Goal: Task Accomplishment & Management: Use online tool/utility

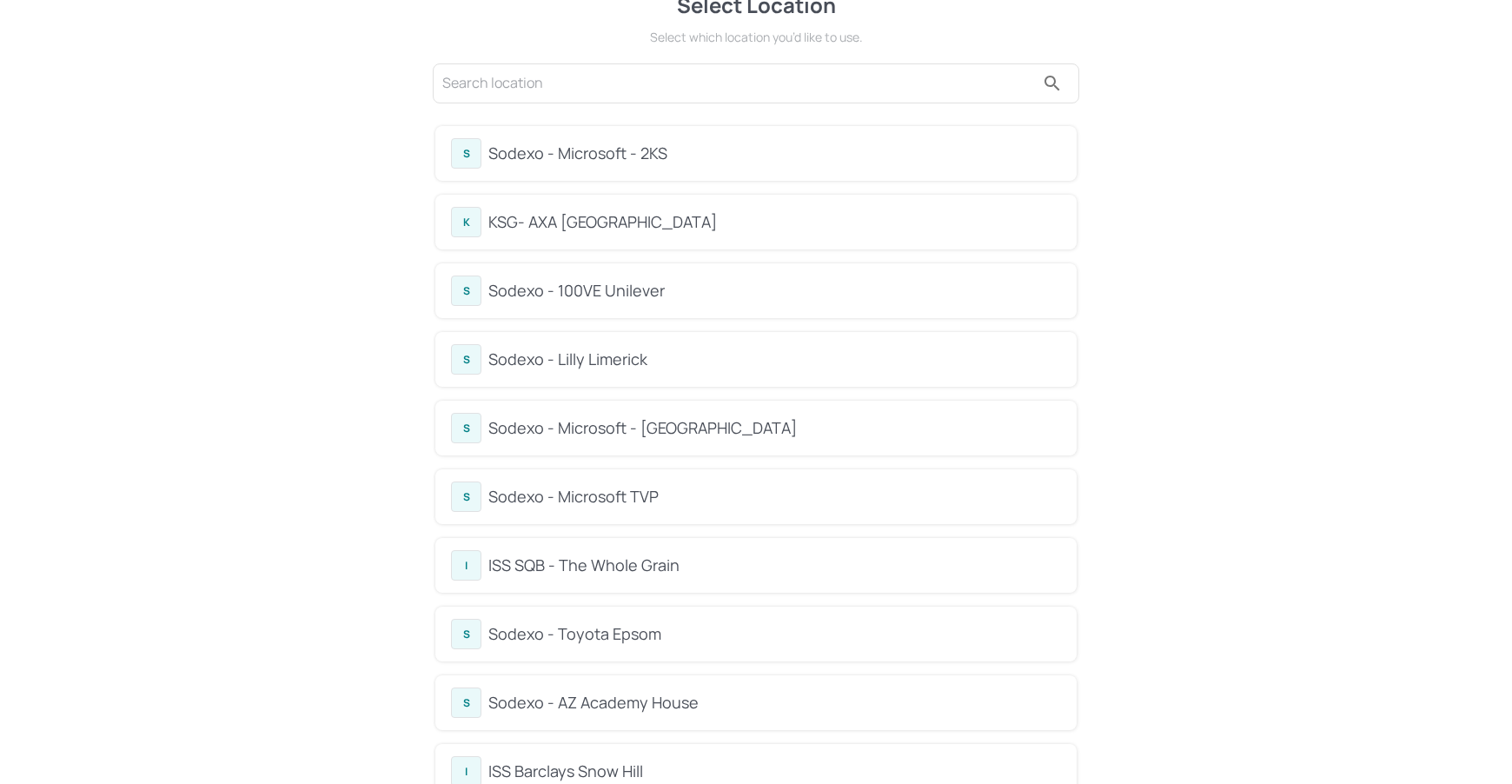
scroll to position [42, 0]
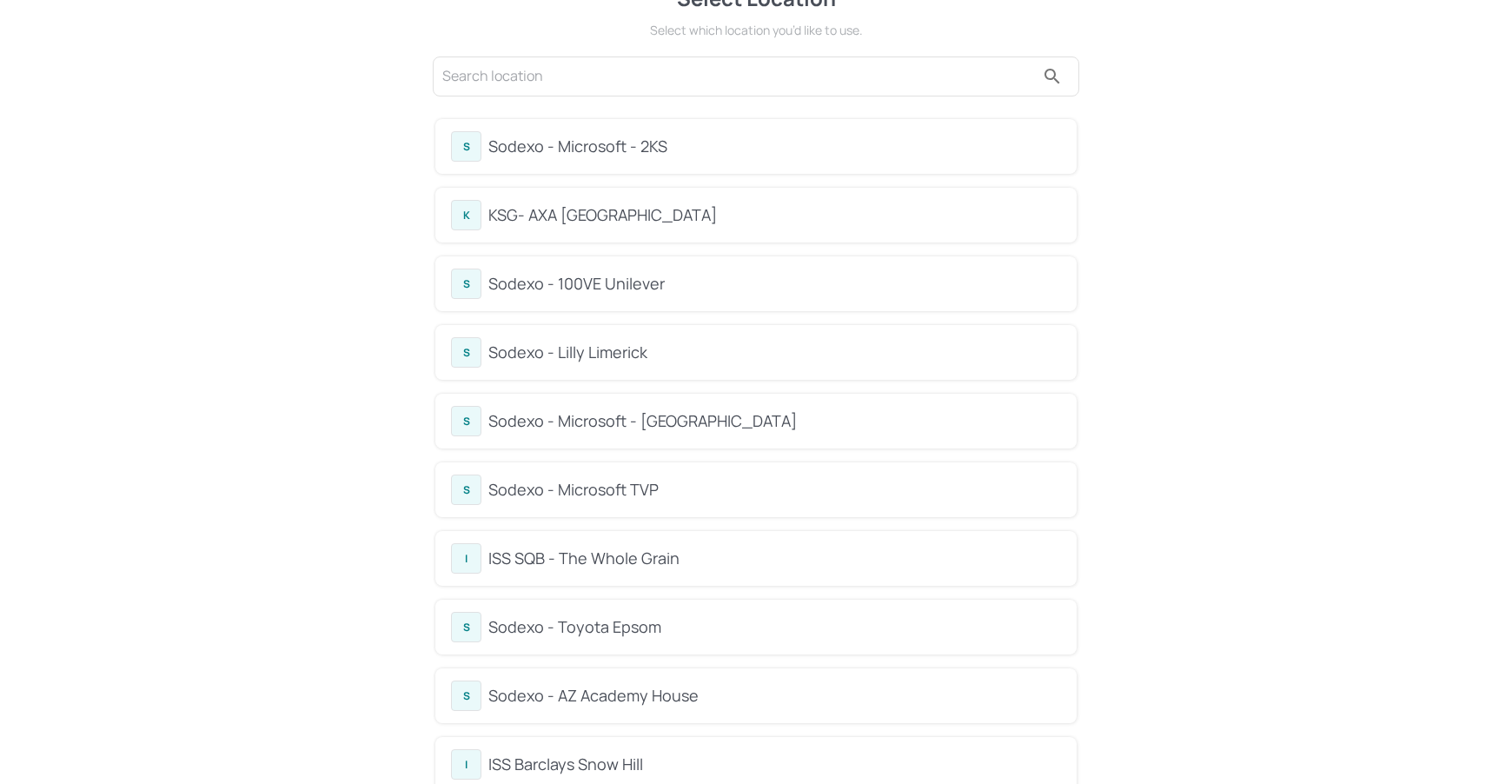
click at [582, 215] on div "KSG- AXA [GEOGRAPHIC_DATA]" at bounding box center [774, 215] width 573 height 24
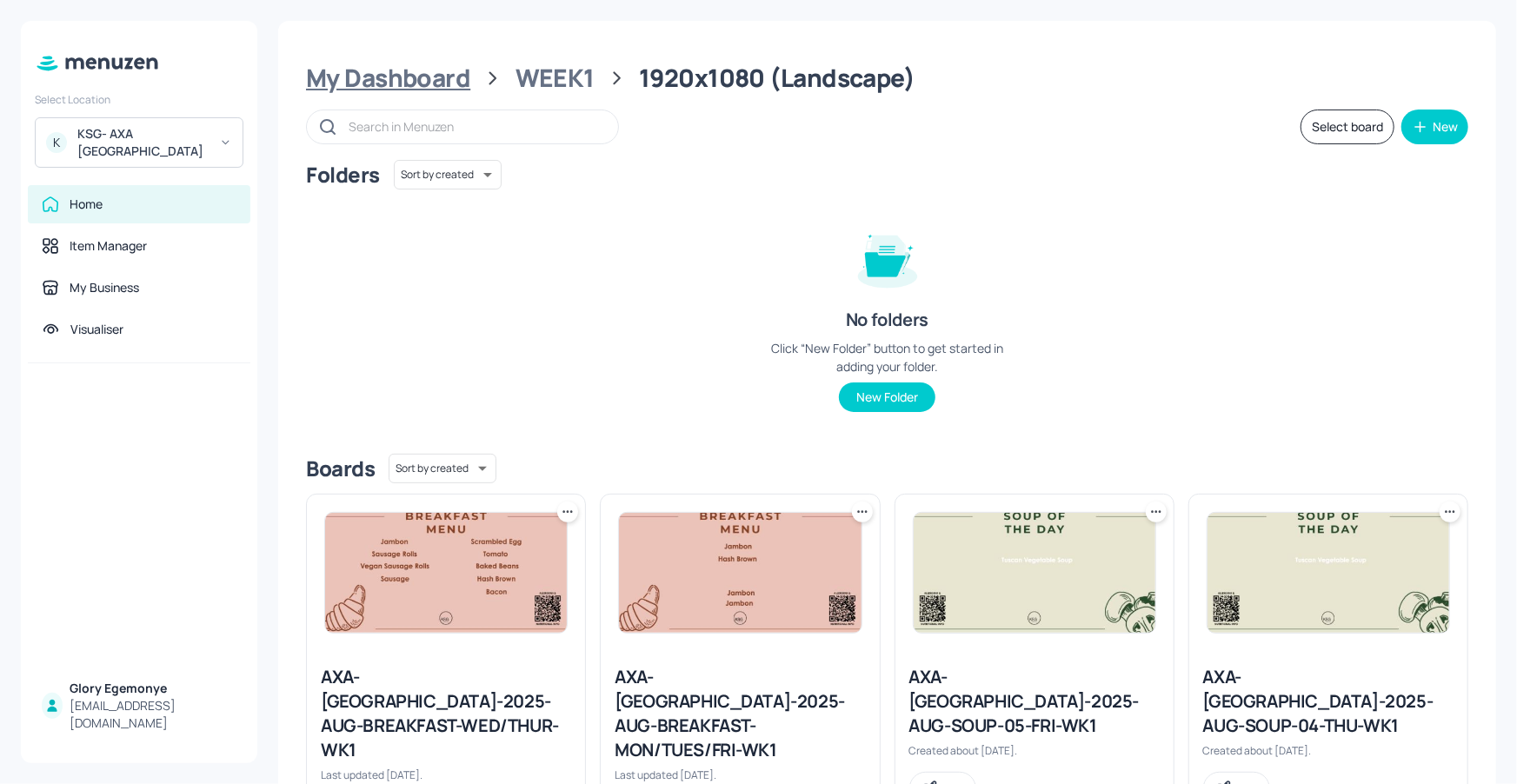
click at [426, 74] on div "My Dashboard" at bounding box center [387, 78] width 164 height 32
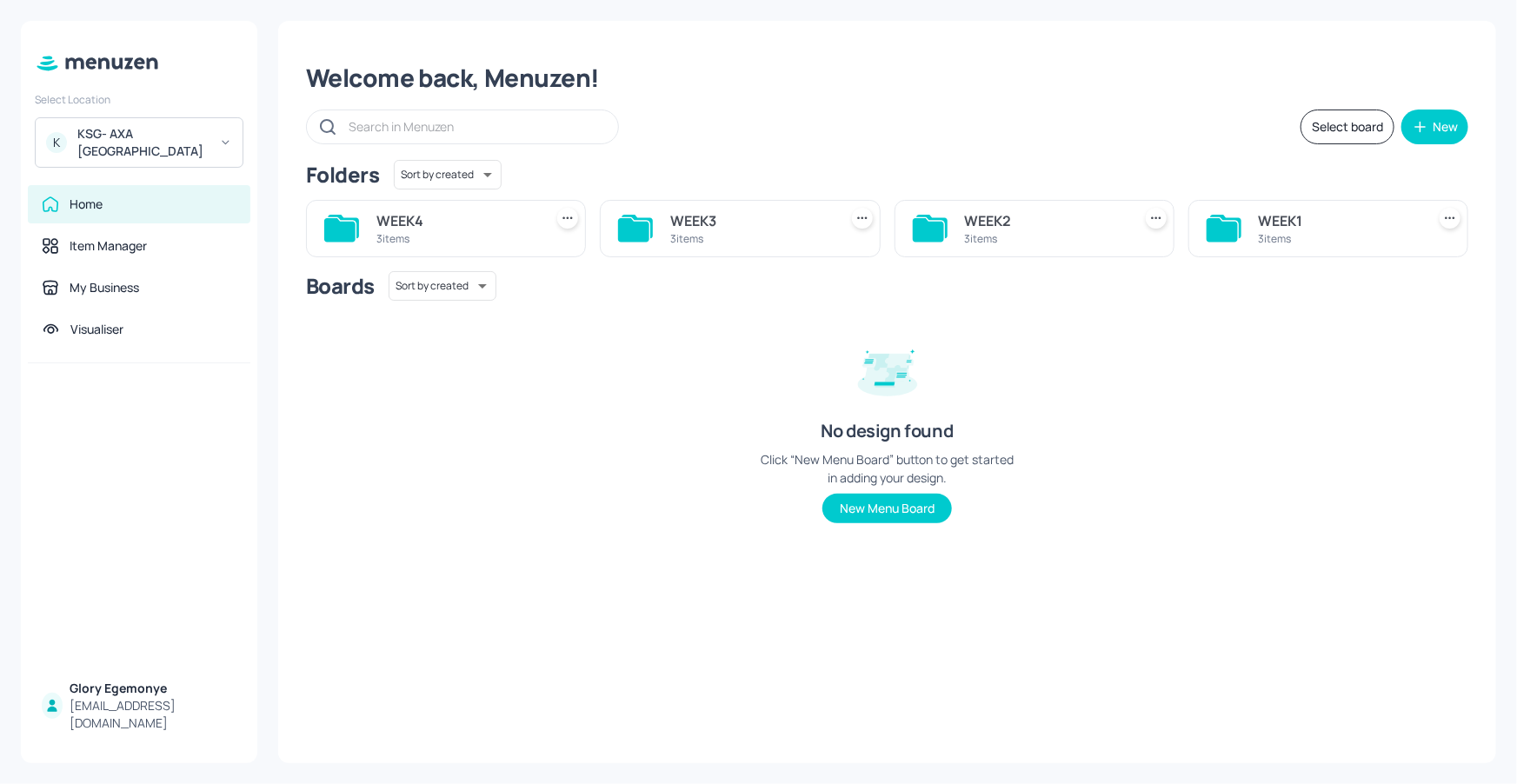
click at [923, 218] on icon at bounding box center [928, 230] width 32 height 24
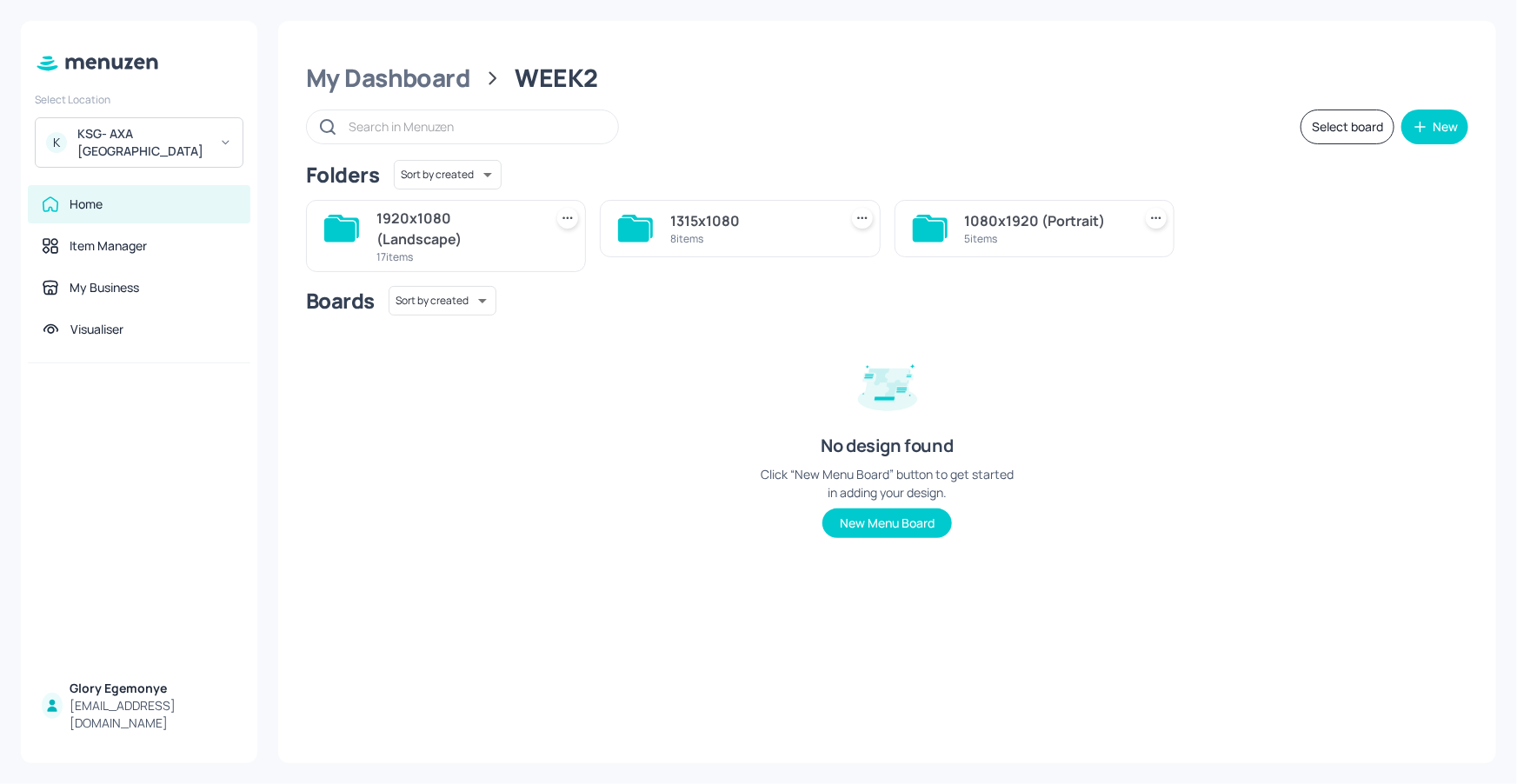
click at [357, 230] on icon at bounding box center [344, 226] width 32 height 24
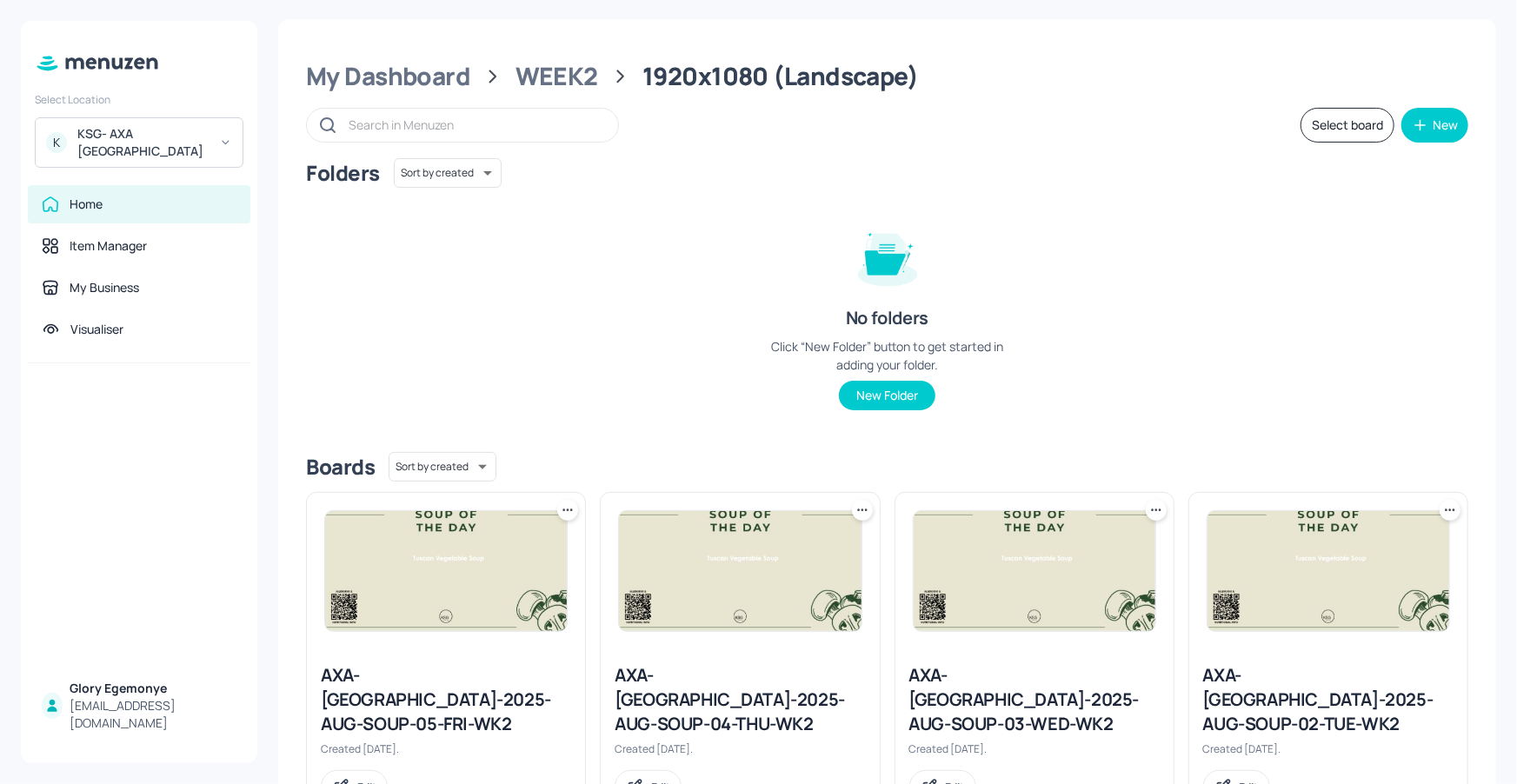
scroll to position [3, 0]
click at [541, 67] on div "WEEK2" at bounding box center [556, 75] width 82 height 32
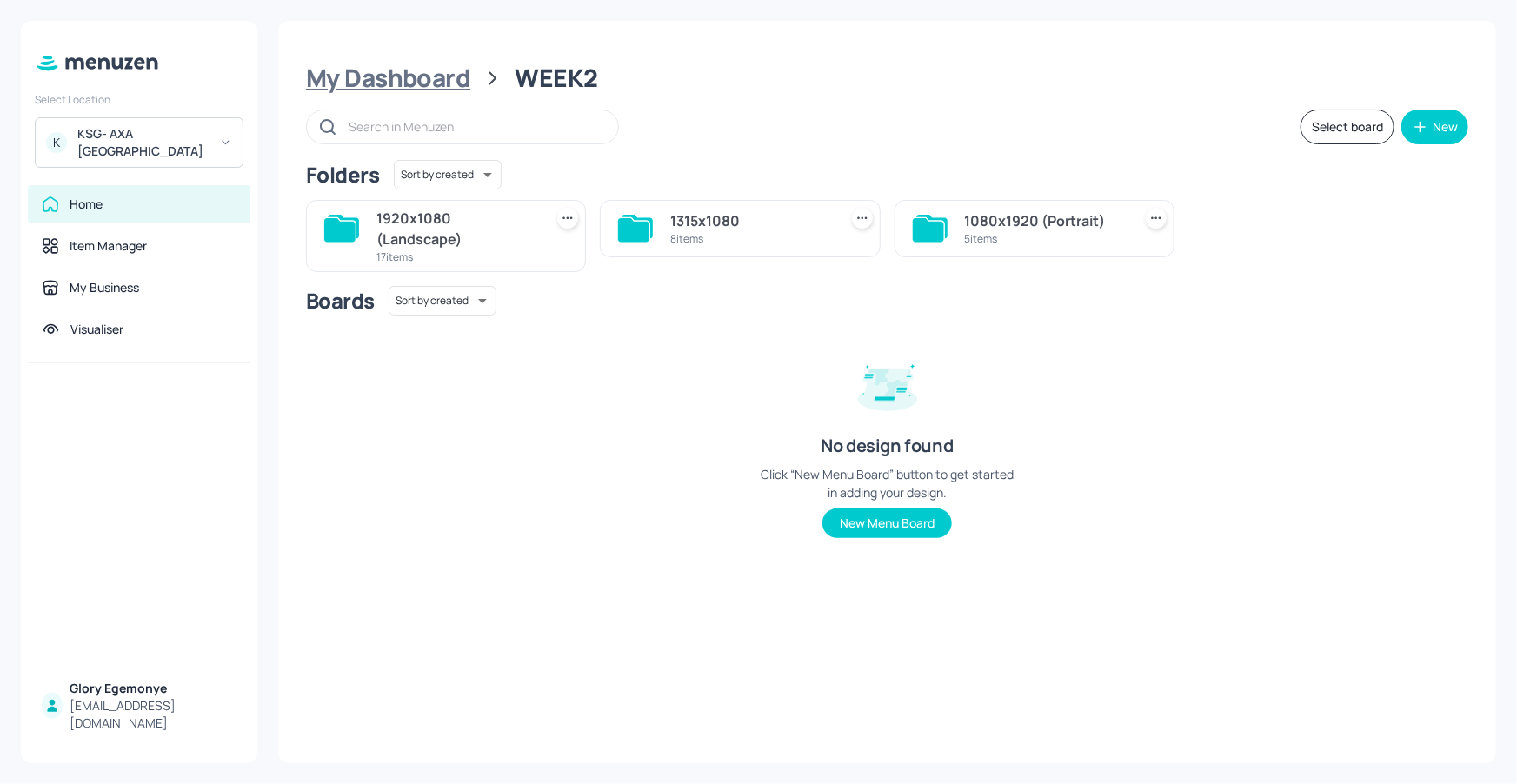
click at [397, 80] on div "My Dashboard" at bounding box center [387, 78] width 164 height 32
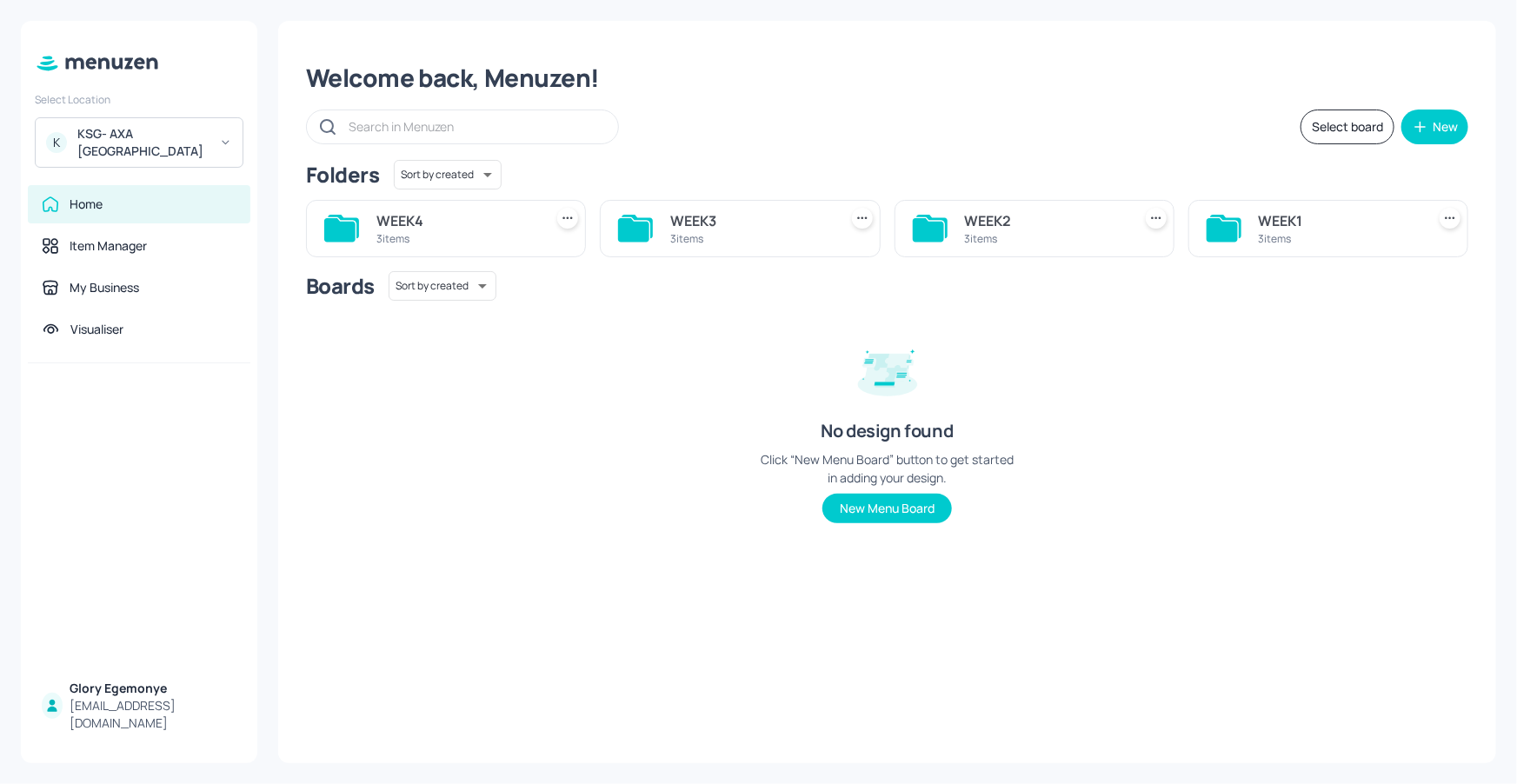
click at [1243, 232] on div "WEEK1 3 items" at bounding box center [1328, 228] width 280 height 58
click at [1232, 230] on icon at bounding box center [1222, 230] width 32 height 24
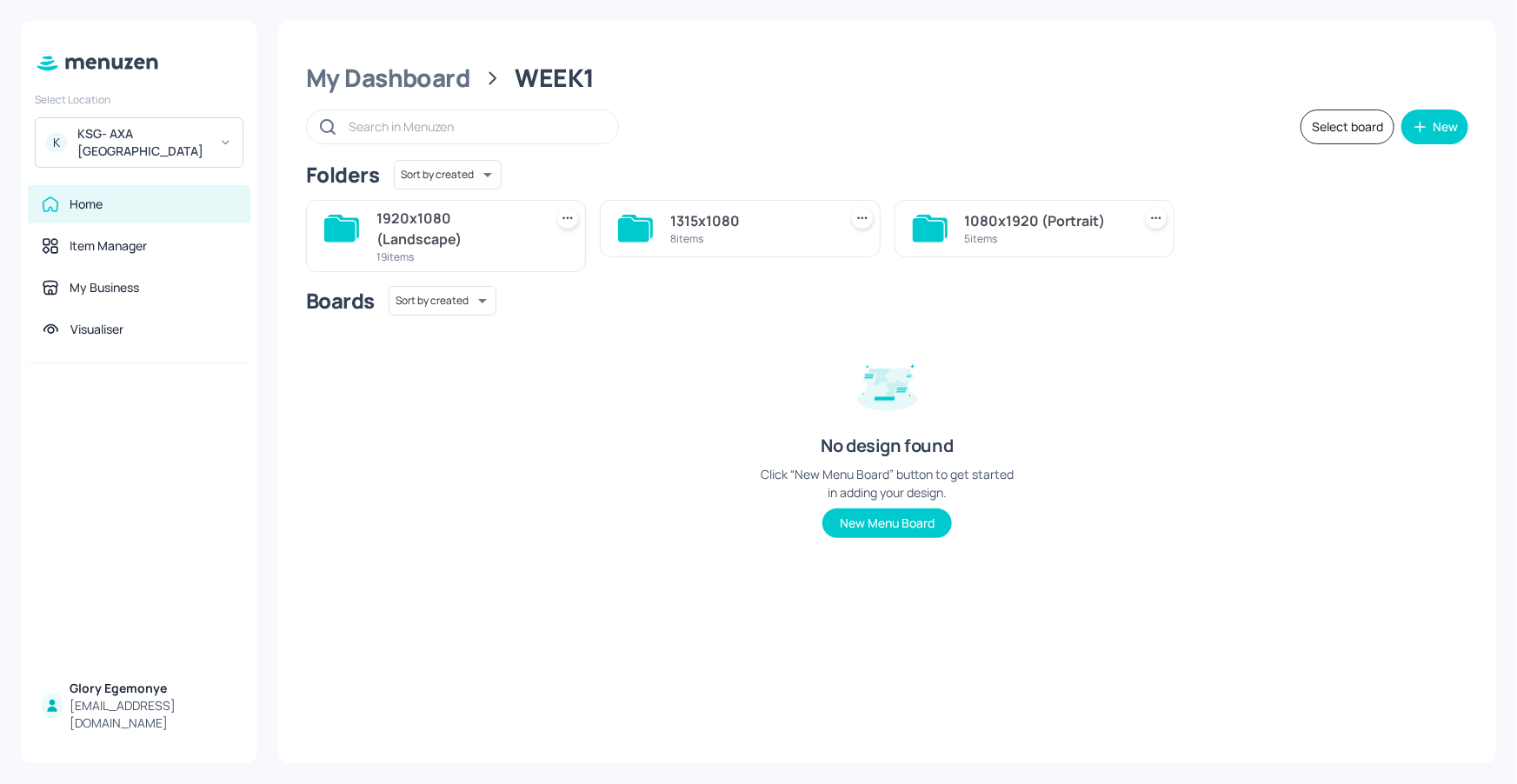
click at [333, 228] on icon at bounding box center [341, 230] width 32 height 24
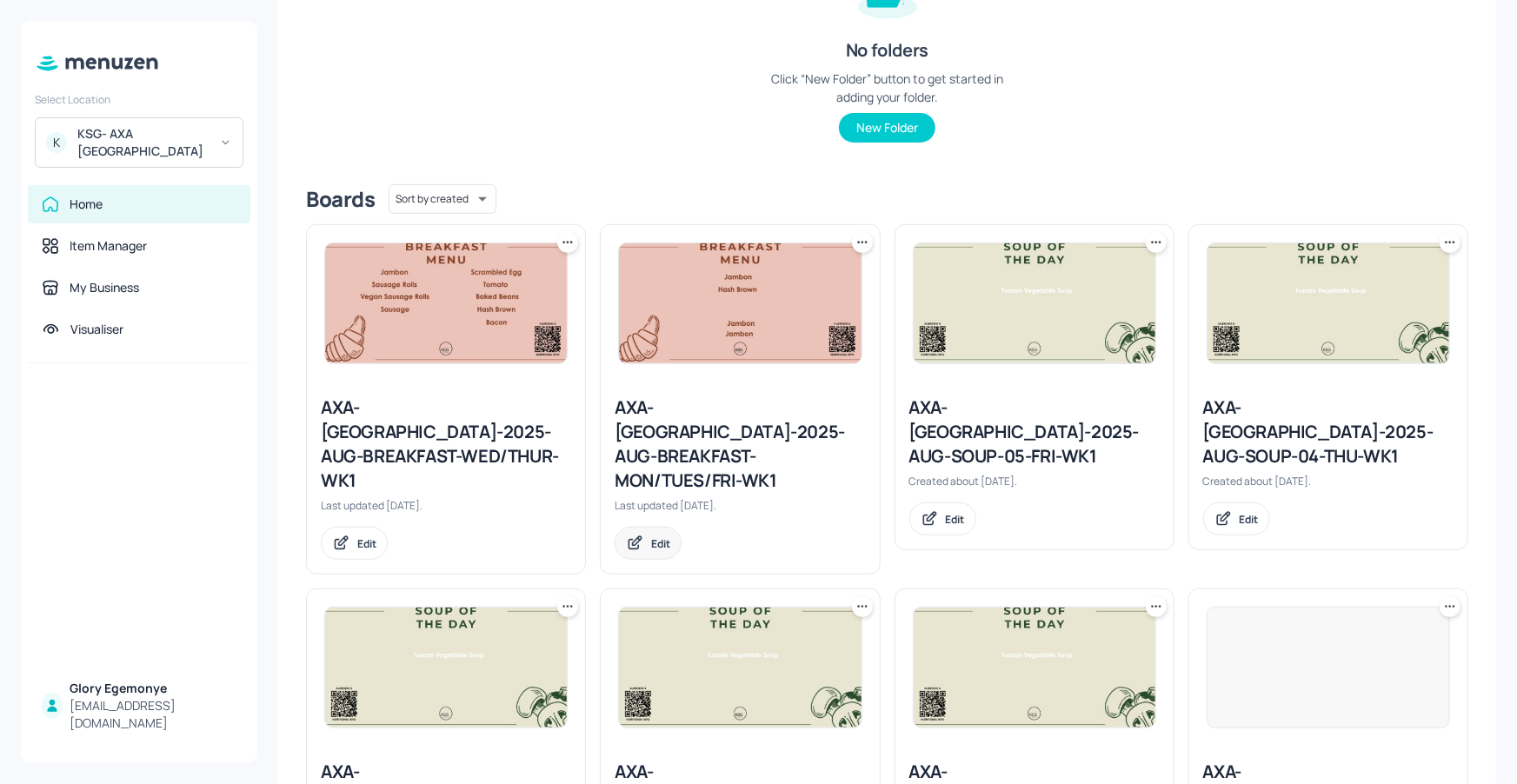
scroll to position [278, 0]
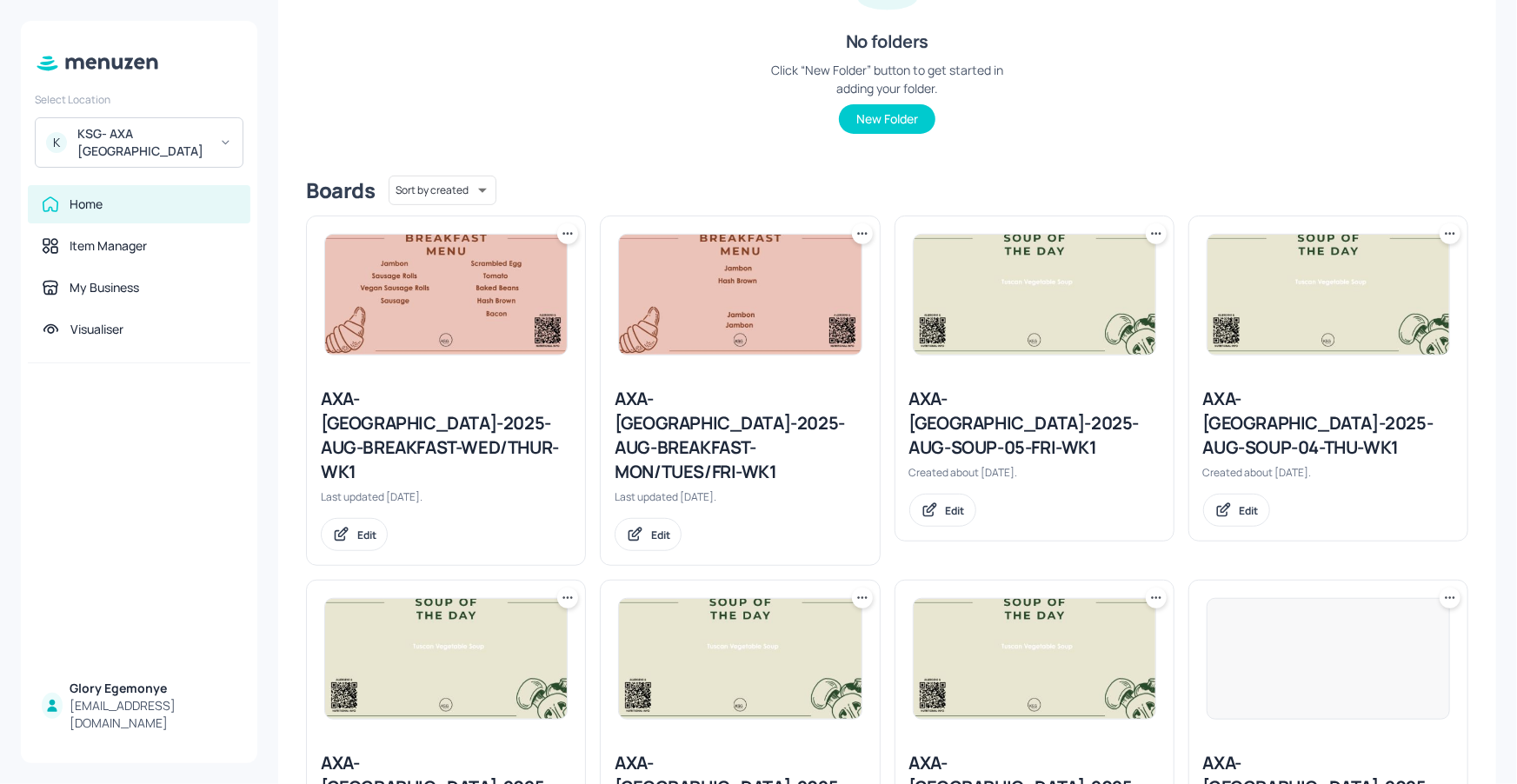
click at [862, 228] on icon at bounding box center [863, 234] width 18 height 18
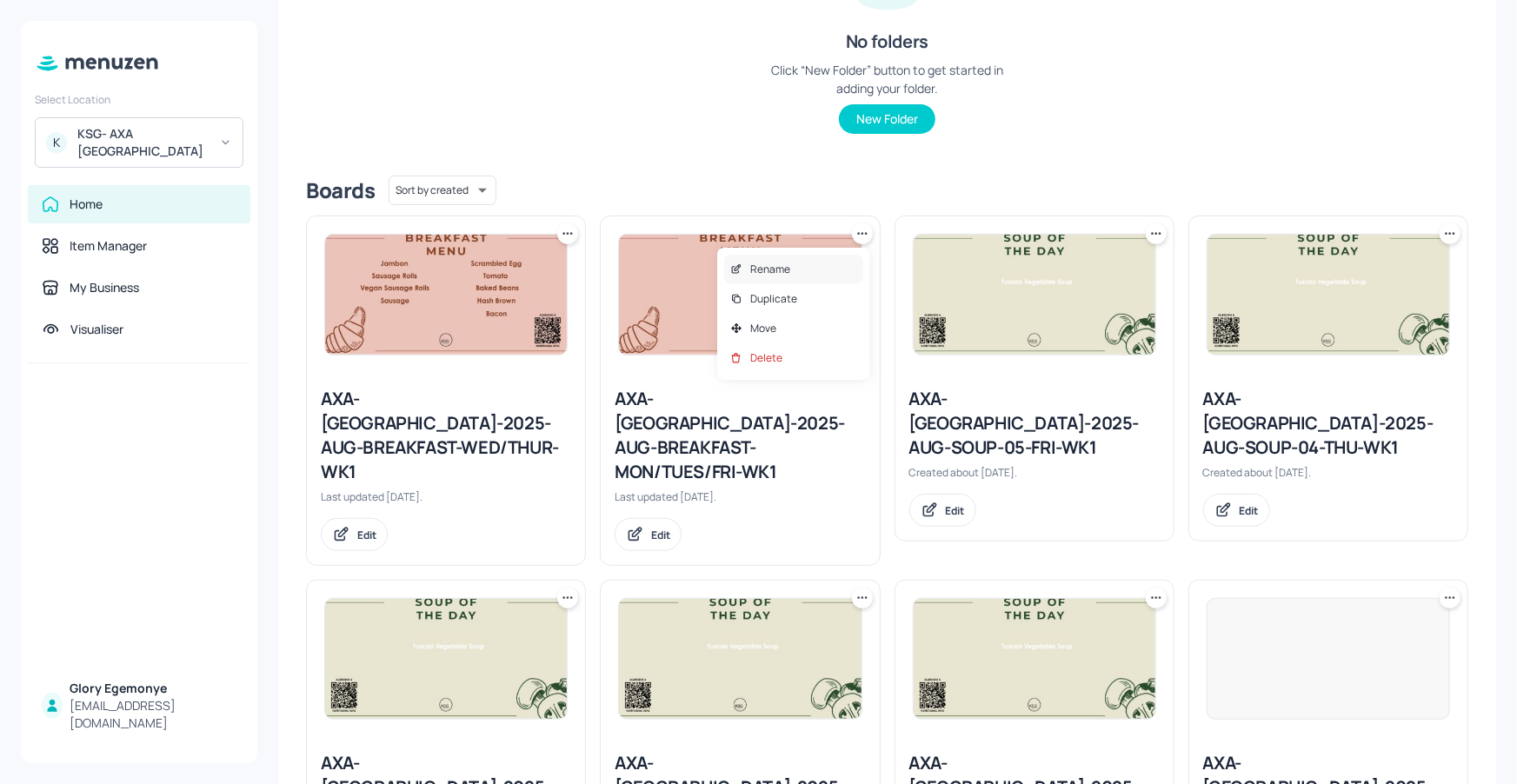
click at [787, 276] on p "Rename" at bounding box center [770, 270] width 40 height 16
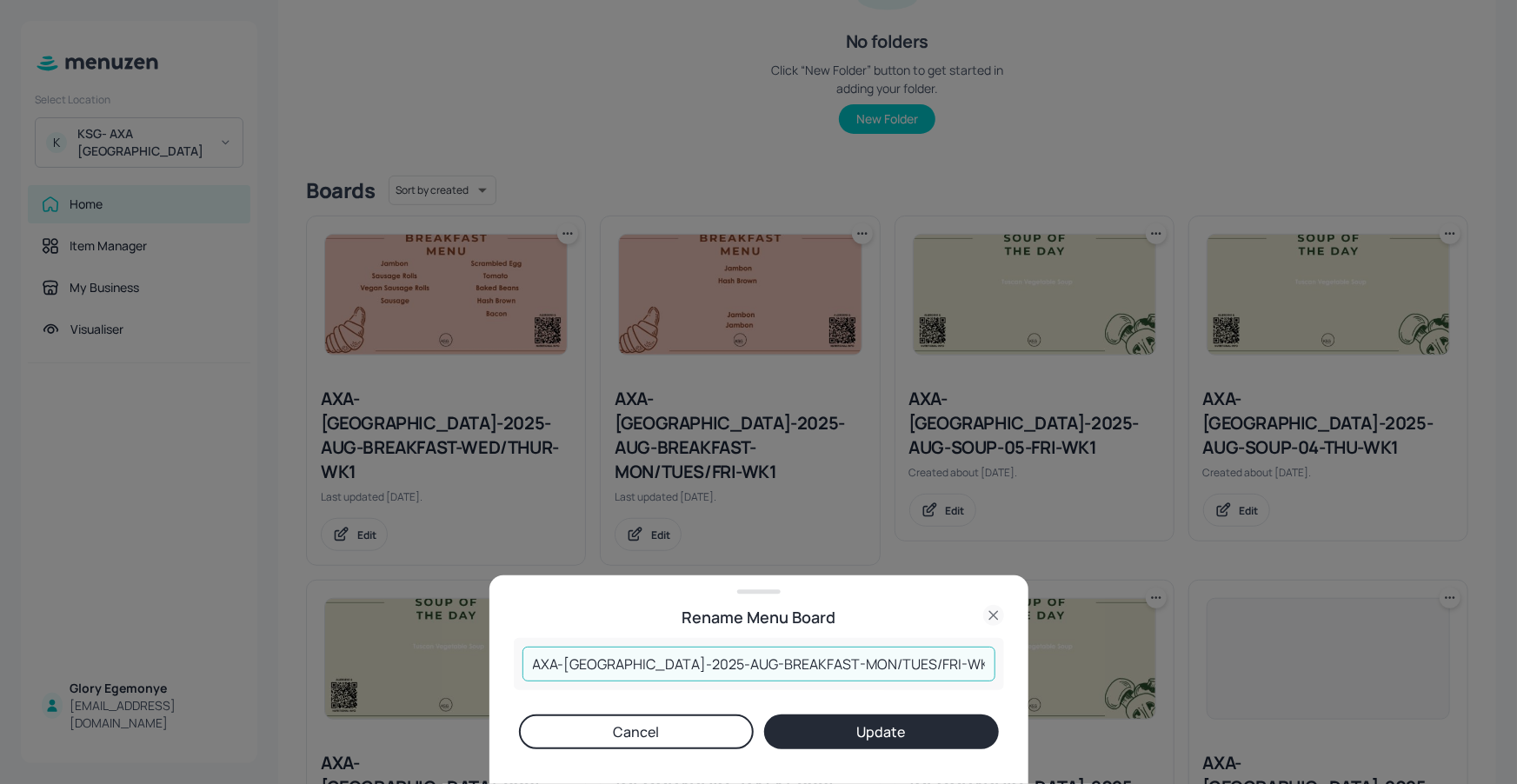
drag, startPoint x: 909, startPoint y: 661, endPoint x: 513, endPoint y: 662, distance: 396.0
click at [497, 667] on div "Rename Menu Board AXA-[GEOGRAPHIC_DATA]-2025-AUG-BREAKFAST-MON/TUES/FRI-WK1 ​ C…" at bounding box center [758, 680] width 539 height 208
click at [990, 612] on icon at bounding box center [993, 614] width 8 height 8
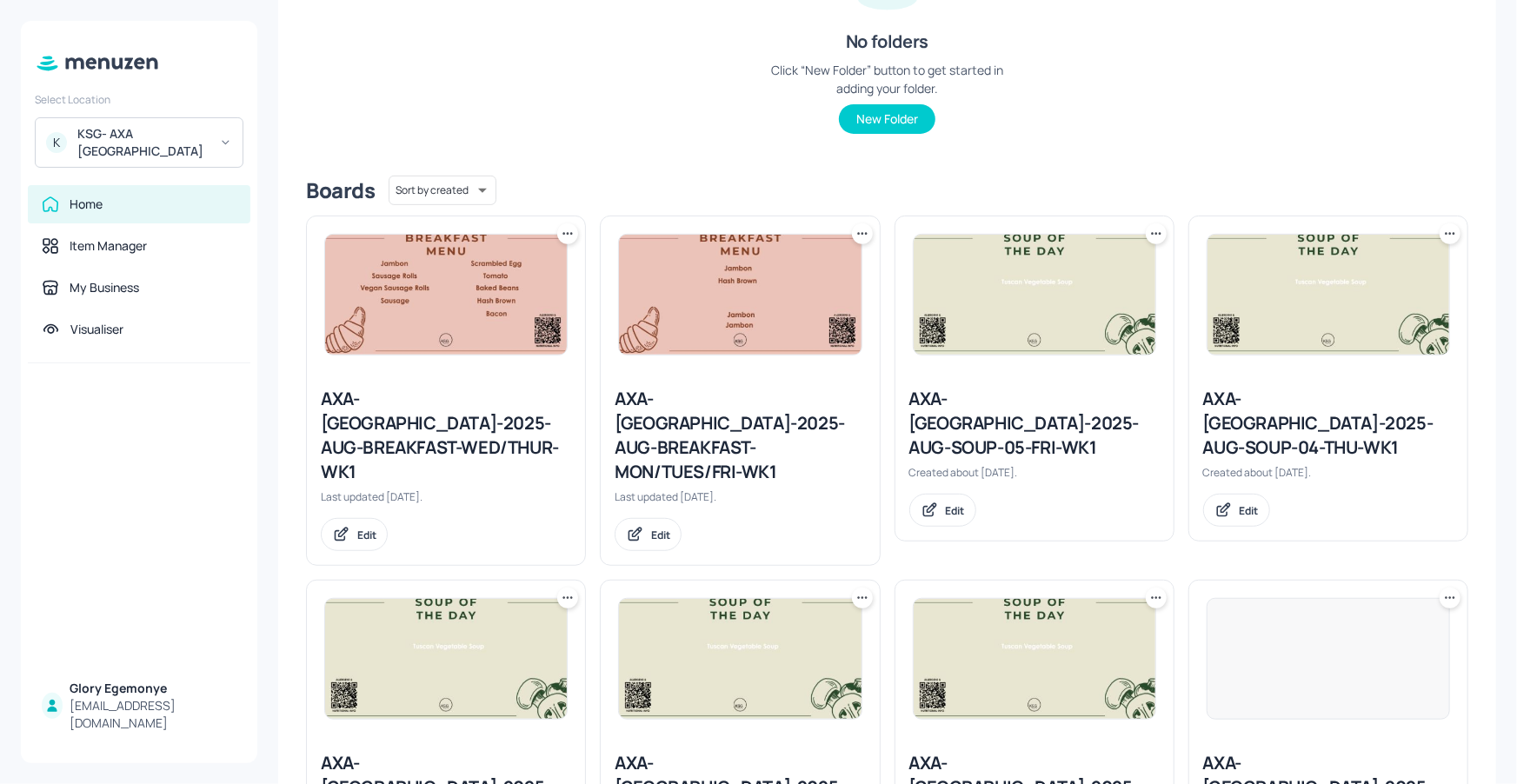
click at [569, 227] on icon at bounding box center [568, 234] width 18 height 18
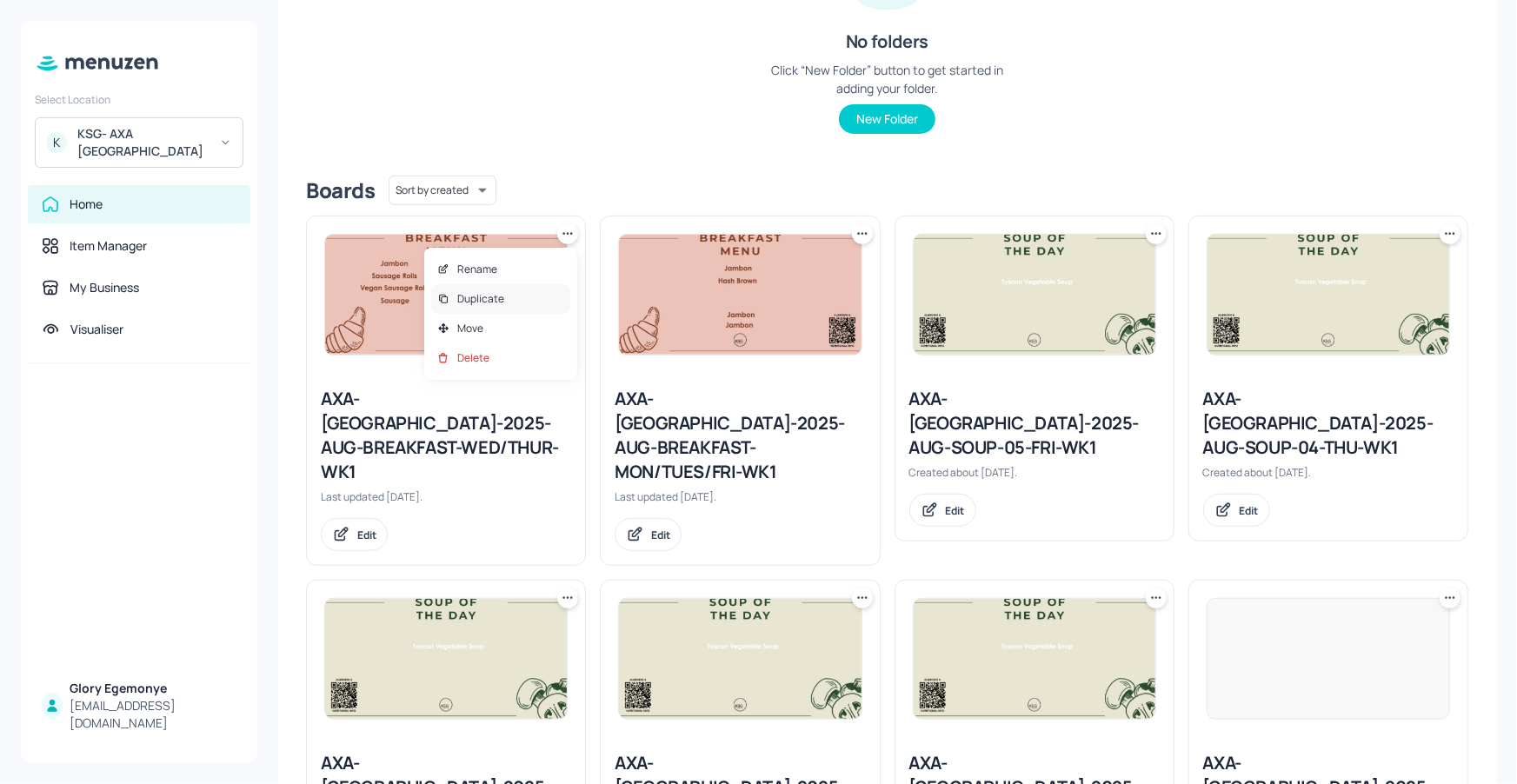
drag, startPoint x: 517, startPoint y: 287, endPoint x: 526, endPoint y: 288, distance: 9.1
click at [517, 288] on div "Duplicate" at bounding box center [500, 299] width 139 height 30
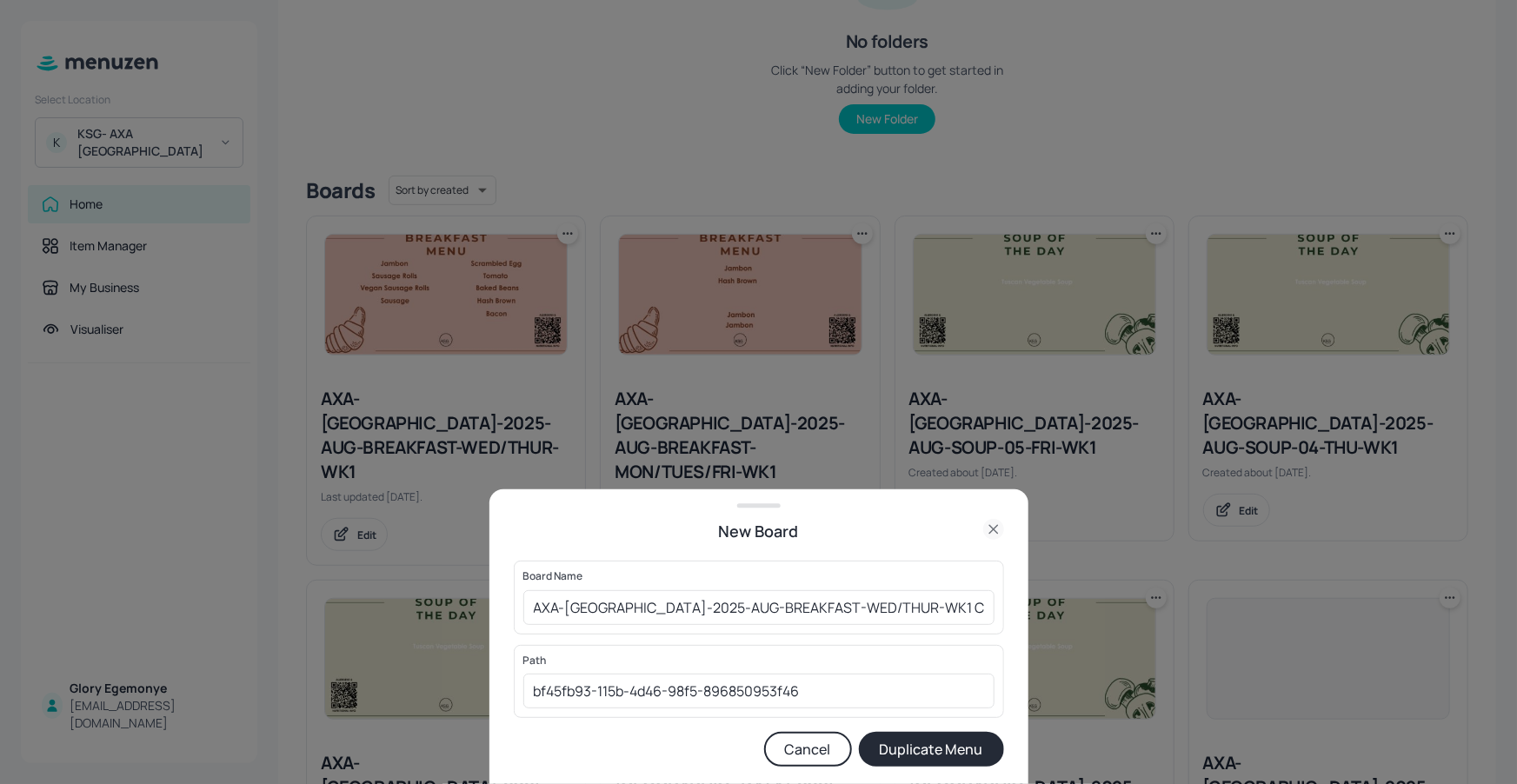
click at [763, 382] on div at bounding box center [758, 392] width 1517 height 784
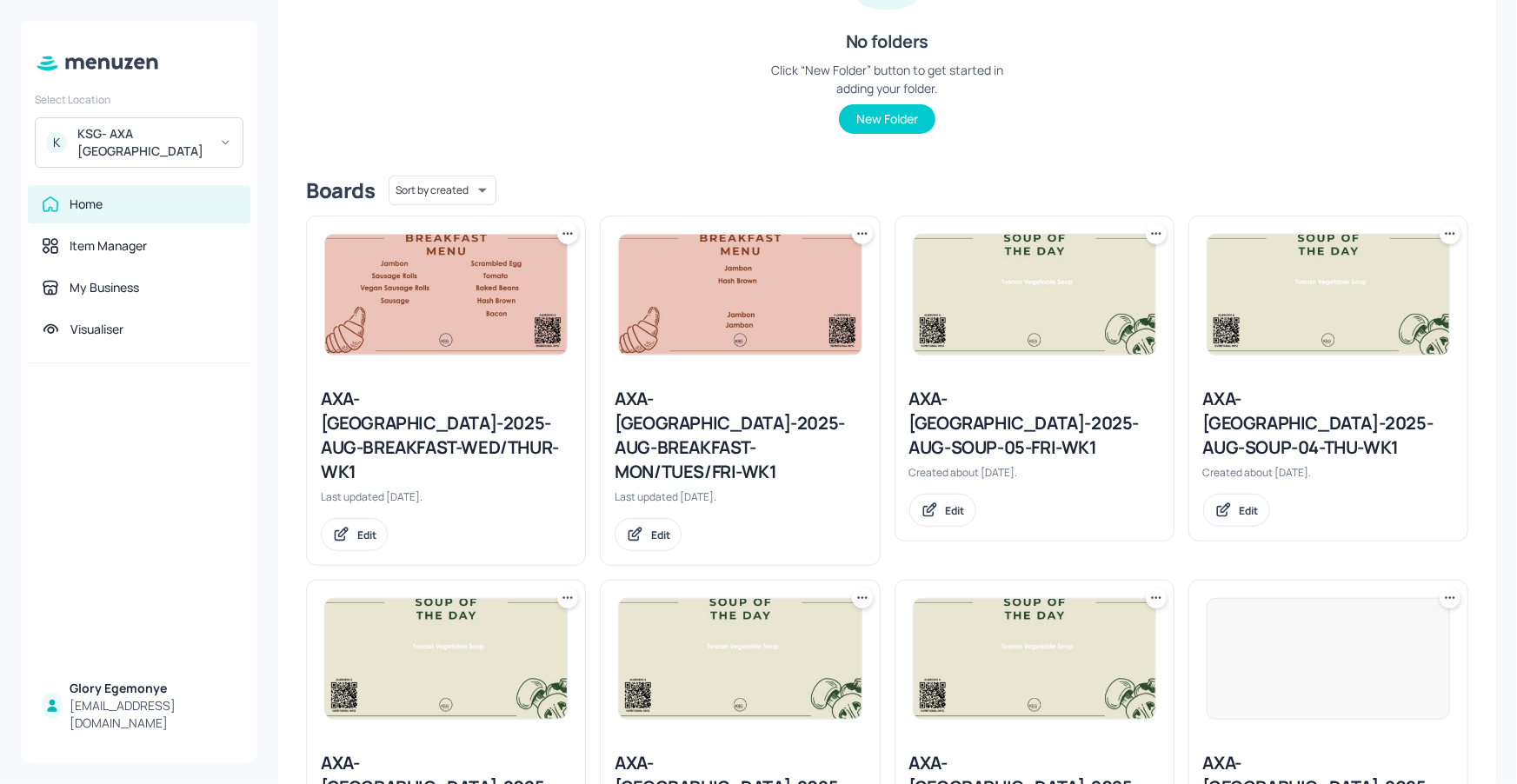
click at [565, 231] on icon at bounding box center [568, 234] width 18 height 18
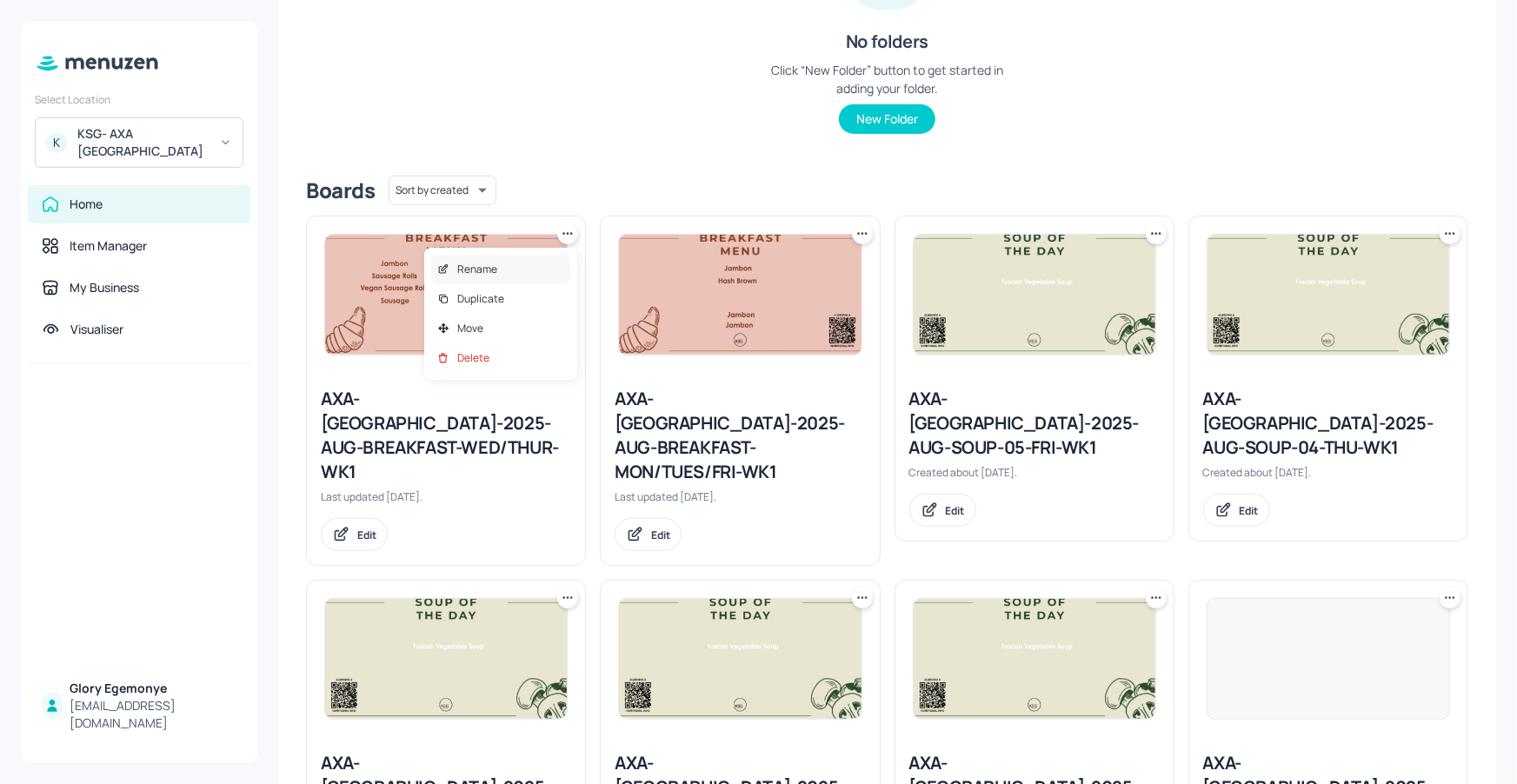
click at [517, 275] on div "Rename" at bounding box center [500, 270] width 139 height 30
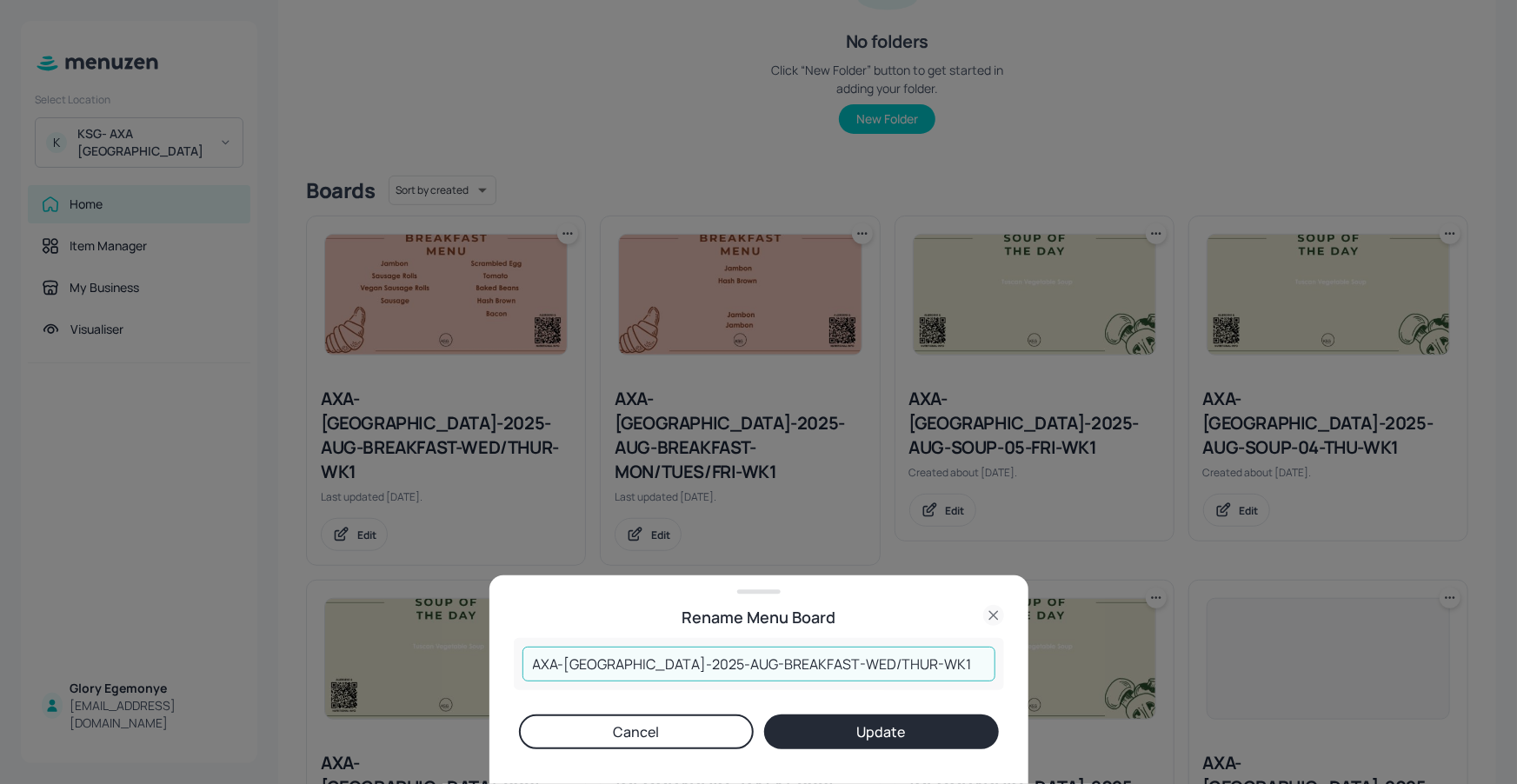
drag, startPoint x: 899, startPoint y: 651, endPoint x: 873, endPoint y: 652, distance: 26.0
click at [873, 652] on input "AXA-[GEOGRAPHIC_DATA]-2025-AUG-BREAKFAST-WED/THUR-WK1" at bounding box center [758, 663] width 473 height 35
drag, startPoint x: 891, startPoint y: 666, endPoint x: 489, endPoint y: 646, distance: 402.5
click at [482, 648] on div "Rename Menu Board AXA-[GEOGRAPHIC_DATA]-2025-AUG-BREAKFAST-WED/THUR-WK1 ​ Cance…" at bounding box center [758, 392] width 1517 height 784
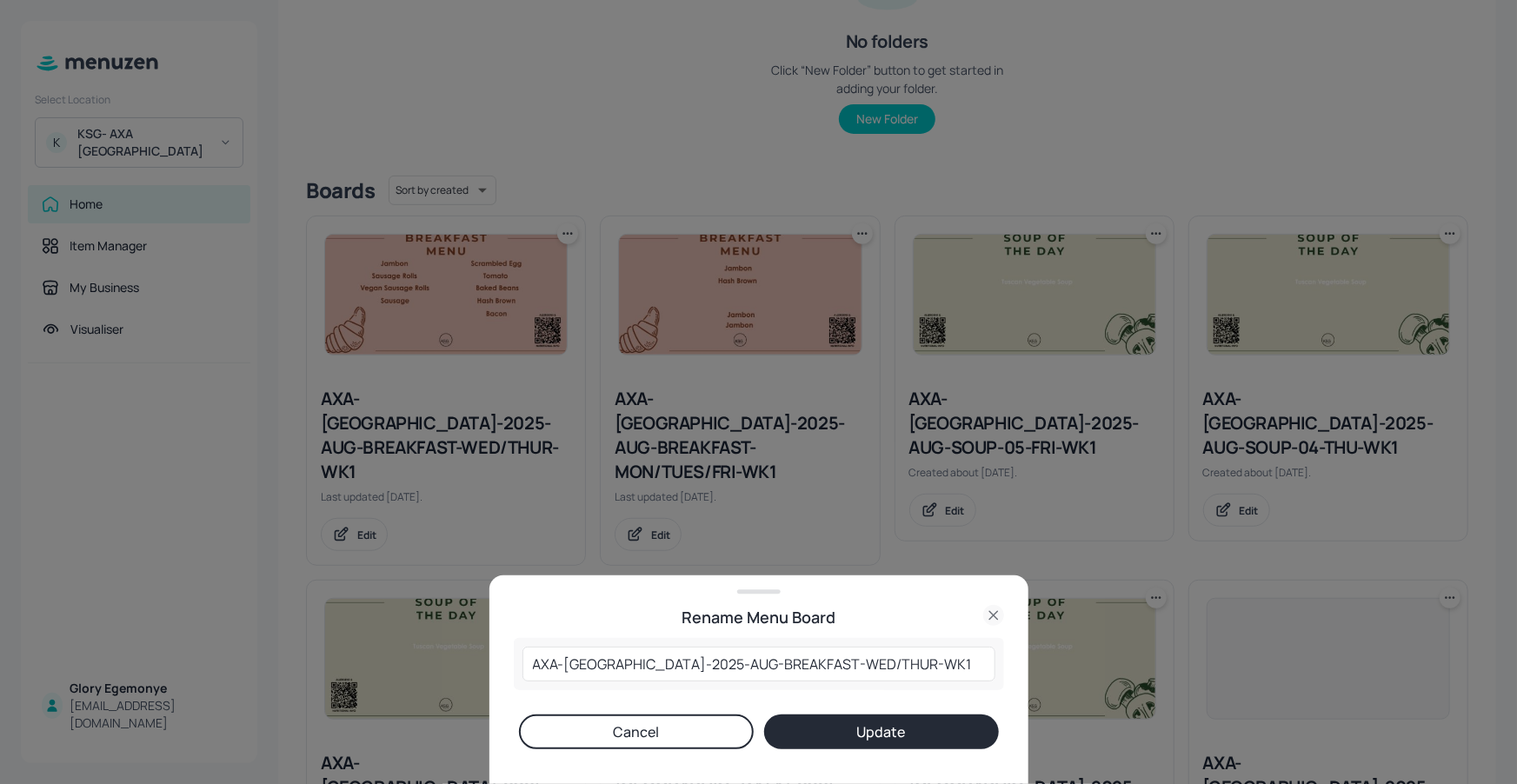
click at [994, 611] on icon at bounding box center [993, 614] width 21 height 21
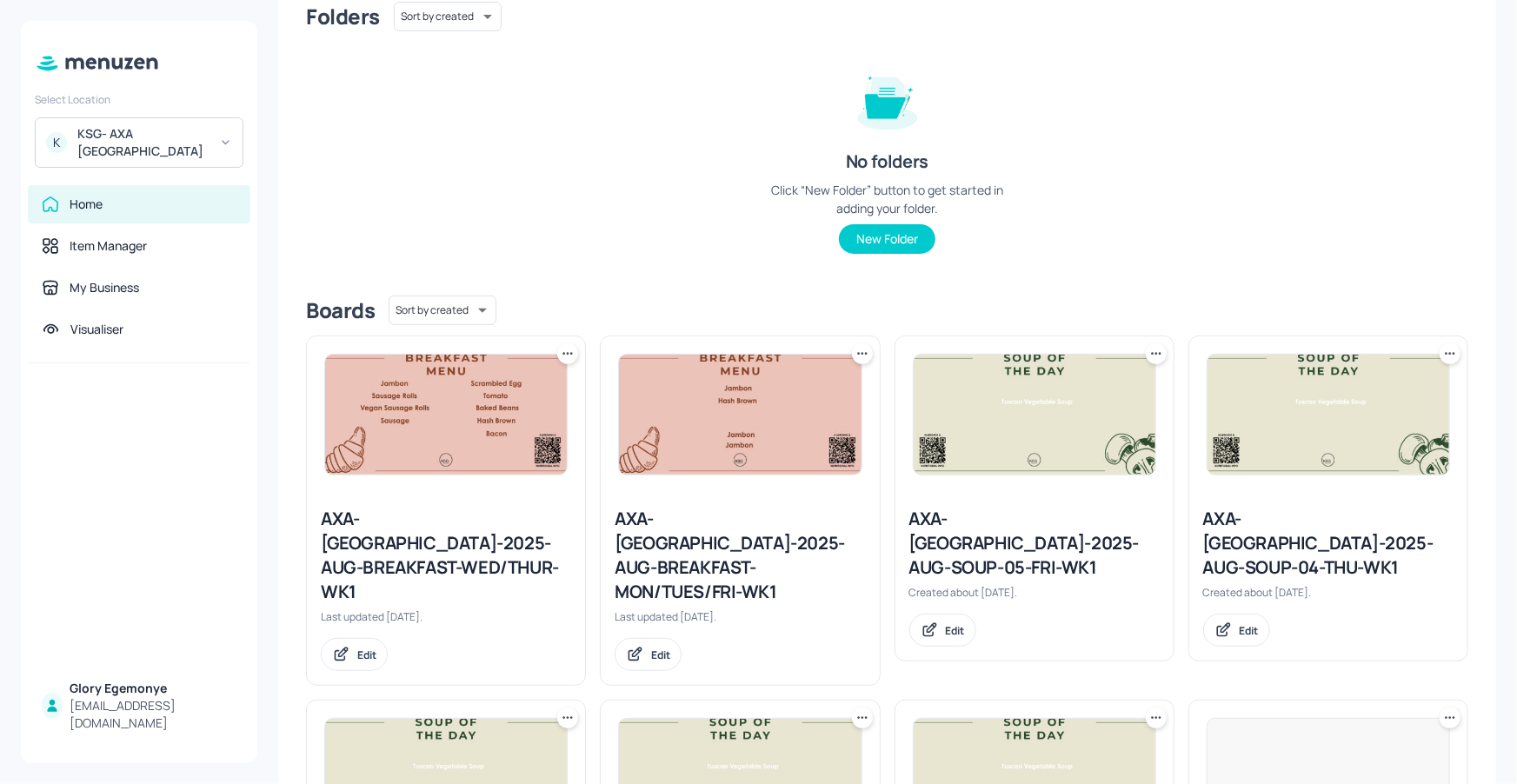
scroll to position [0, 0]
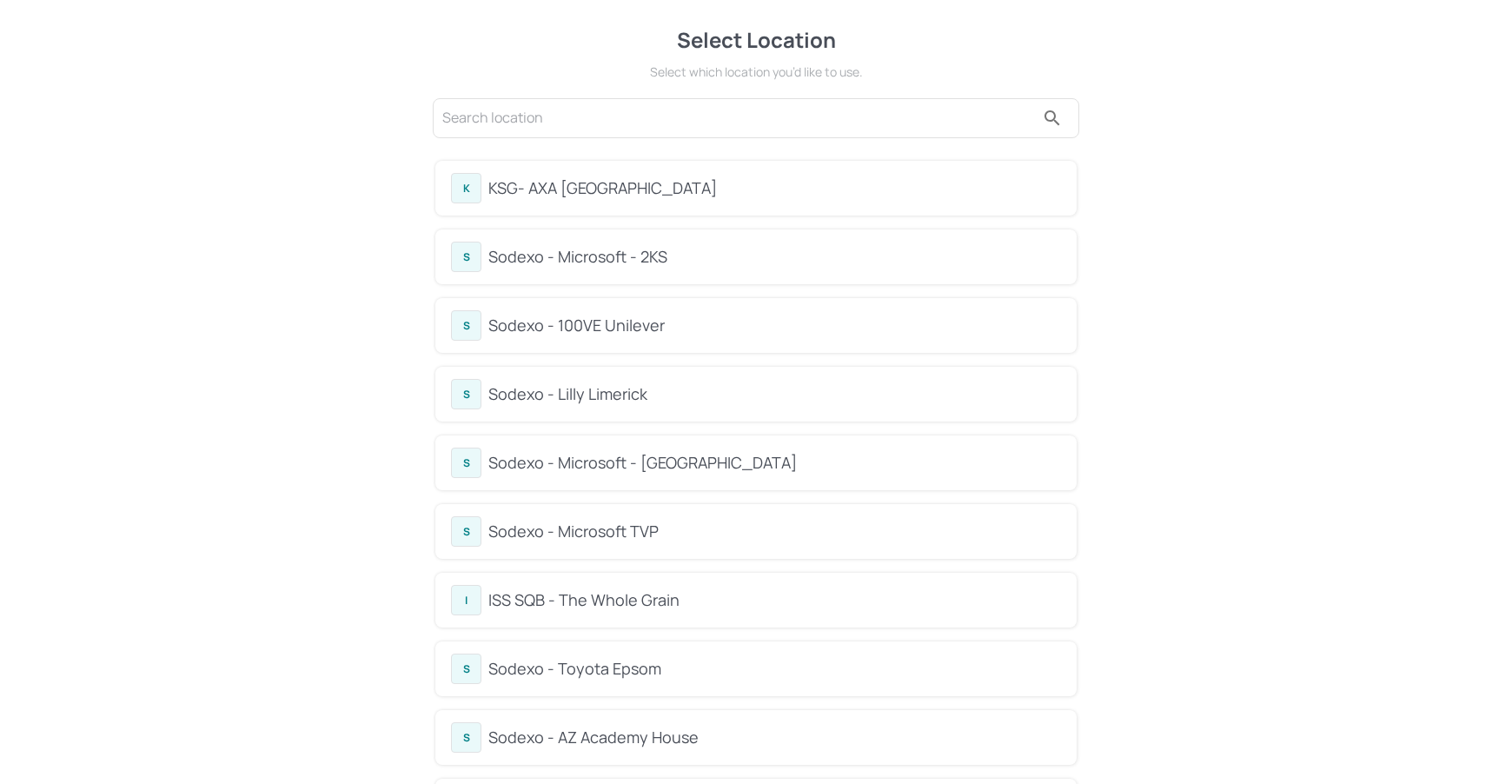
click at [638, 196] on div "KSG- AXA [GEOGRAPHIC_DATA]" at bounding box center [774, 189] width 573 height 24
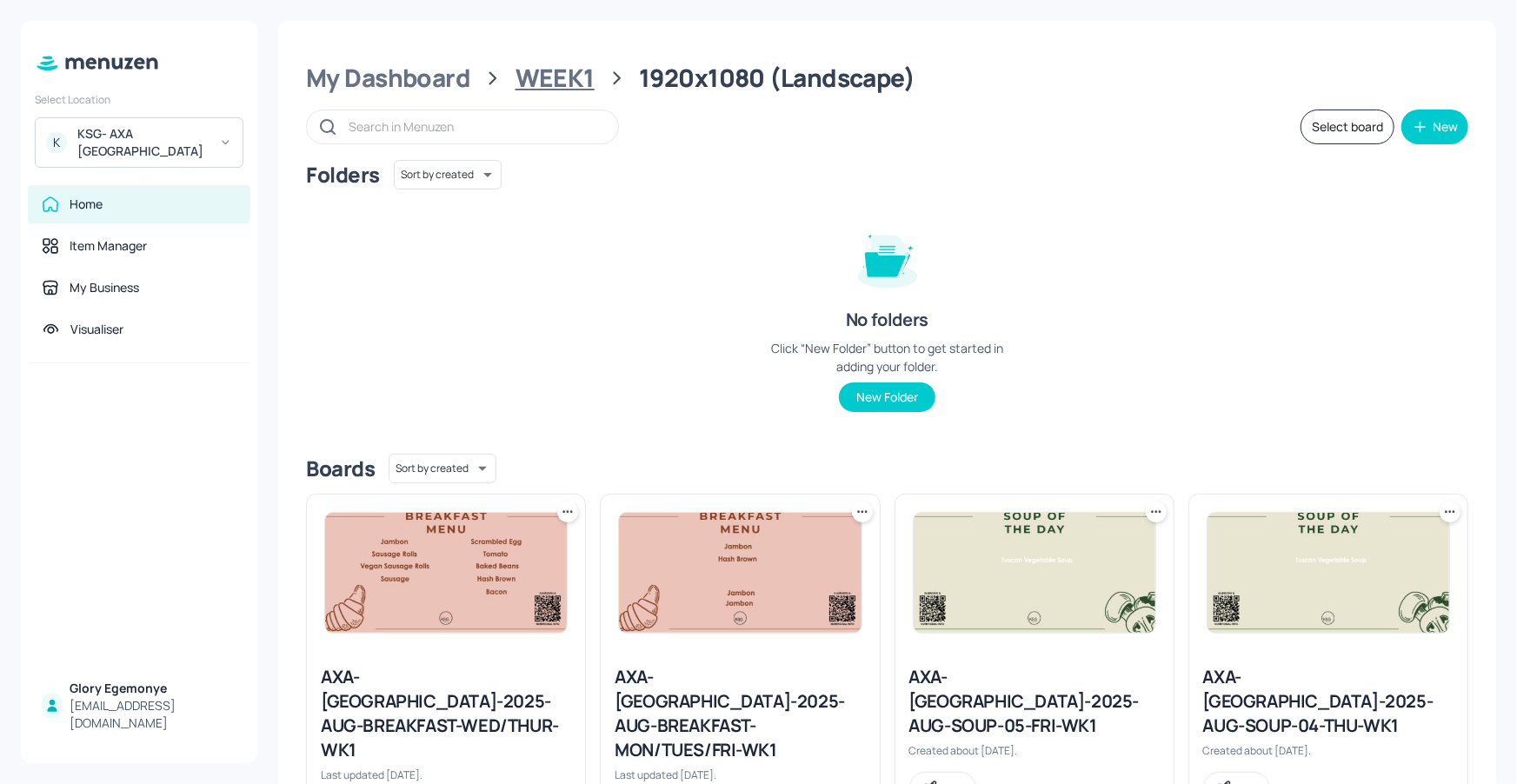
click at [548, 69] on div "WEEK1" at bounding box center [555, 78] width 79 height 32
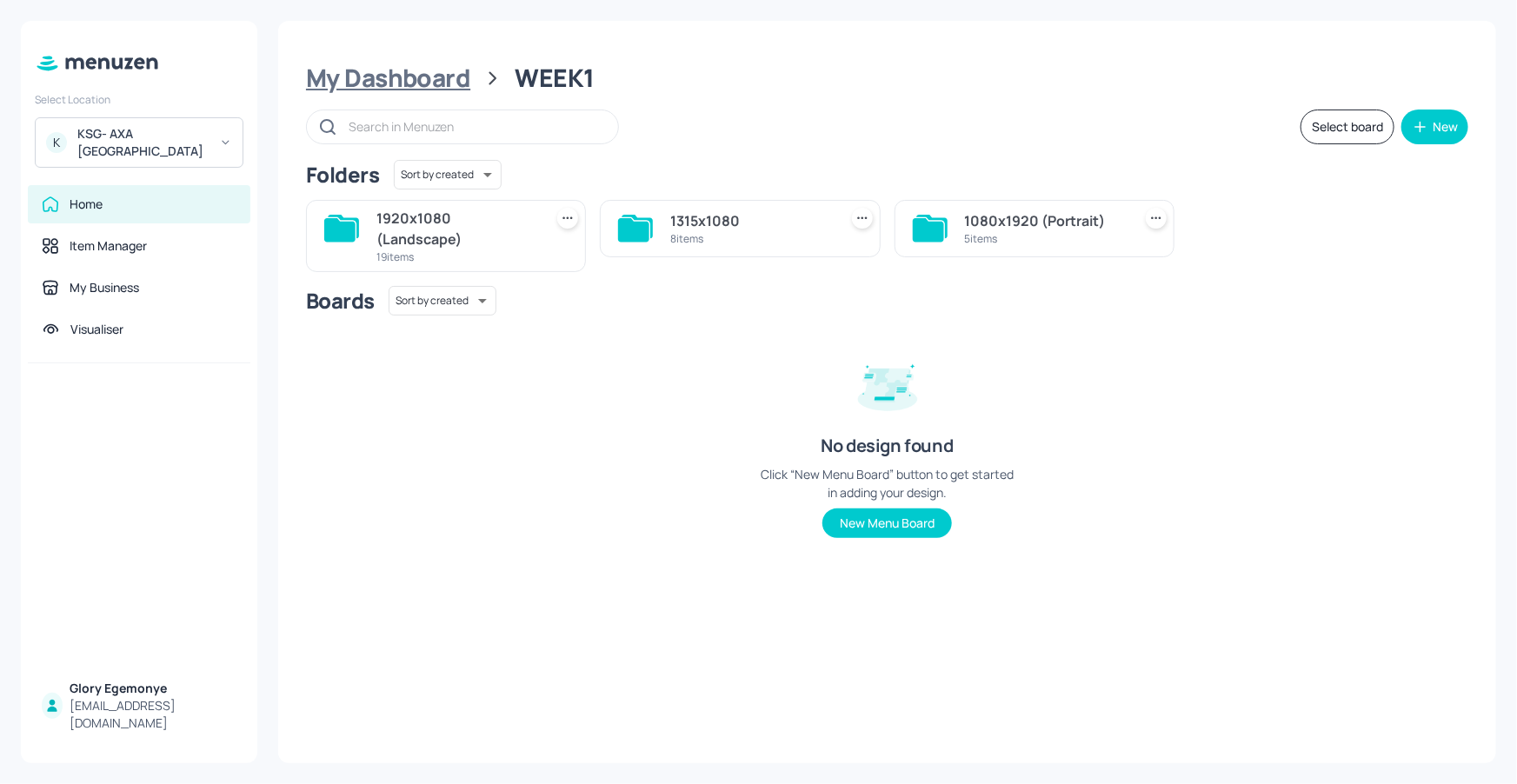
click at [407, 70] on div "My Dashboard" at bounding box center [387, 78] width 164 height 32
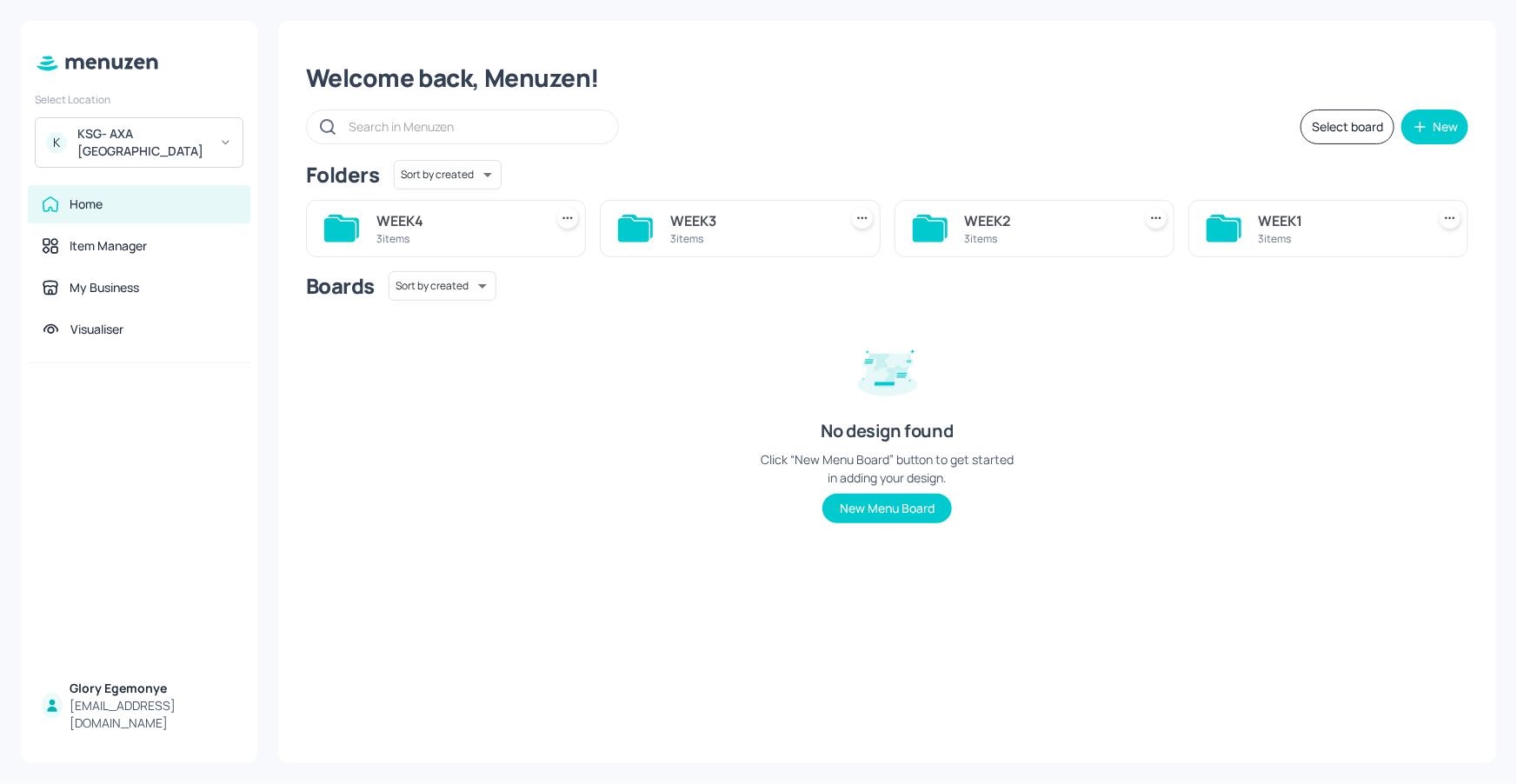
click at [931, 223] on icon at bounding box center [928, 230] width 32 height 24
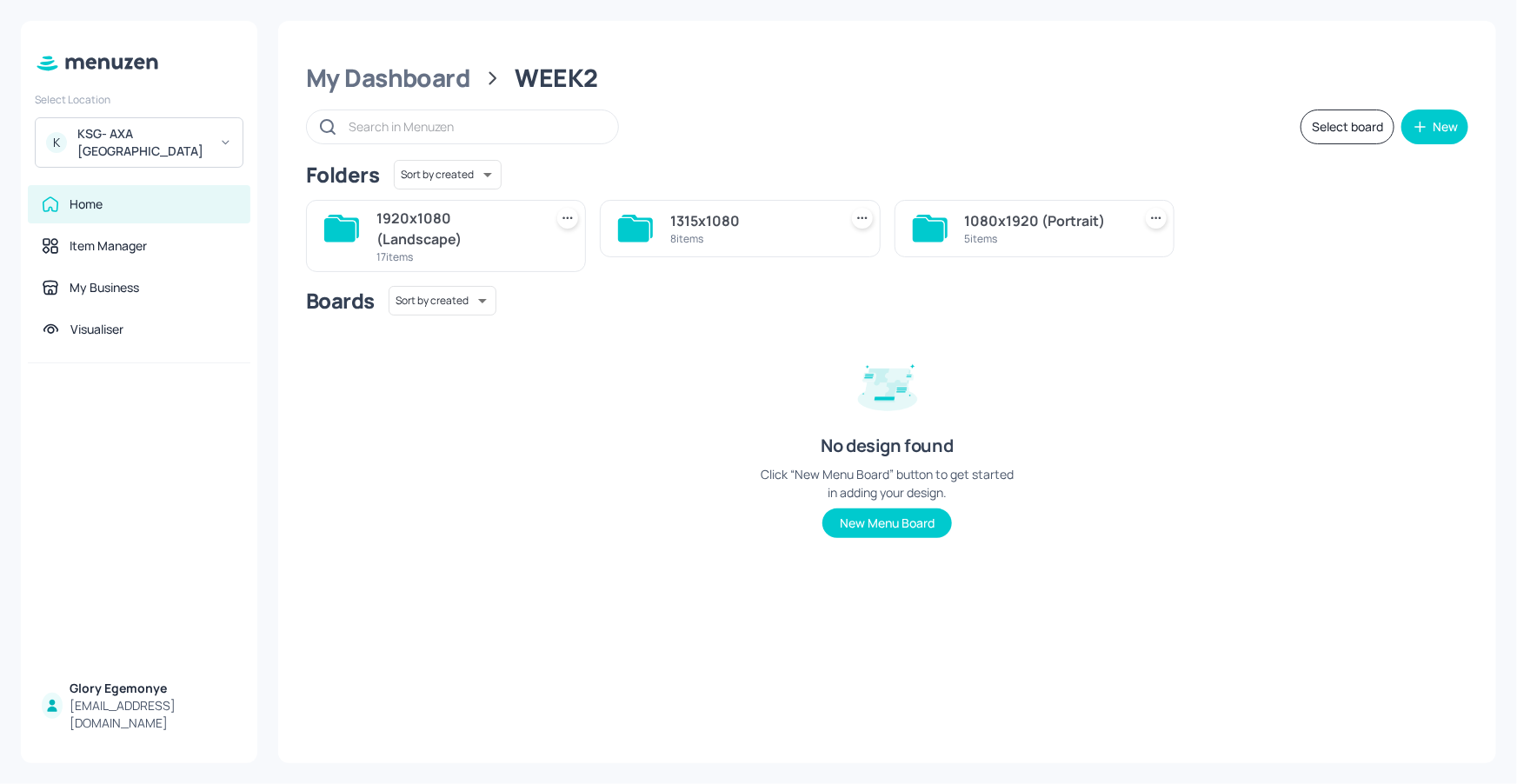
click at [358, 226] on icon at bounding box center [344, 226] width 32 height 24
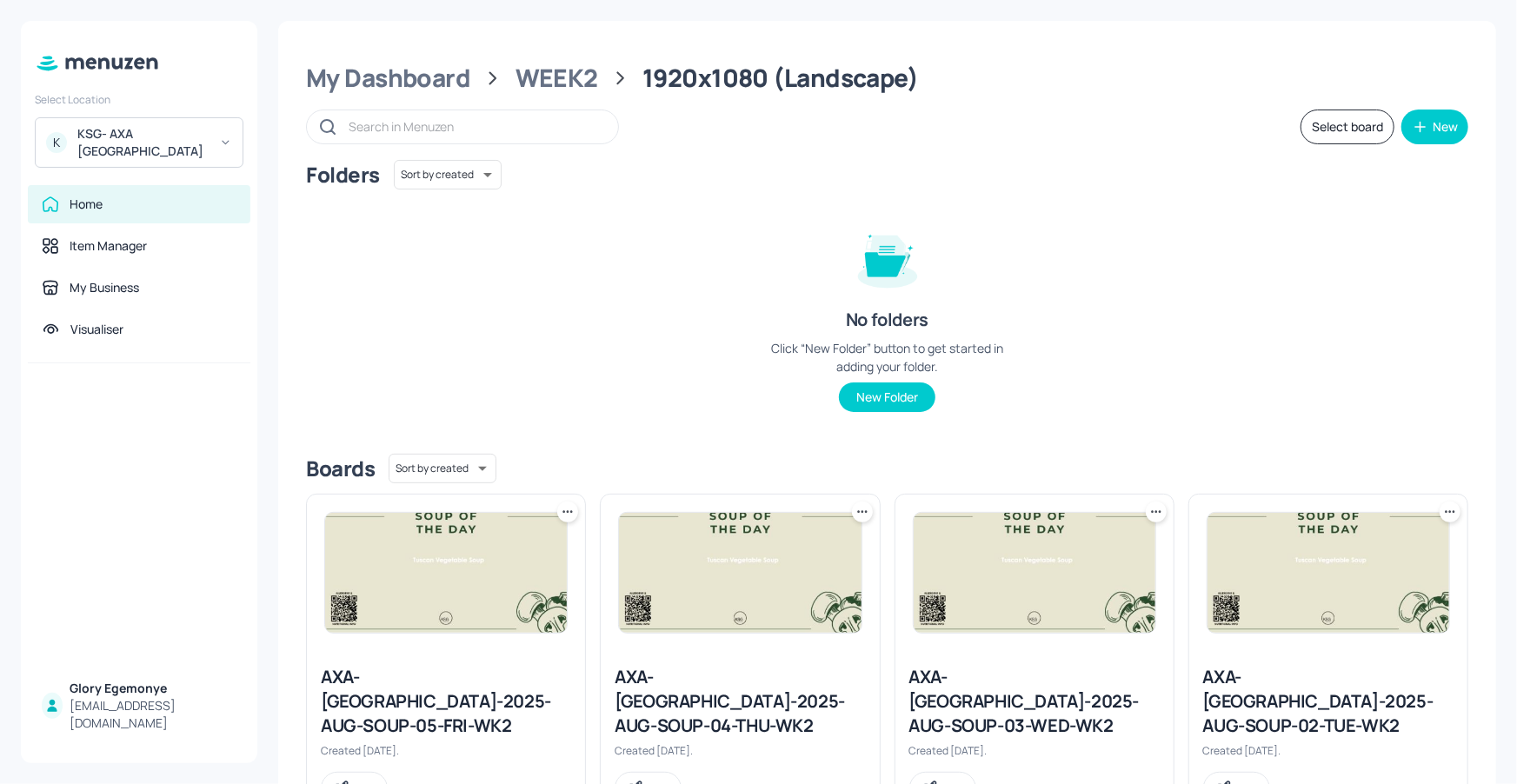
click at [1427, 132] on button "New" at bounding box center [1434, 126] width 67 height 35
click at [1406, 210] on div "Add new board" at bounding box center [1376, 209] width 174 height 39
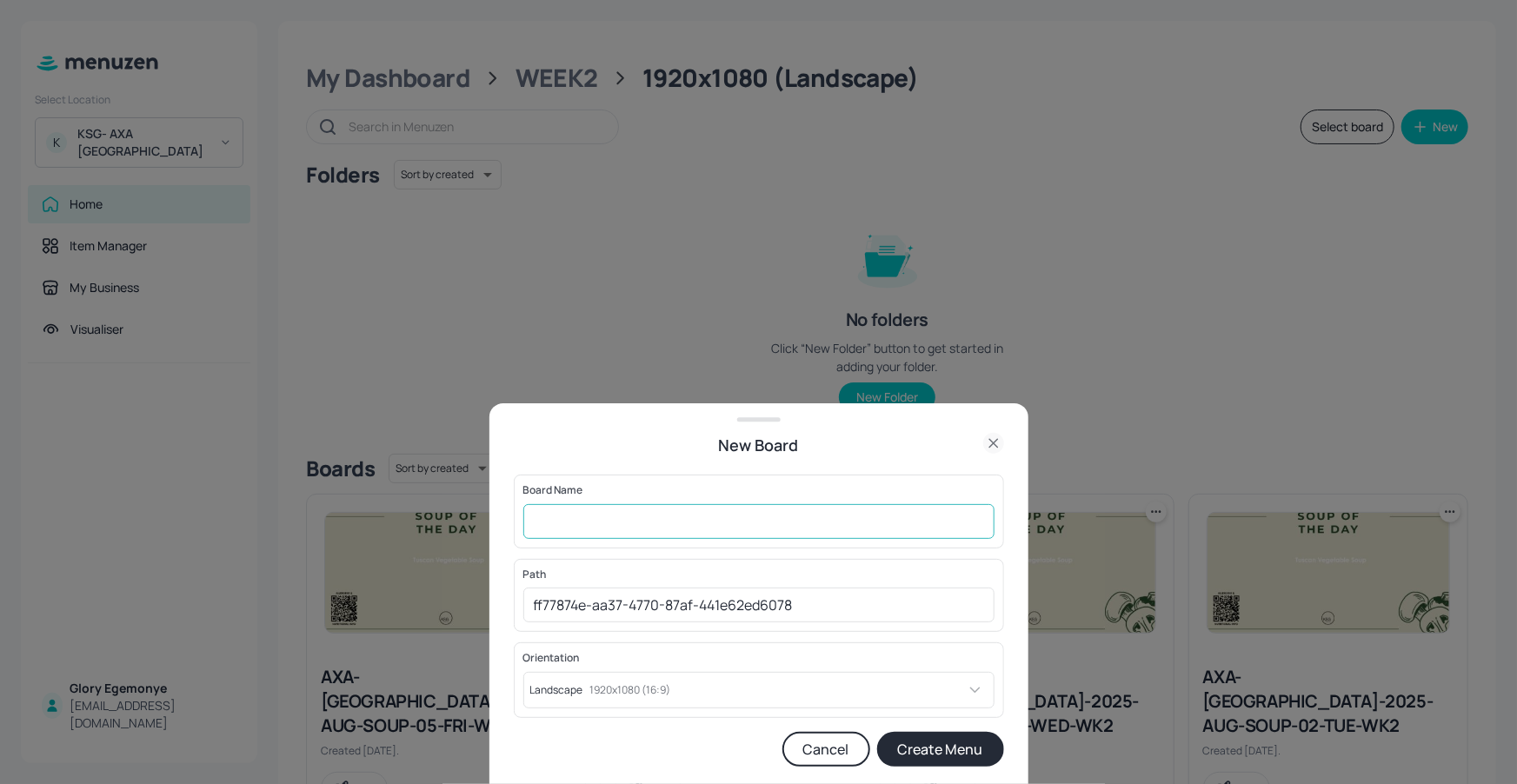
click at [804, 506] on input "text" at bounding box center [758, 521] width 472 height 35
paste input "AXA-[GEOGRAPHIC_DATA]-2025-AUG-BREAKFAST-MON/TUES/FRI-WK1"
type input "AXA-DUBLIN-2025-AUG-BREAKFAST-MON/TUES/FRI-WK2"
click at [946, 743] on button "Create Menu" at bounding box center [940, 748] width 127 height 35
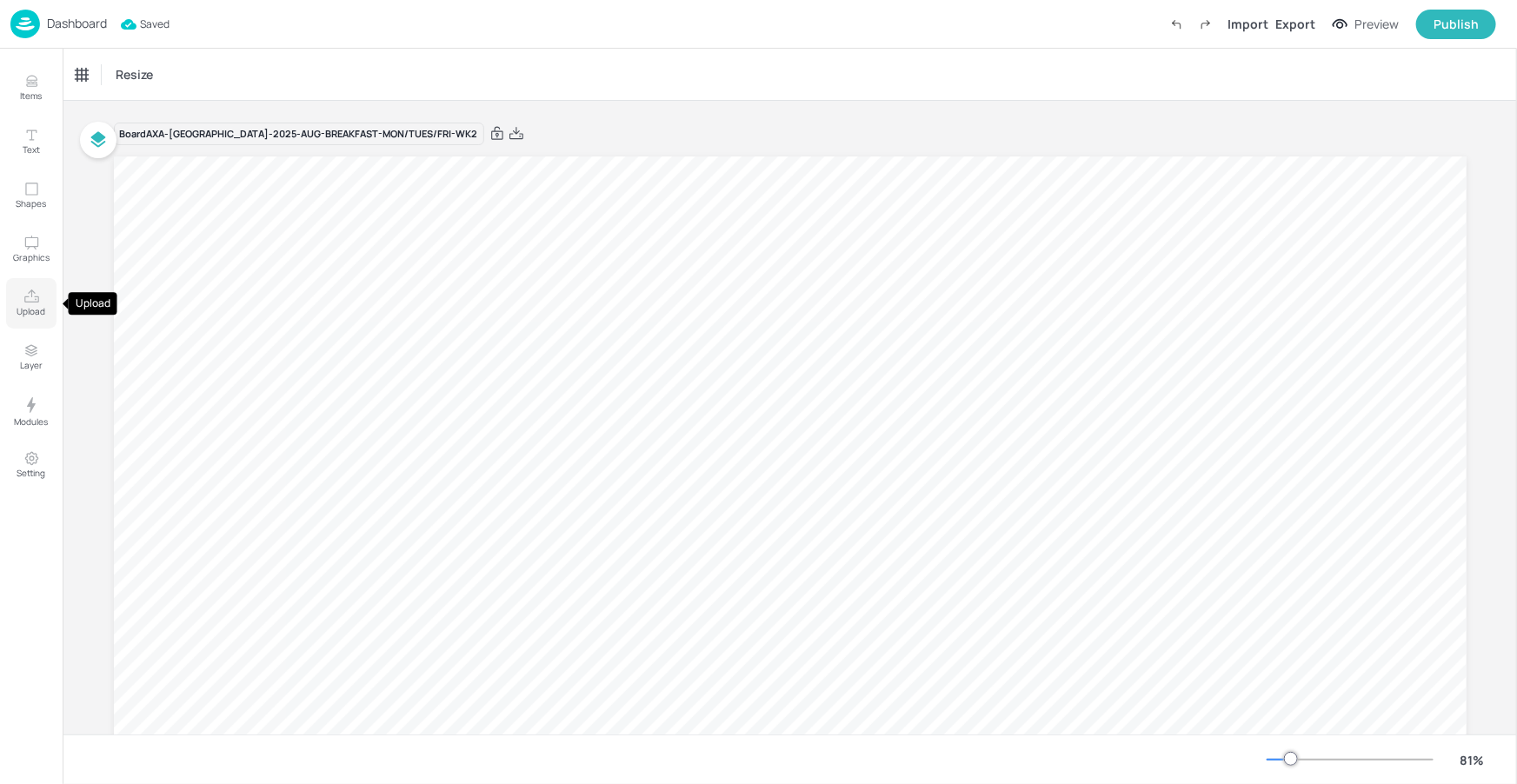
click at [32, 304] on button "Upload" at bounding box center [31, 303] width 51 height 51
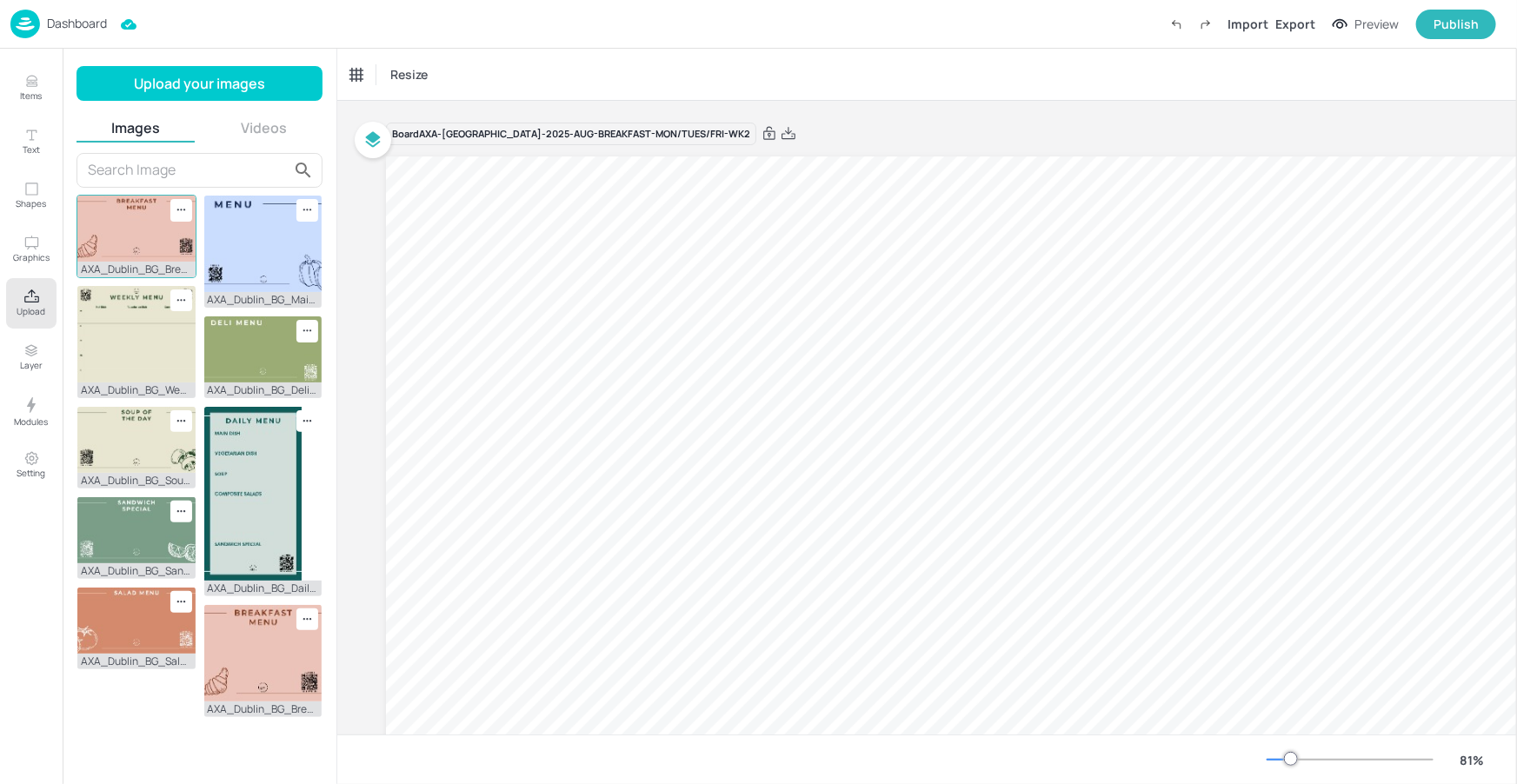
click at [129, 222] on img at bounding box center [136, 228] width 118 height 66
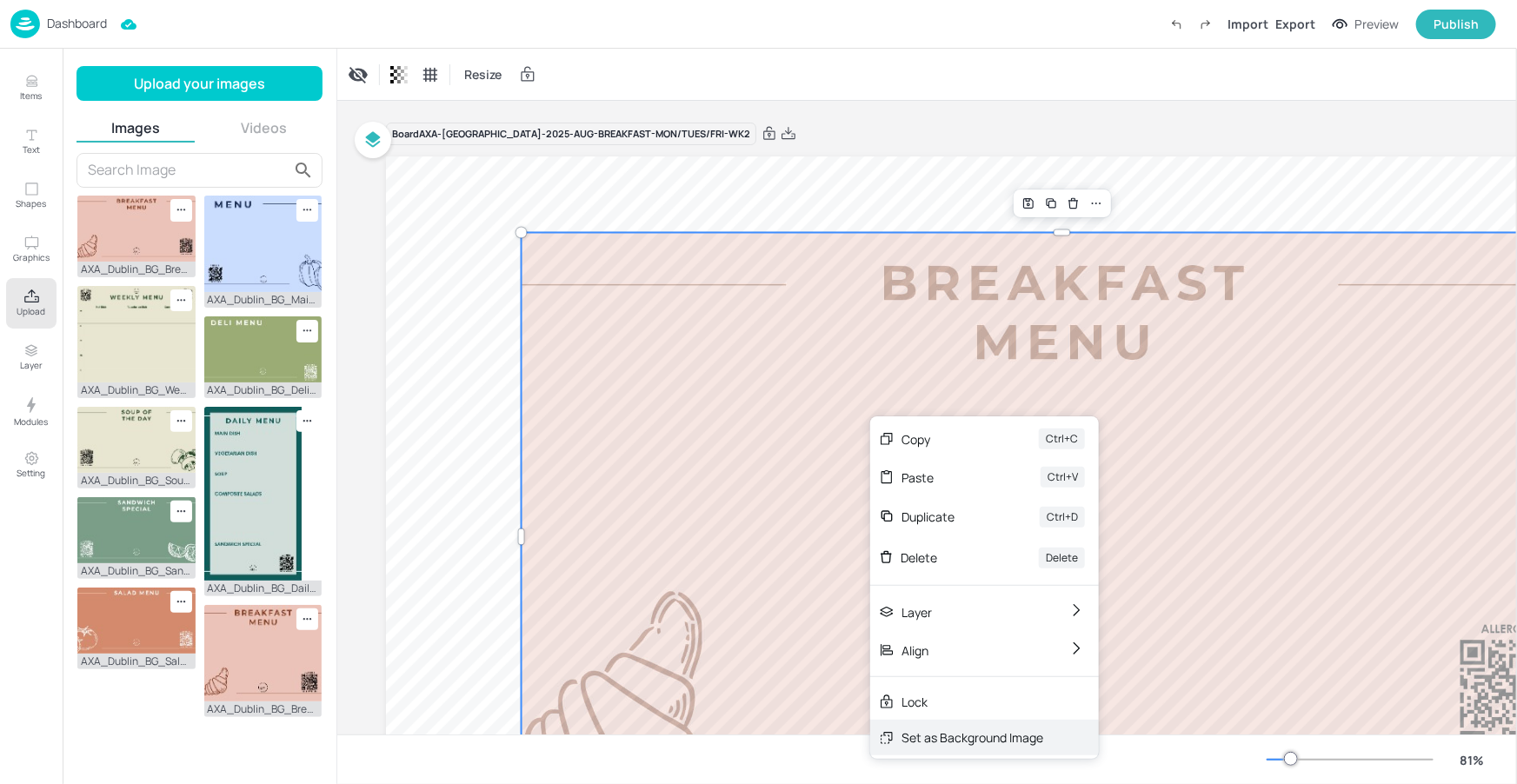
click at [932, 740] on div "Set as Background Image" at bounding box center [972, 737] width 142 height 18
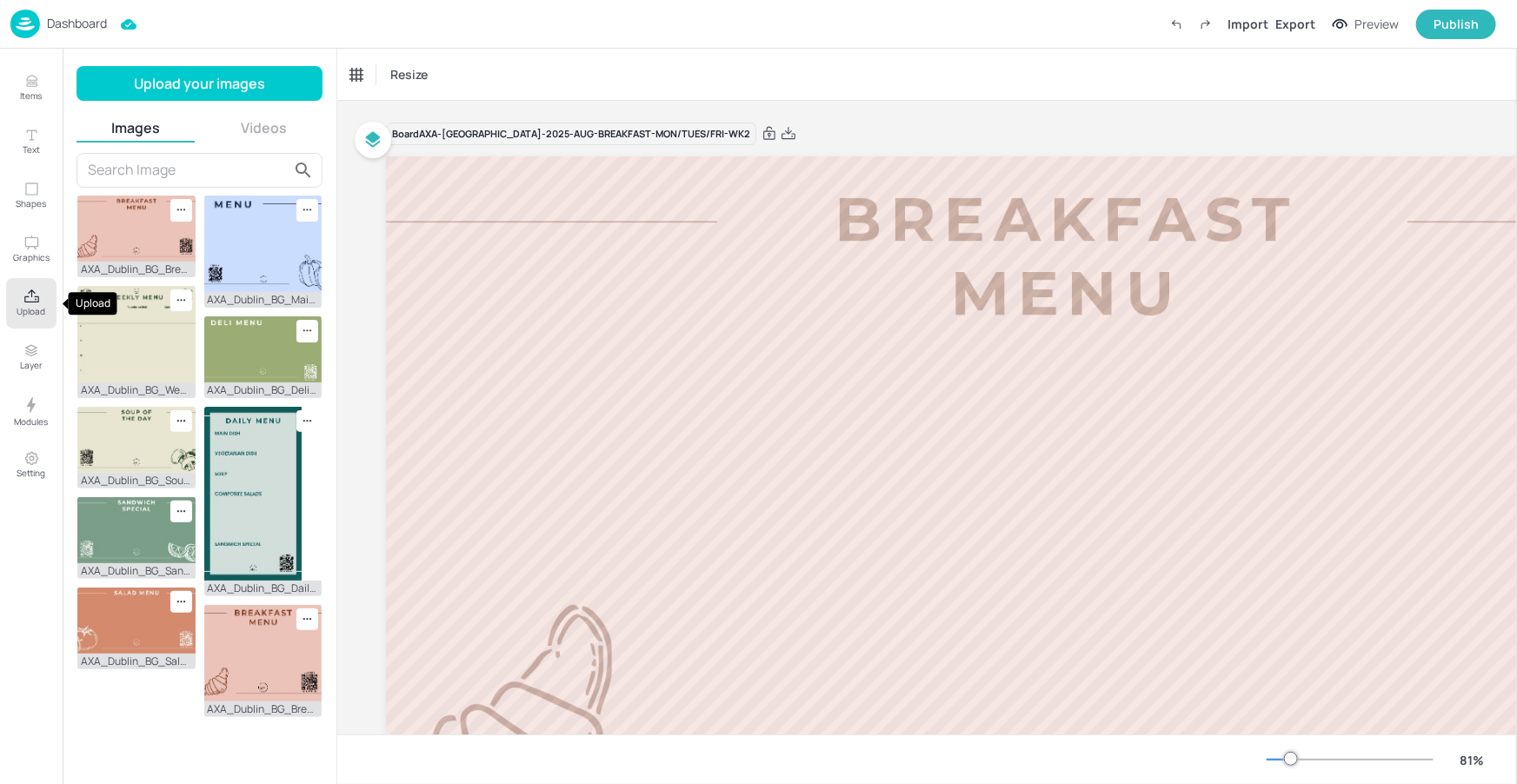
click at [38, 311] on p "Upload" at bounding box center [32, 311] width 29 height 12
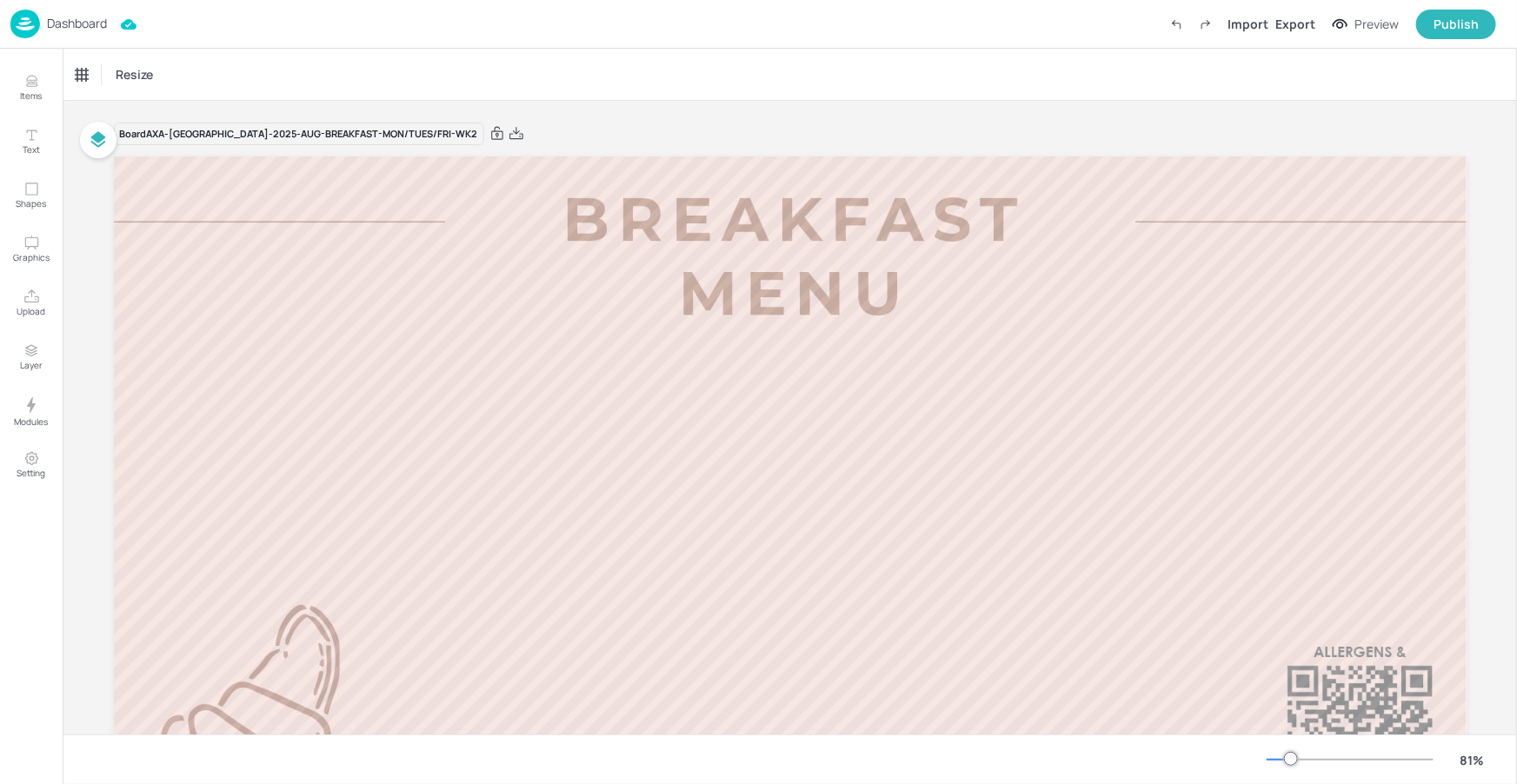
click at [95, 21] on p "Dashboard" at bounding box center [76, 24] width 60 height 12
click at [73, 22] on p "Dashboard" at bounding box center [76, 24] width 60 height 12
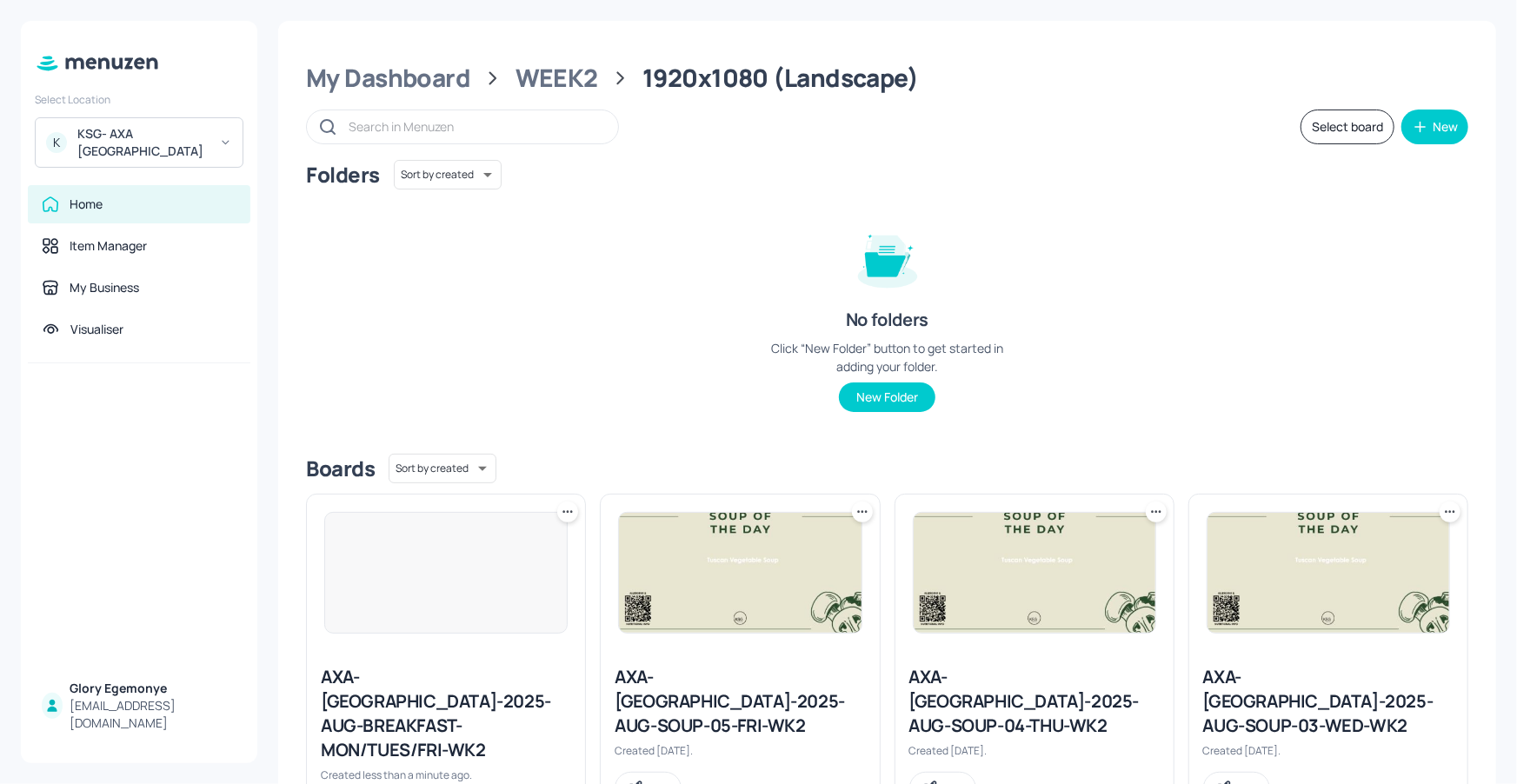
scroll to position [3, 0]
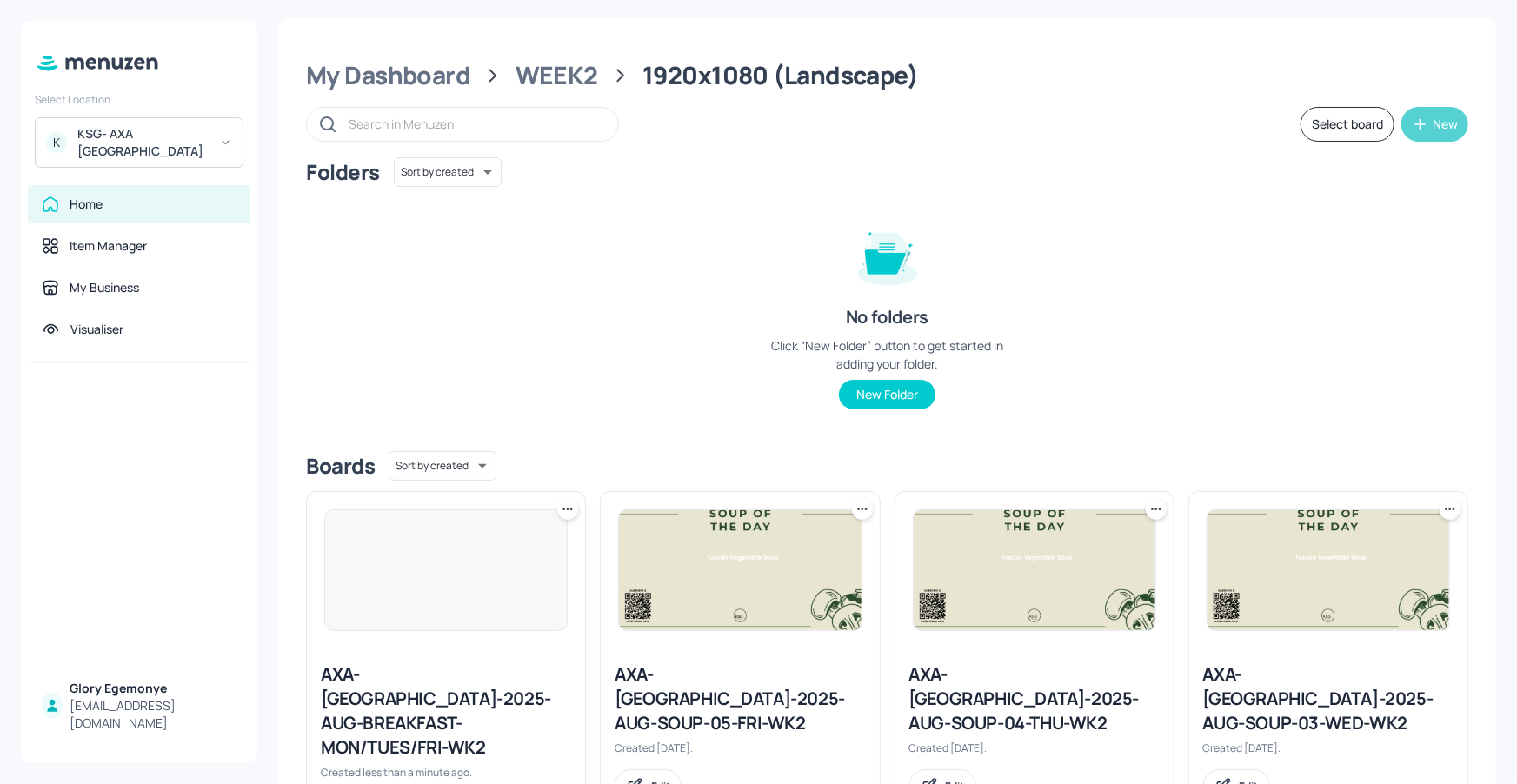
click at [1433, 120] on div "New" at bounding box center [1445, 124] width 25 height 12
click at [1370, 212] on div "Add new board" at bounding box center [1376, 205] width 174 height 39
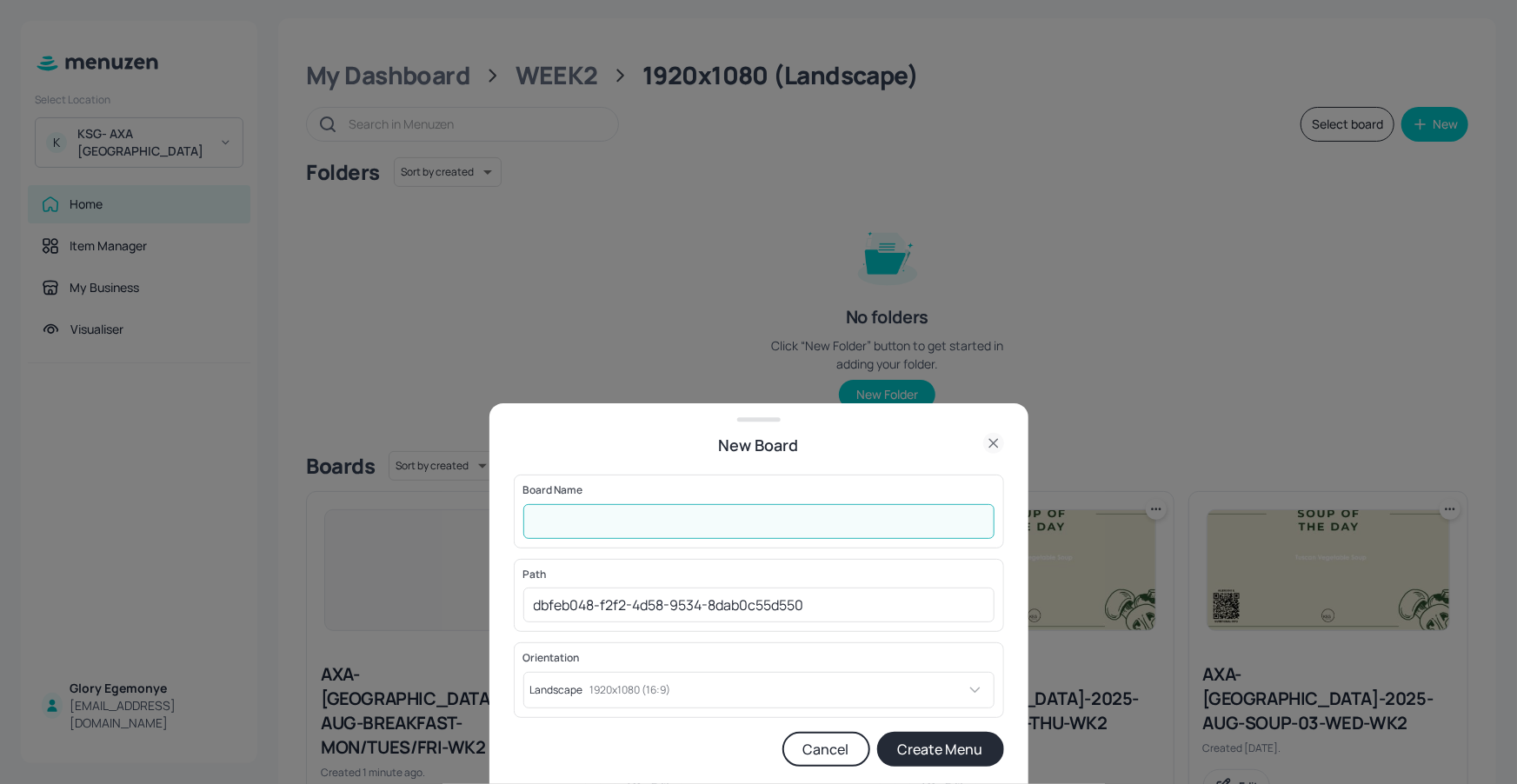
click at [674, 525] on input "text" at bounding box center [758, 521] width 472 height 35
paste input "AXA-[GEOGRAPHIC_DATA]-2025-AUG-BREAKFAST-WED/THUR-WK1"
type input "AXA-DUBLIN-2025-AUG-BREAKFAST-WED/THUR-WK2"
click at [890, 750] on button "Create Menu" at bounding box center [940, 748] width 127 height 35
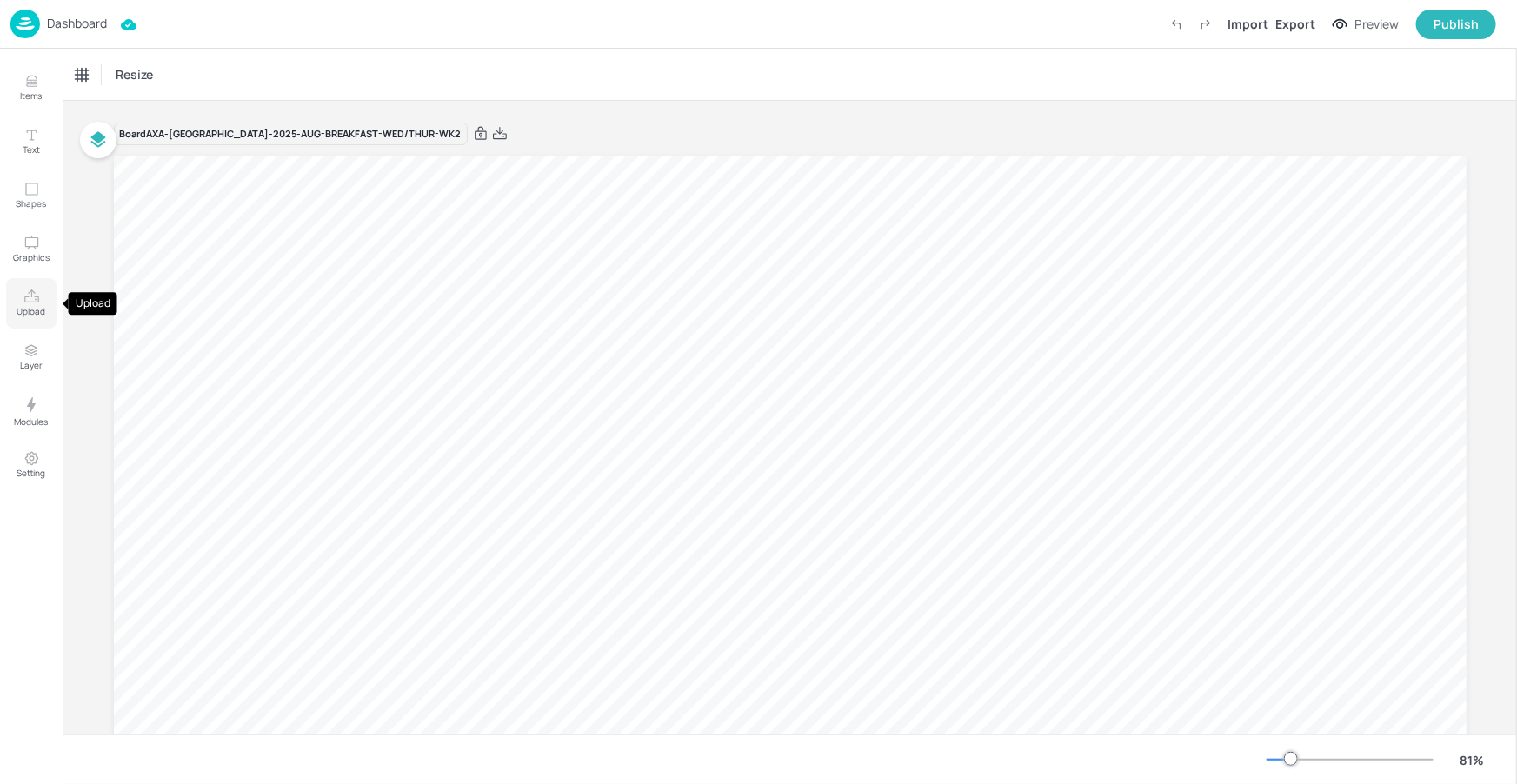
click at [47, 306] on button "Upload" at bounding box center [31, 303] width 51 height 51
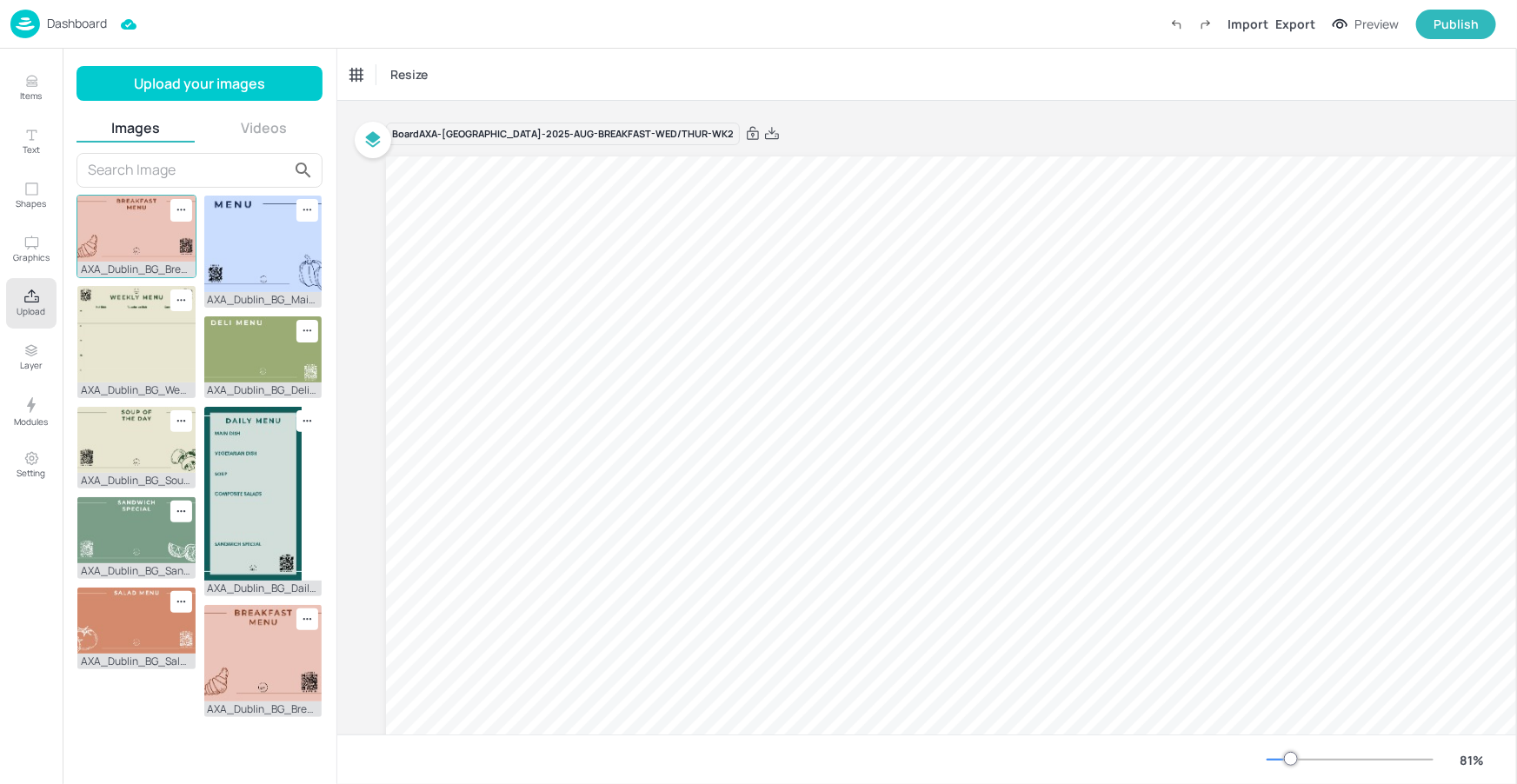
click at [141, 248] on img at bounding box center [136, 228] width 118 height 66
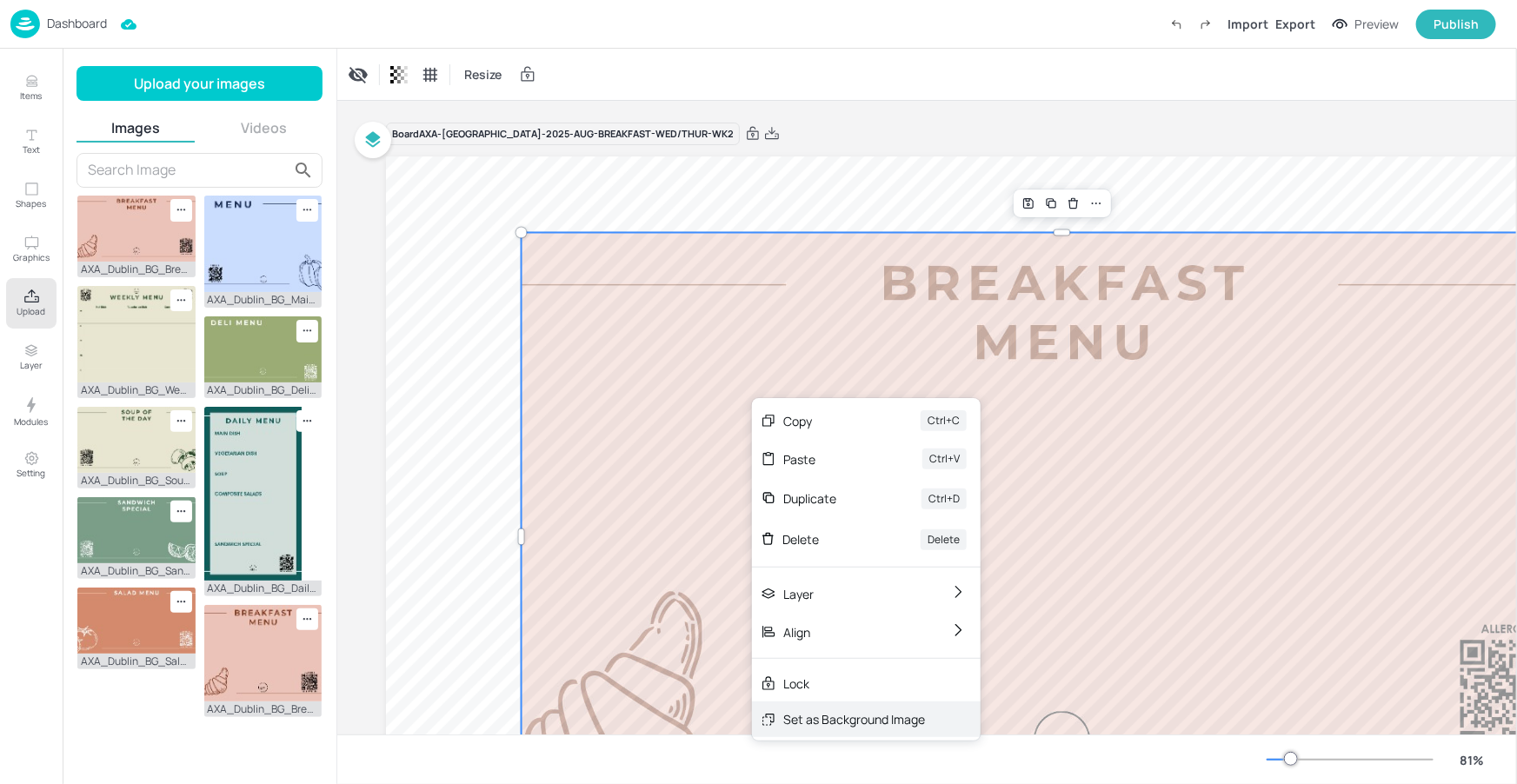
click at [794, 714] on div "Set as Background Image" at bounding box center [854, 719] width 142 height 18
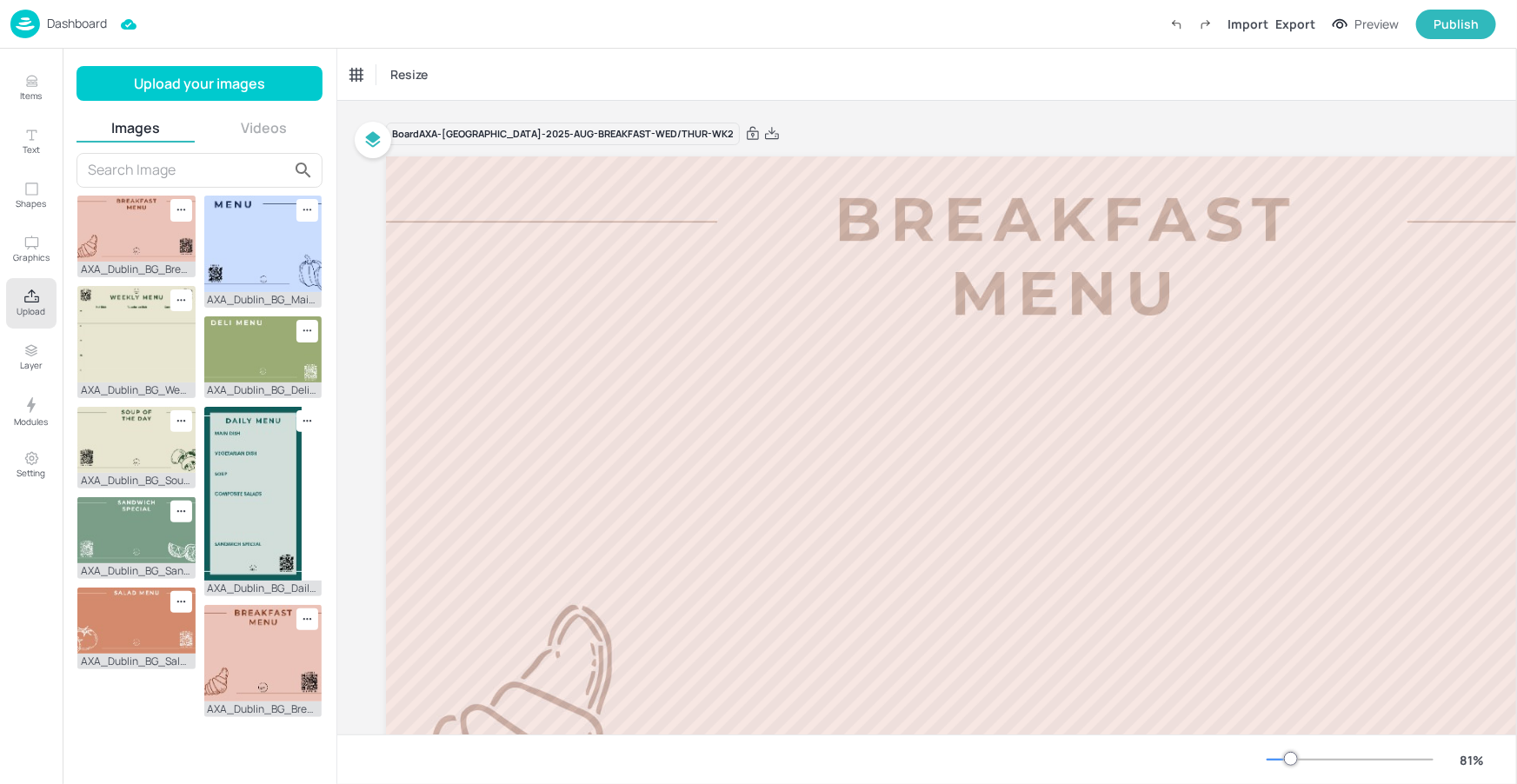
click at [32, 294] on icon "Upload" at bounding box center [32, 297] width 17 height 17
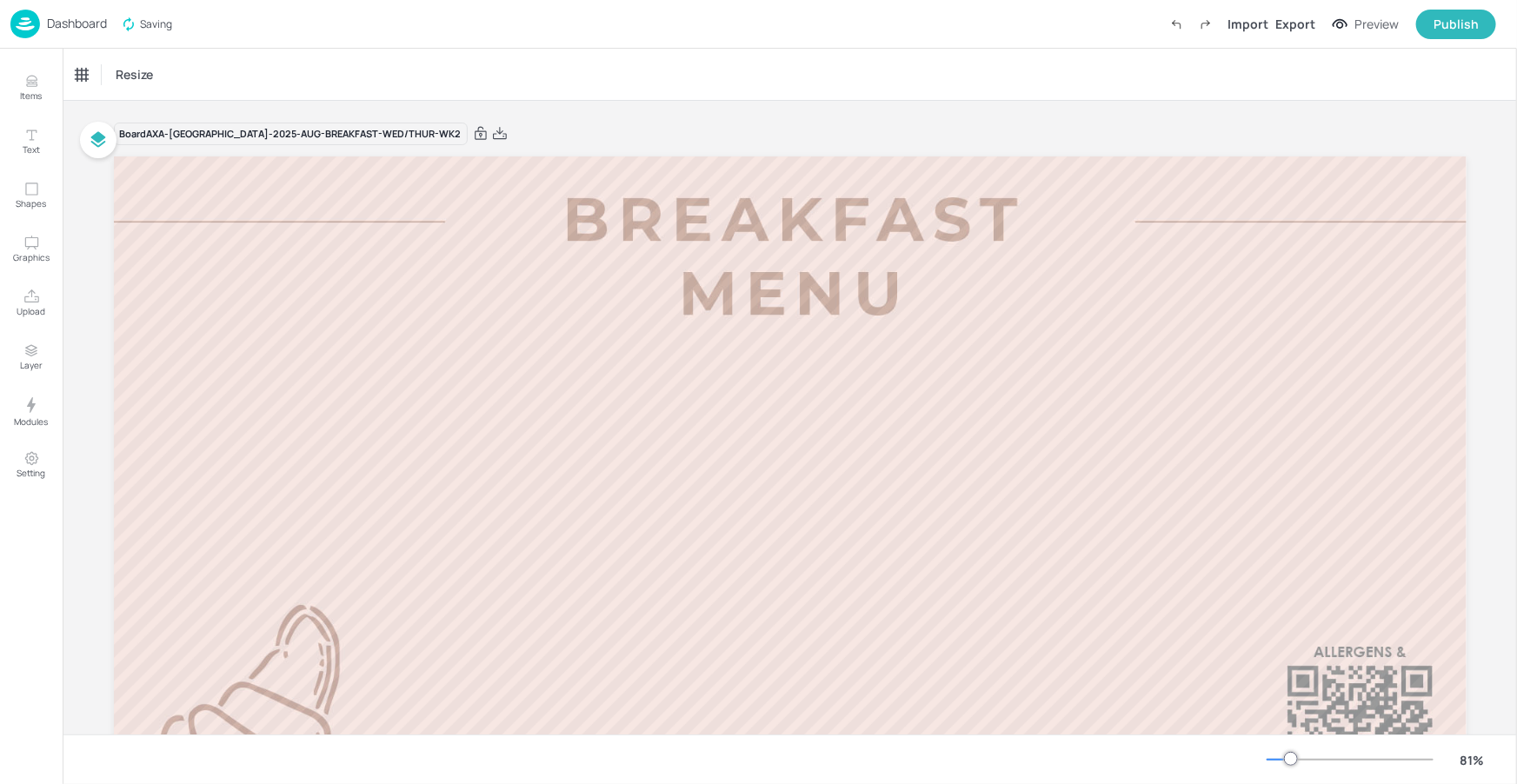
click at [94, 28] on p "Dashboard" at bounding box center [76, 24] width 60 height 12
click at [85, 24] on p "Dashboard" at bounding box center [76, 24] width 60 height 12
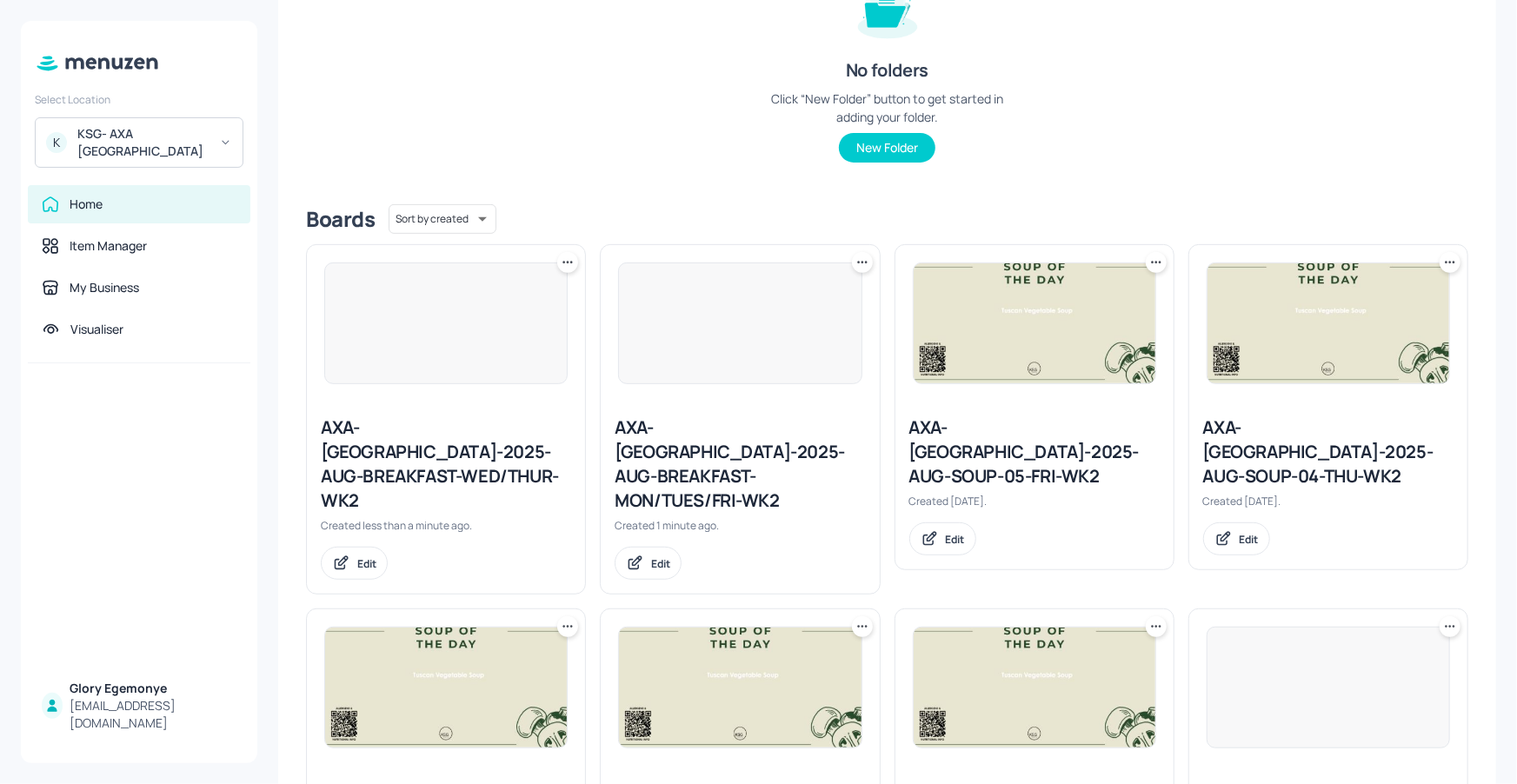
scroll to position [519, 0]
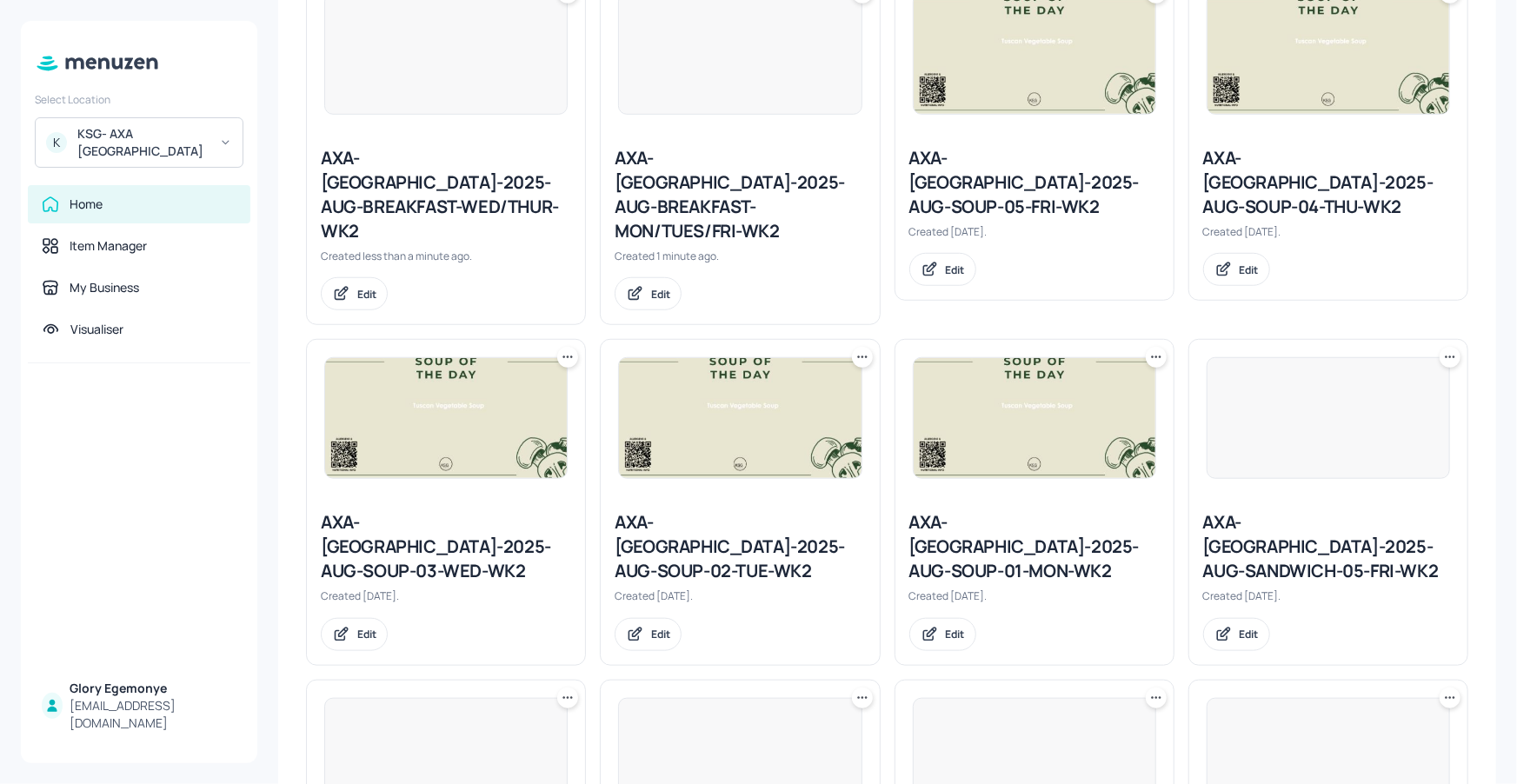
click at [732, 171] on div "AXA-DUBLIN-2025-AUG-BREAKFAST-MON/TUES/FRI-WK2" at bounding box center [740, 195] width 250 height 97
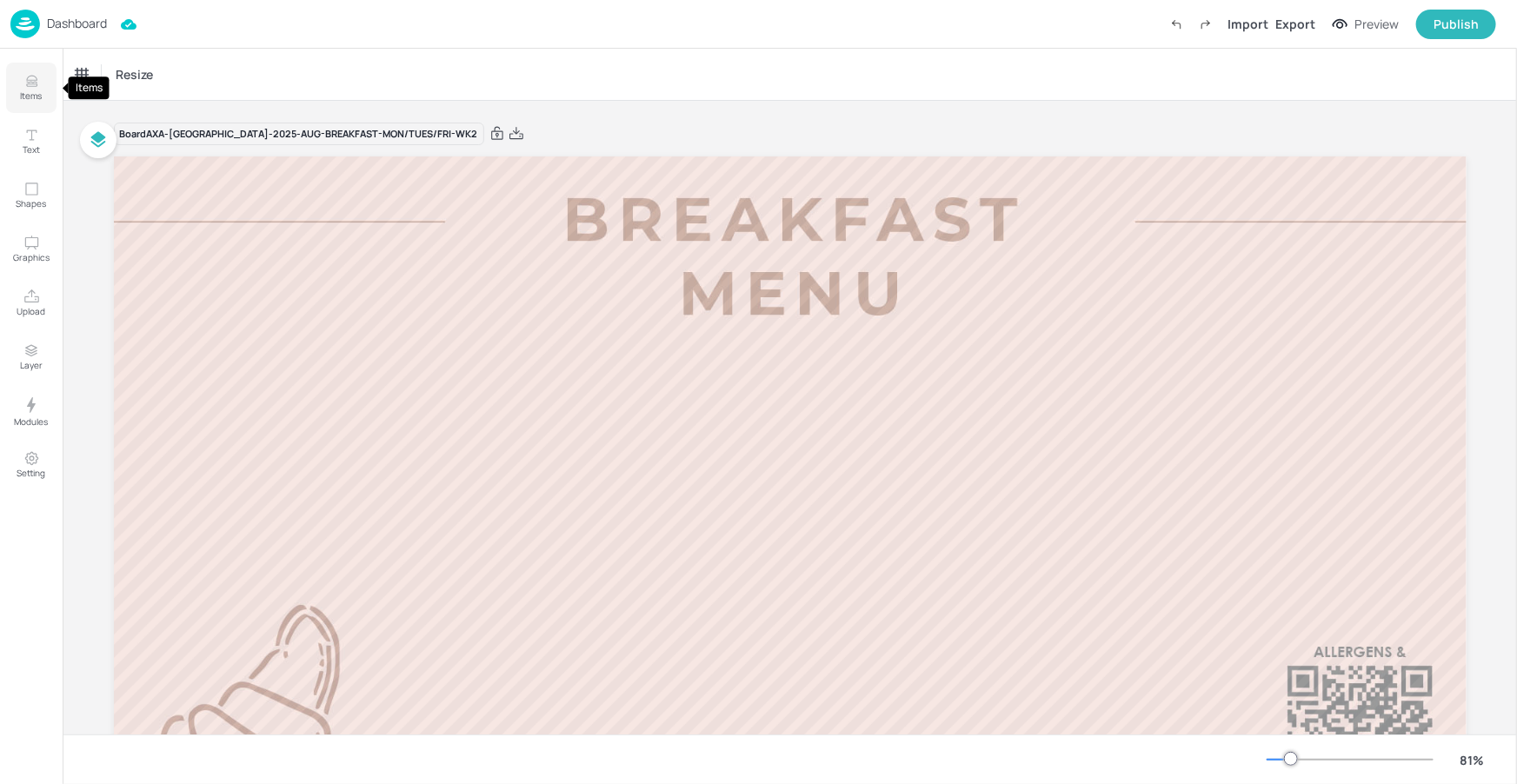
click at [32, 91] on p "Items" at bounding box center [32, 95] width 22 height 12
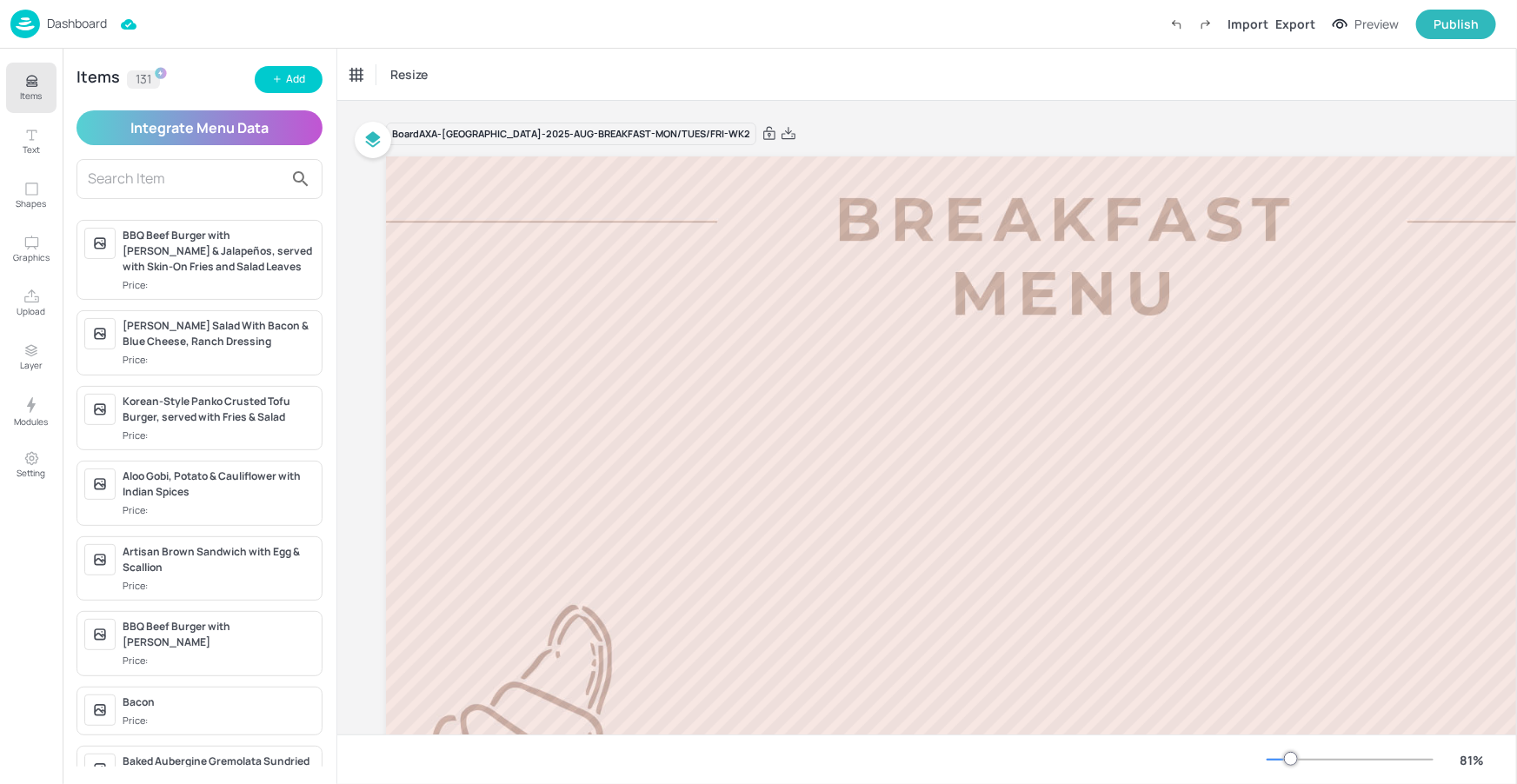
click at [269, 166] on input "text" at bounding box center [185, 179] width 196 height 28
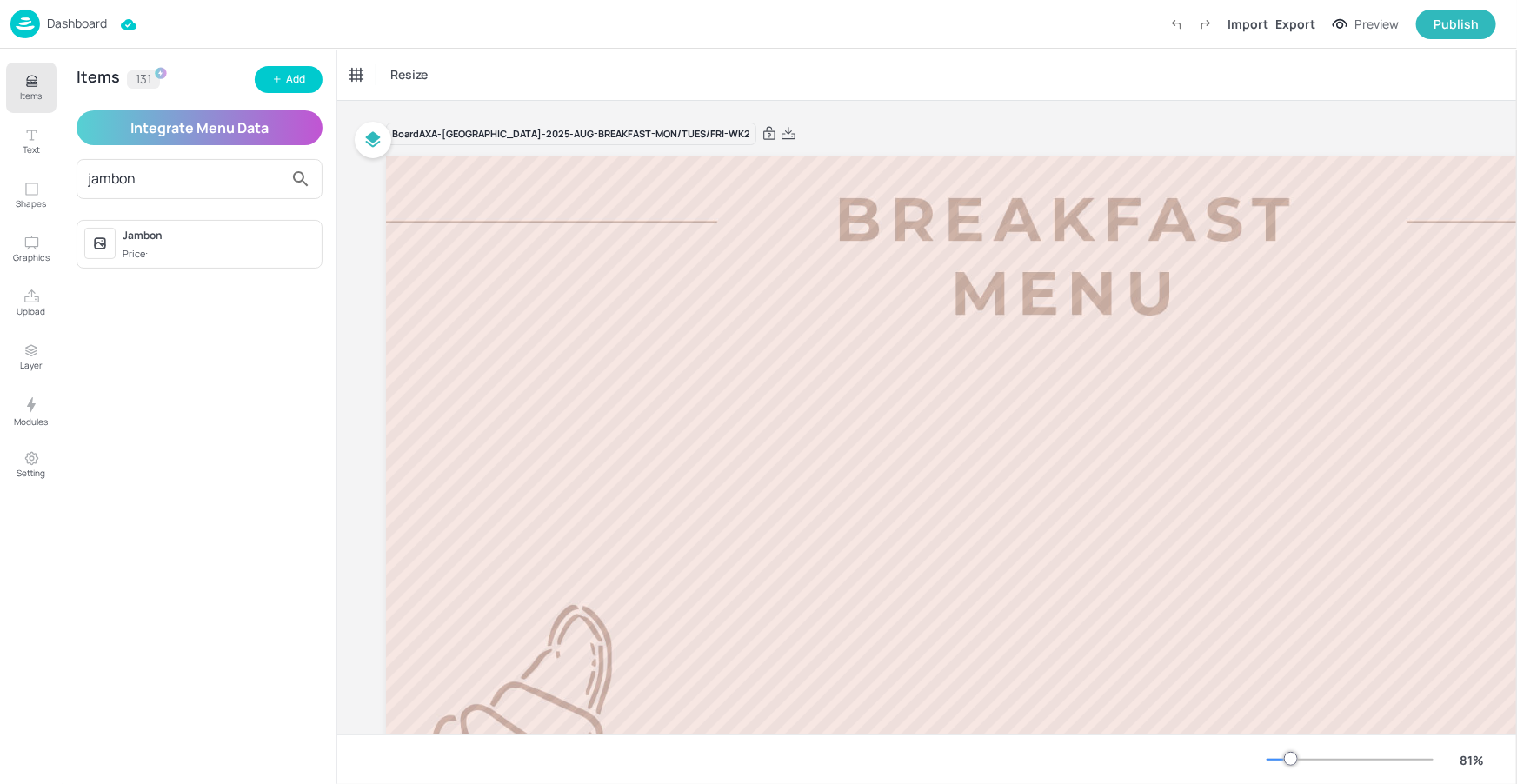
type input "jambon"
click at [277, 241] on div "Jambon" at bounding box center [217, 235] width 192 height 16
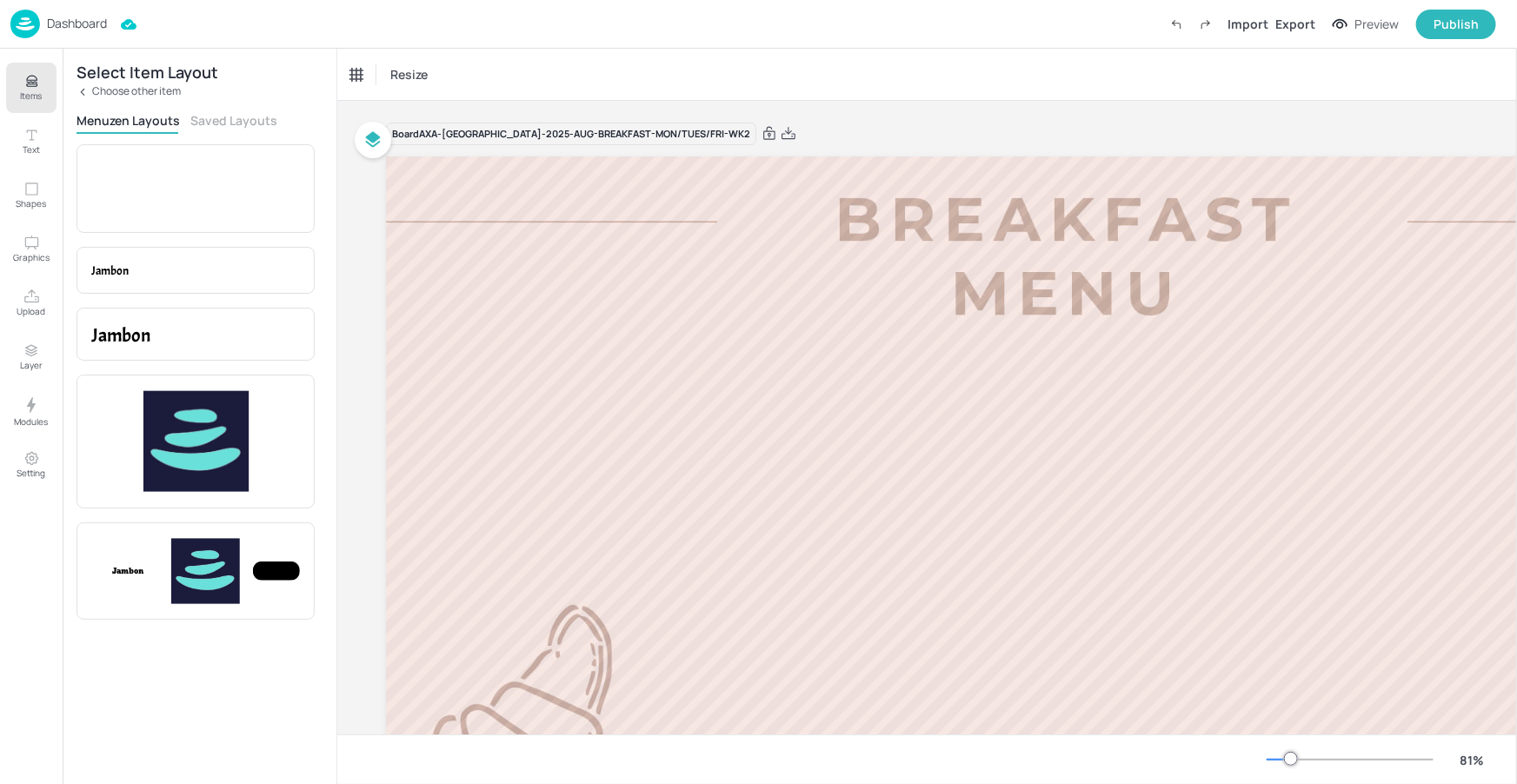
click at [215, 130] on div "Menuzen Layouts Saved Layouts" at bounding box center [200, 123] width 246 height 22
click at [213, 122] on button "Saved Layouts" at bounding box center [234, 120] width 87 height 17
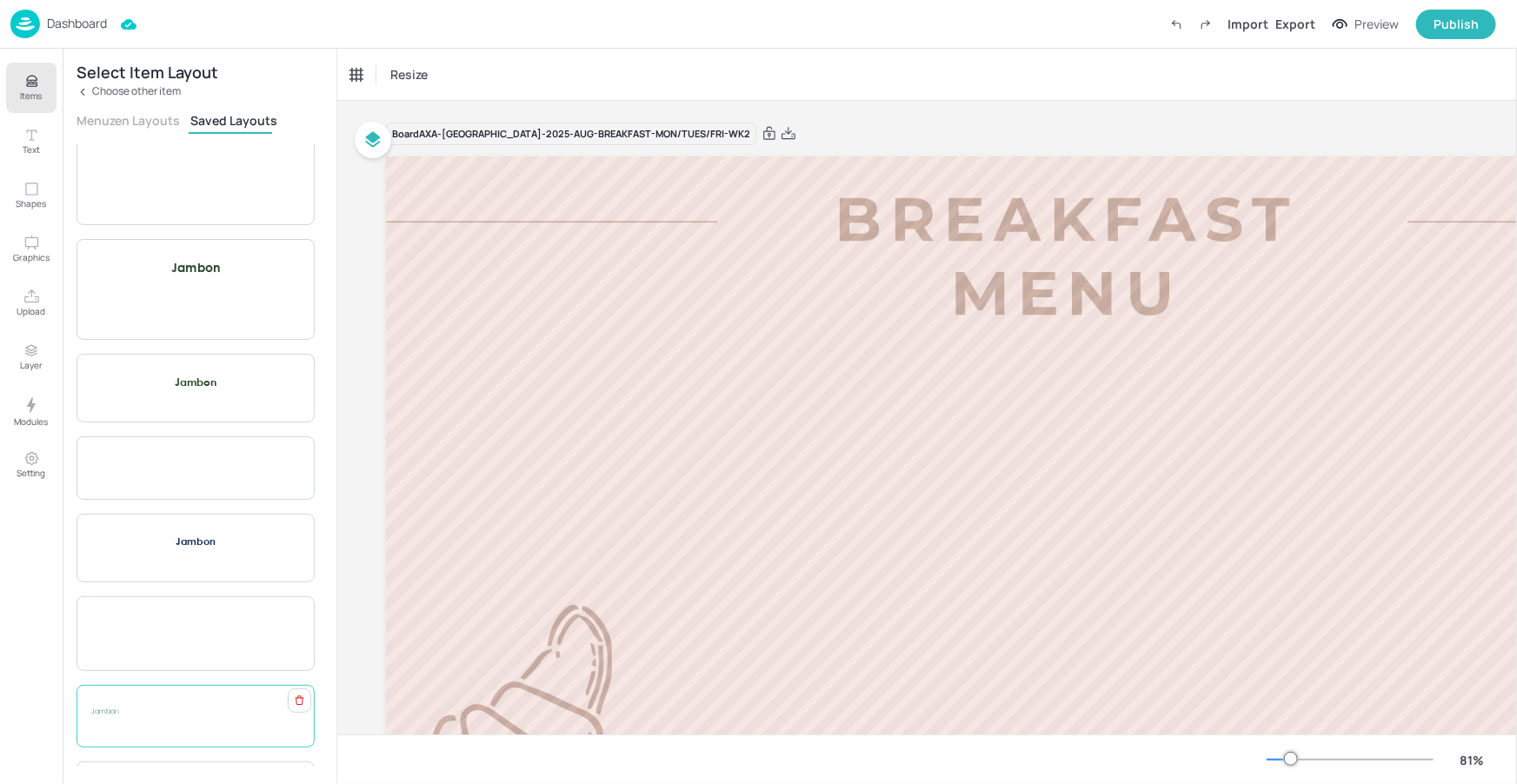
scroll to position [184, 0]
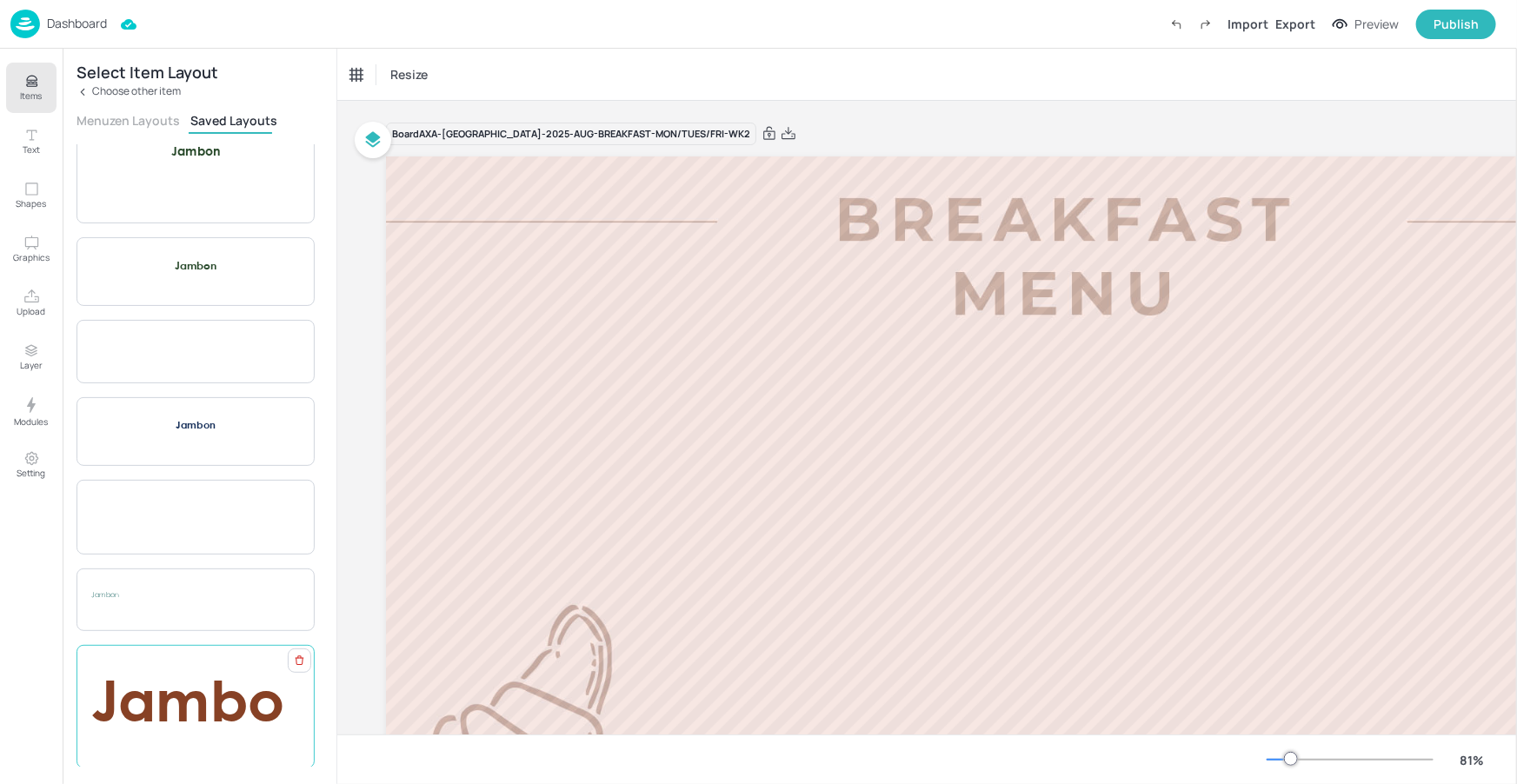
click at [209, 686] on span "Jambon" at bounding box center [188, 746] width 193 height 135
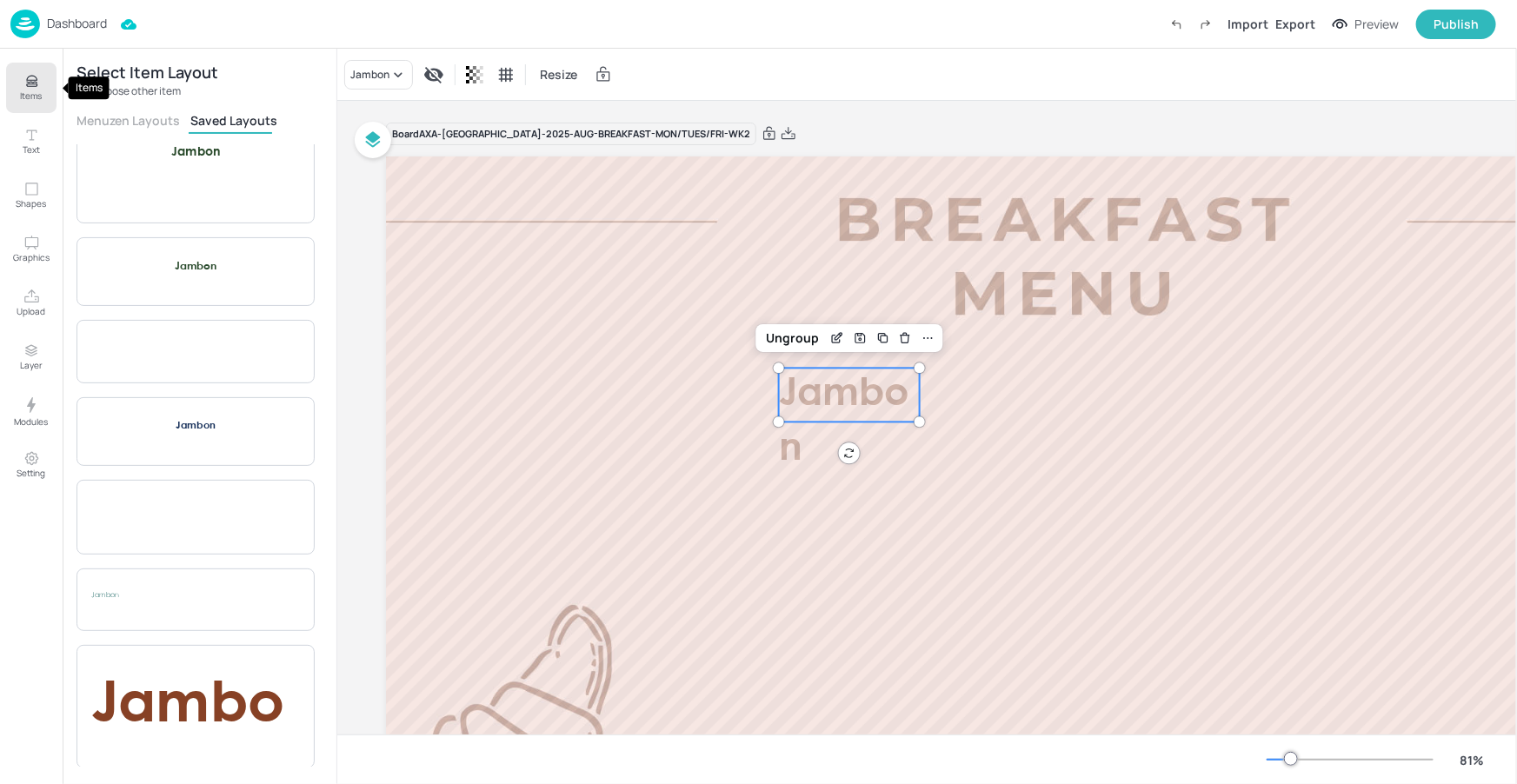
click at [41, 88] on button "Items" at bounding box center [31, 87] width 51 height 51
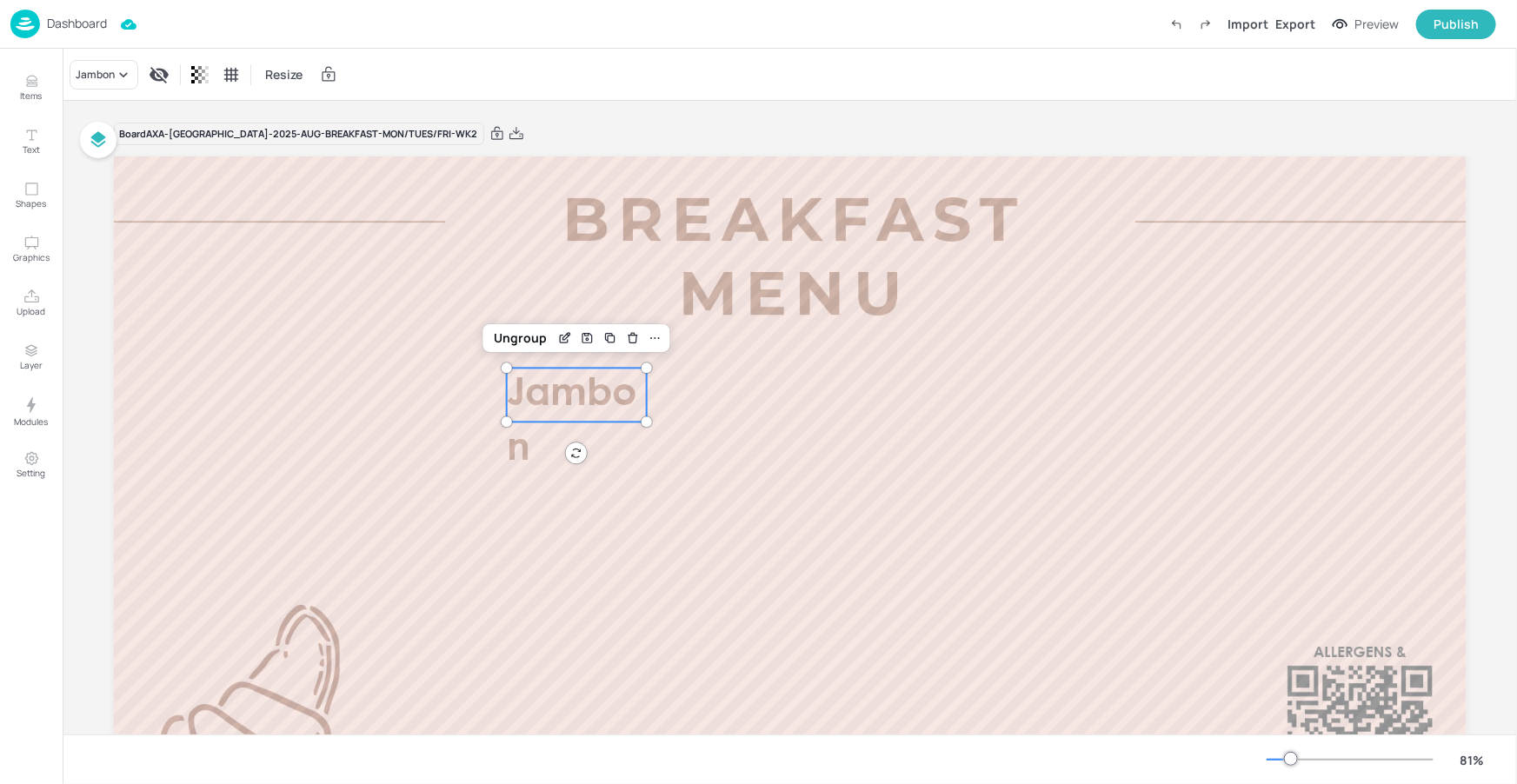
click at [638, 401] on p "Jambon" at bounding box center [577, 421] width 141 height 108
drag, startPoint x: 645, startPoint y: 424, endPoint x: 640, endPoint y: 413, distance: 12.1
click at [640, 414] on div at bounding box center [641, 421] width 14 height 14
click at [523, 340] on div "Ungroup" at bounding box center [517, 337] width 67 height 23
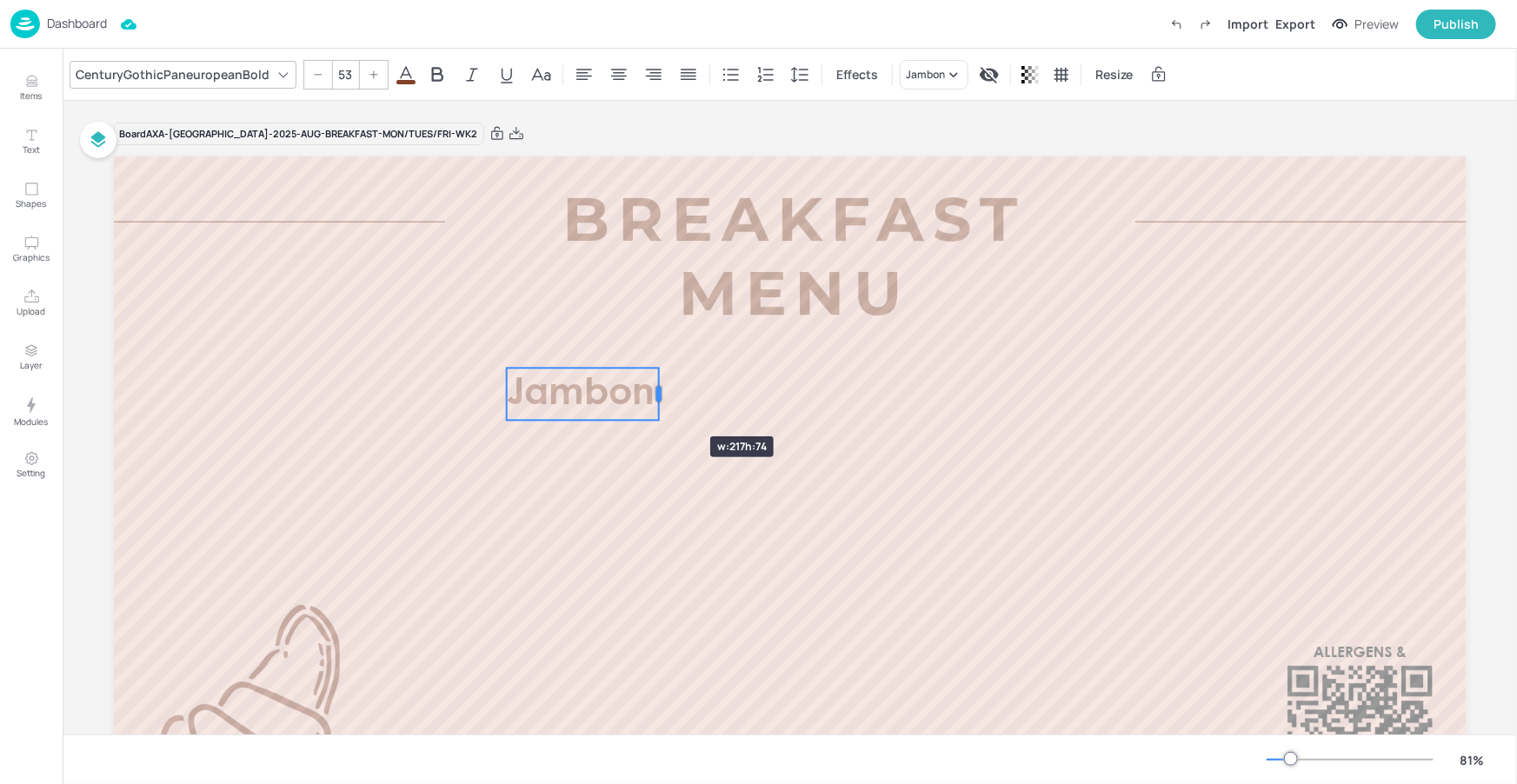
drag, startPoint x: 640, startPoint y: 423, endPoint x: 658, endPoint y: 405, distance: 25.5
click at [658, 405] on div at bounding box center [659, 393] width 14 height 53
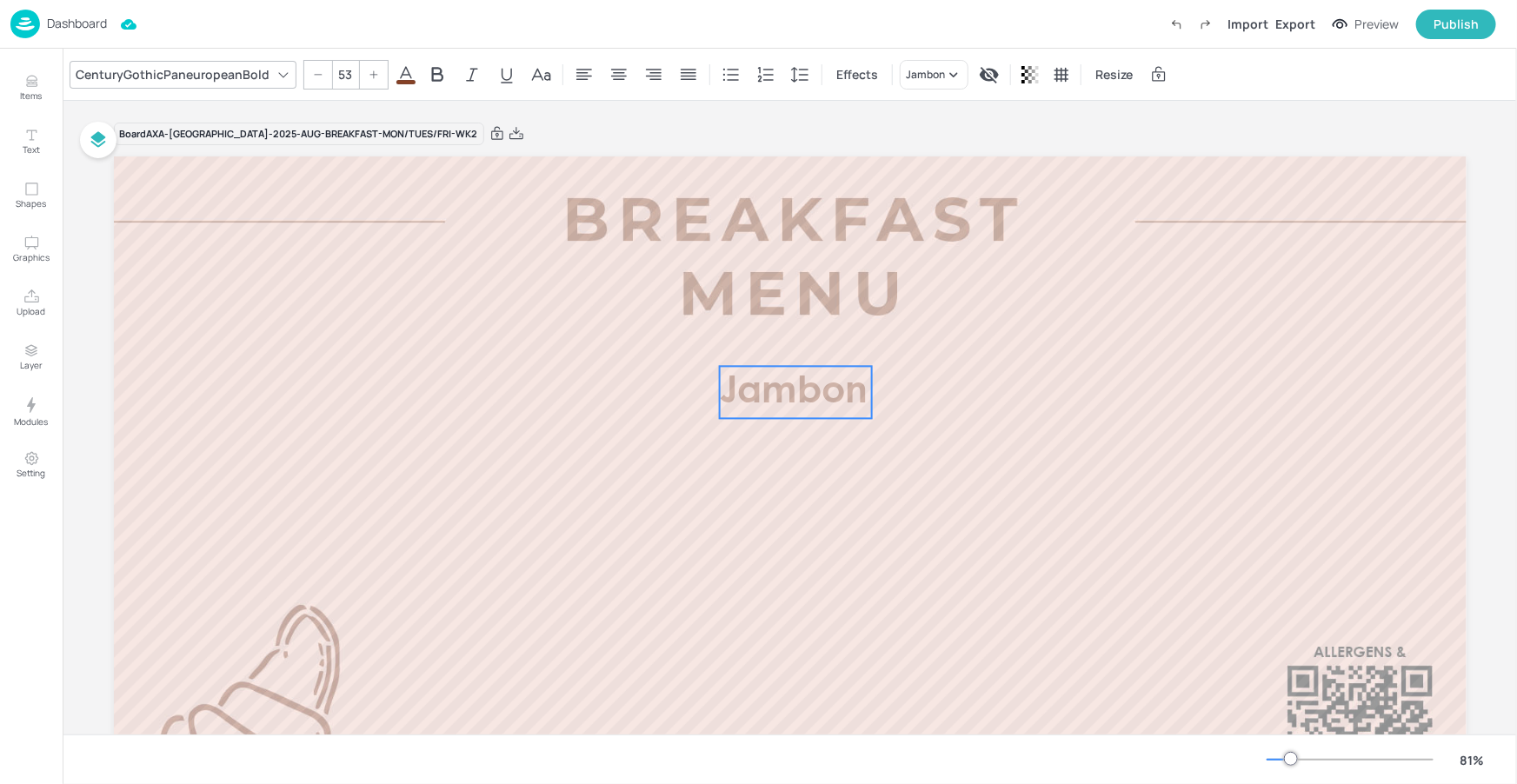
drag, startPoint x: 591, startPoint y: 395, endPoint x: 804, endPoint y: 394, distance: 213.0
click at [804, 394] on span "Jambon" at bounding box center [792, 392] width 148 height 36
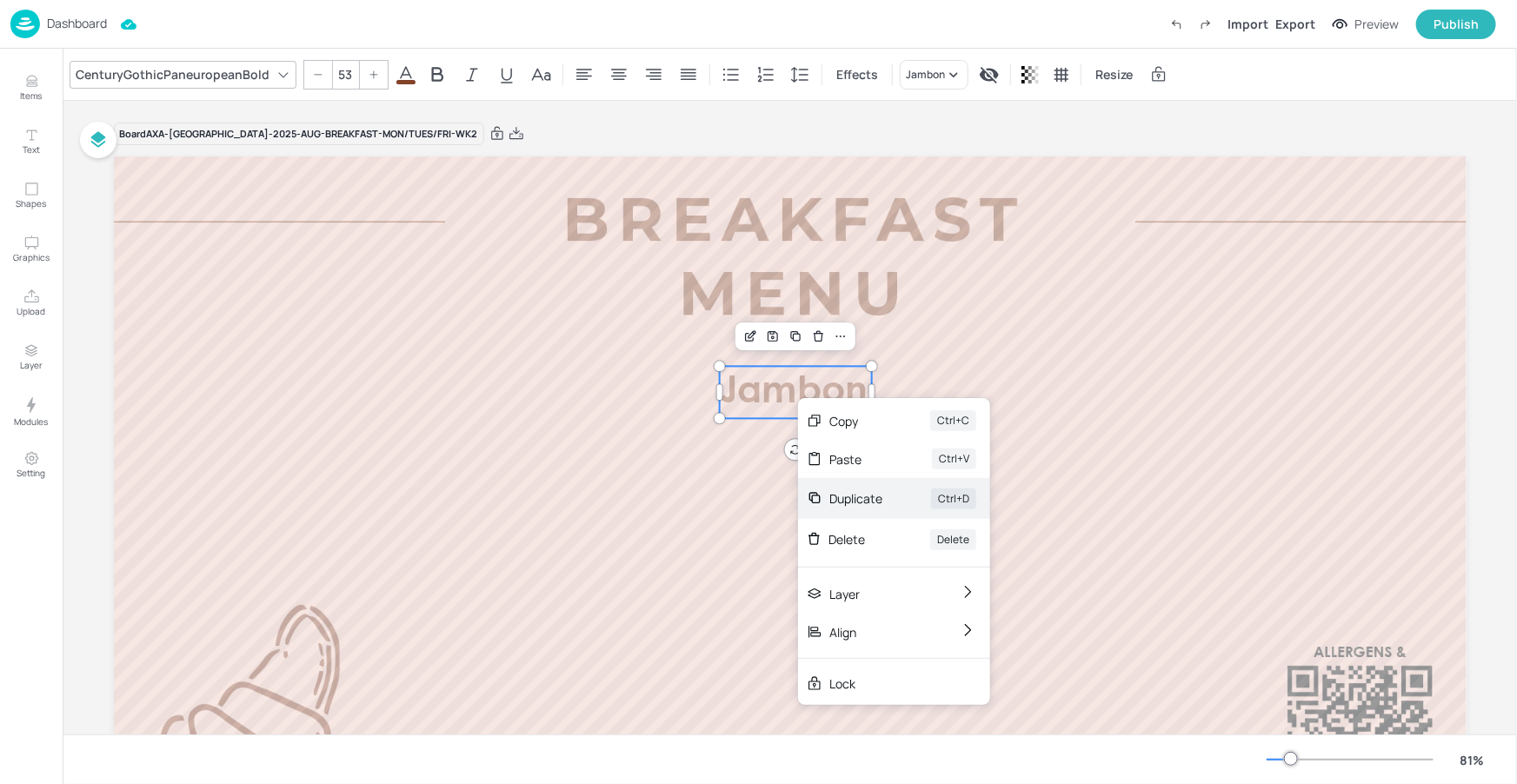
click at [837, 489] on div "Duplicate" at bounding box center [855, 498] width 53 height 18
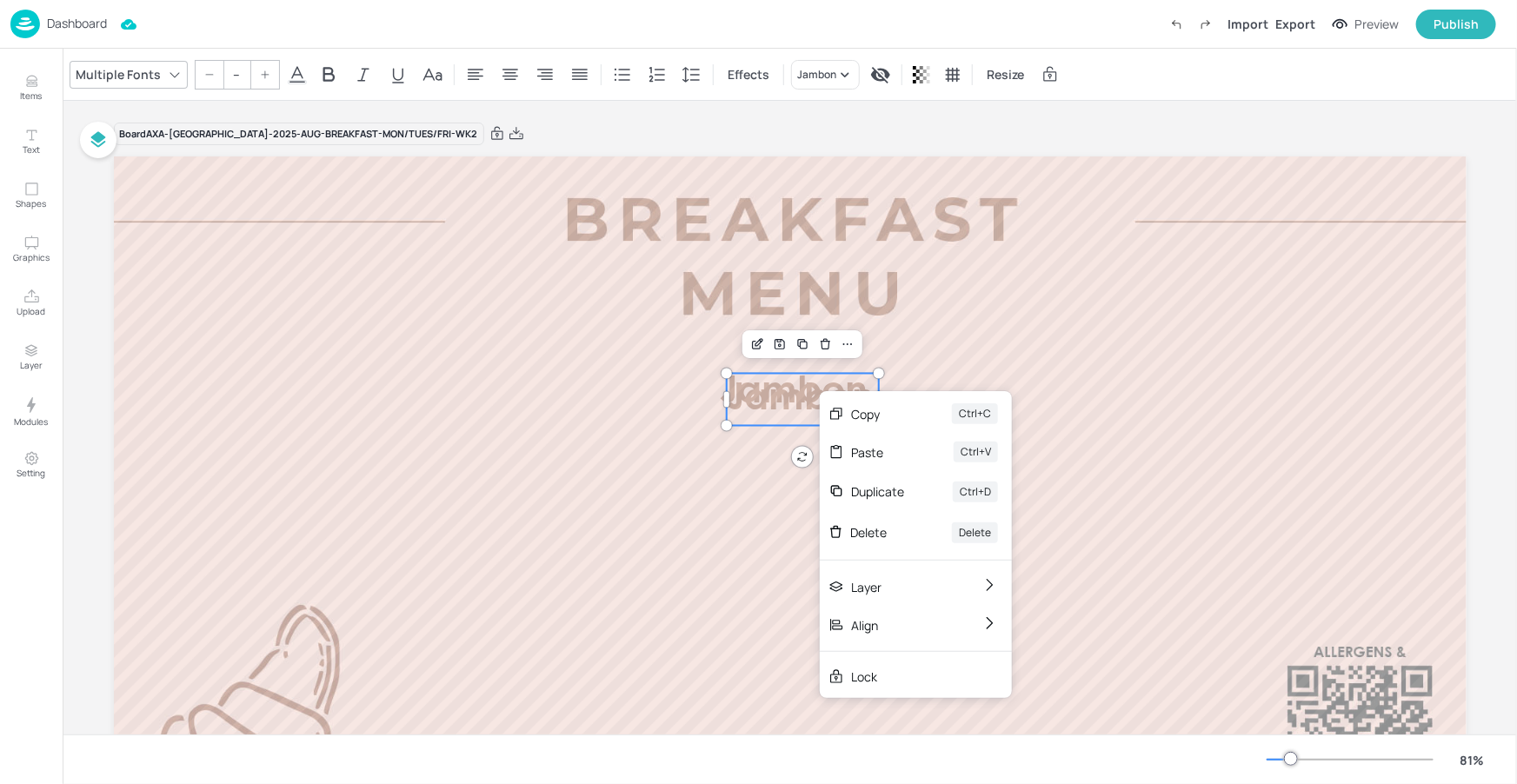
click at [851, 482] on div "Duplicate" at bounding box center [877, 491] width 53 height 18
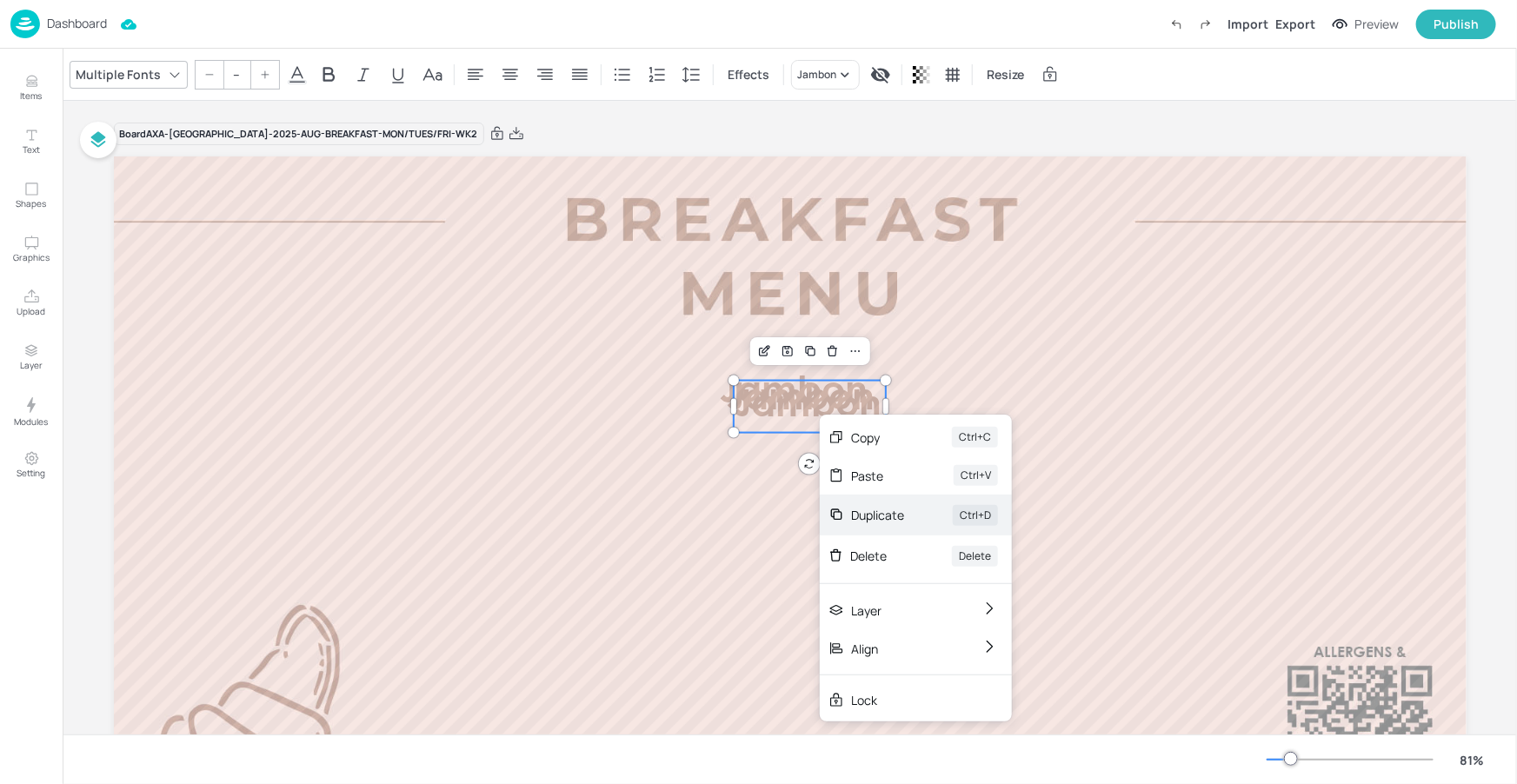
click at [866, 517] on div "Duplicate" at bounding box center [877, 515] width 53 height 18
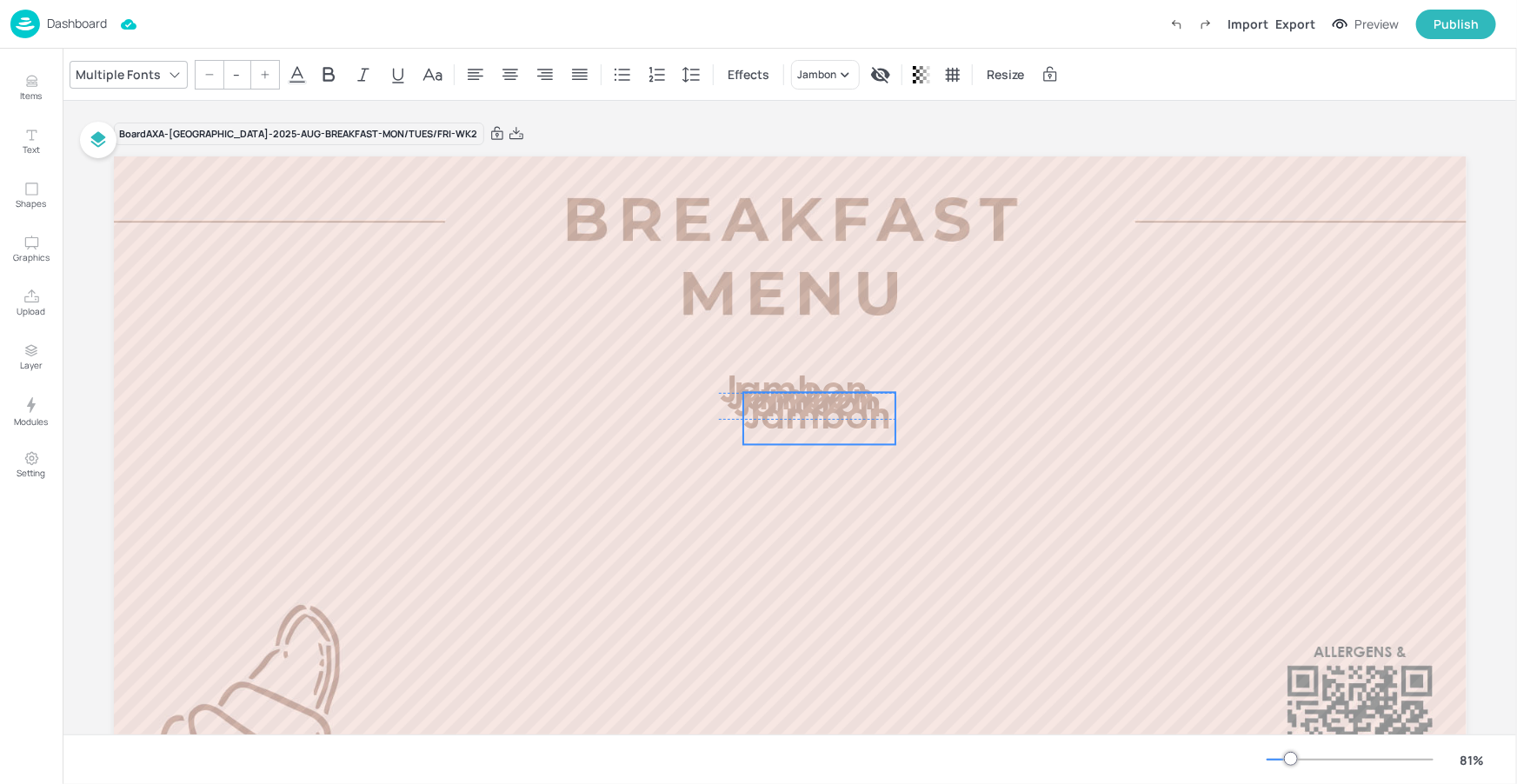
drag, startPoint x: 806, startPoint y: 425, endPoint x: 829, endPoint y: 585, distance: 161.6
click at [829, 436] on span "Jambon" at bounding box center [817, 419] width 148 height 36
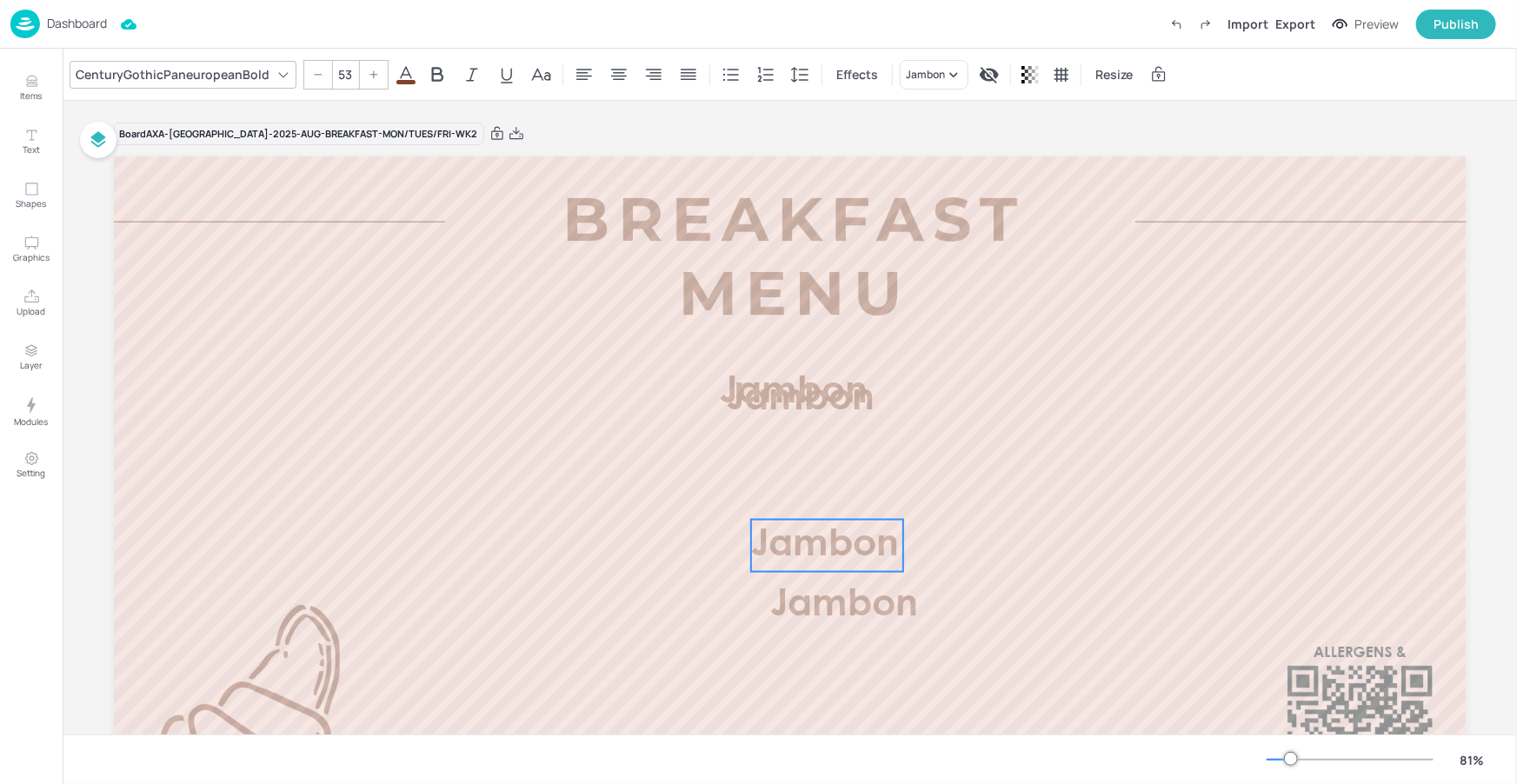
drag, startPoint x: 771, startPoint y: 410, endPoint x: 796, endPoint y: 513, distance: 106.0
click at [788, 548] on span "Jambon" at bounding box center [824, 545] width 148 height 36
type input "53"
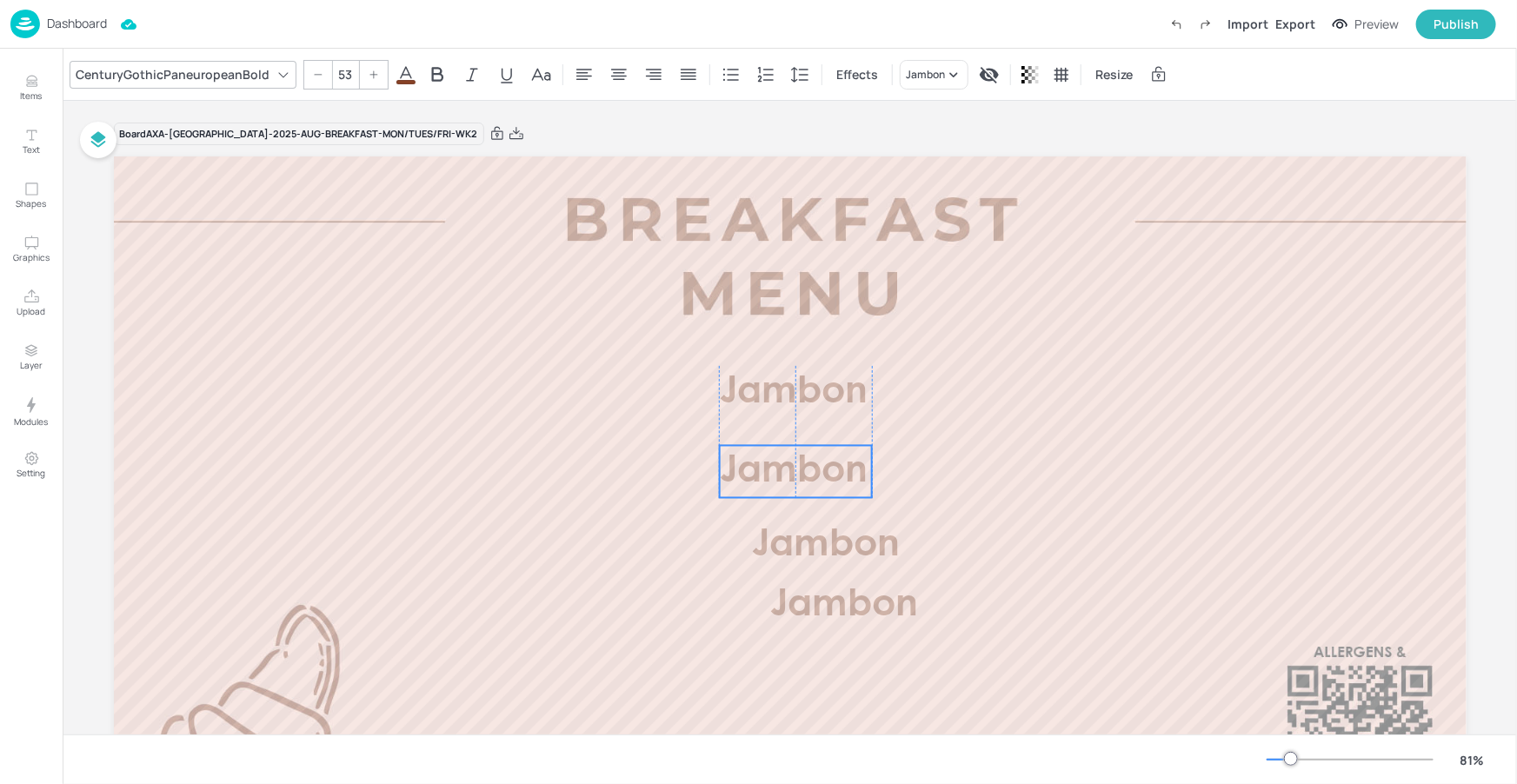
drag, startPoint x: 778, startPoint y: 430, endPoint x: 770, endPoint y: 488, distance: 58.5
click at [770, 488] on span "Jambon" at bounding box center [792, 471] width 148 height 36
drag, startPoint x: 772, startPoint y: 482, endPoint x: 782, endPoint y: 478, distance: 10.8
click at [772, 481] on span "Jambon" at bounding box center [792, 471] width 148 height 36
click at [905, 78] on div "Jambon" at bounding box center [924, 74] width 39 height 16
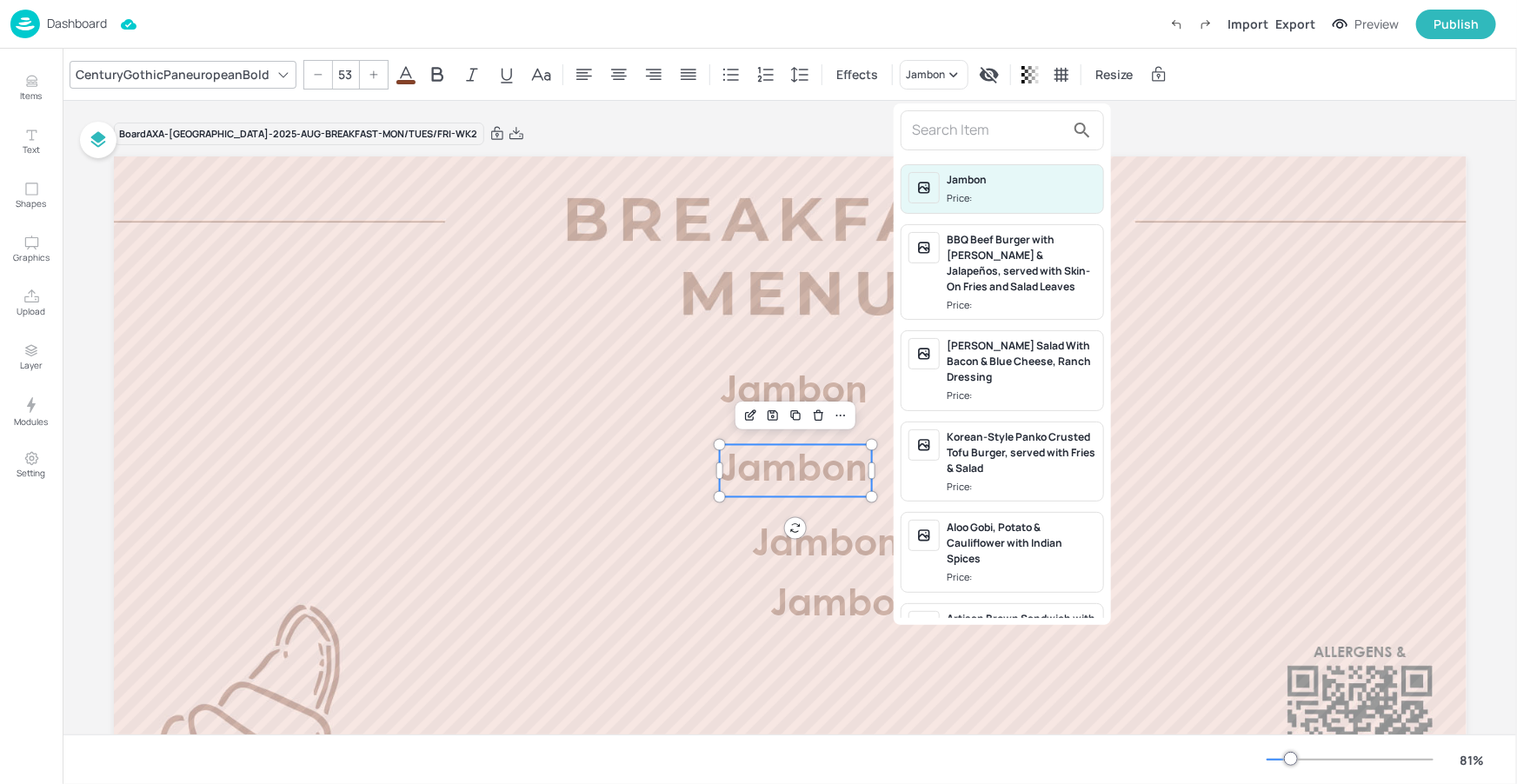
click at [914, 131] on input "text" at bounding box center [988, 130] width 153 height 28
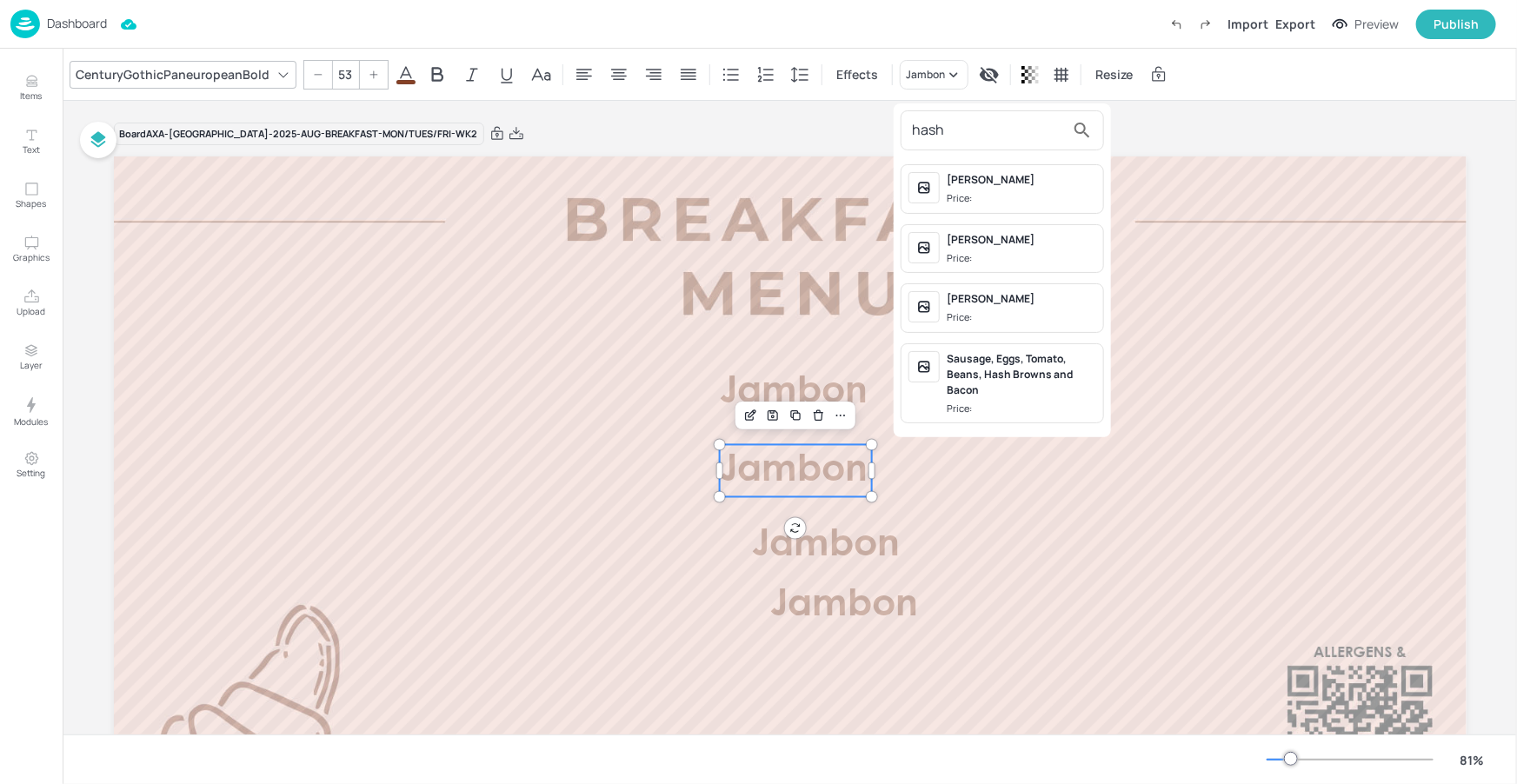
type input "hash"
click at [1014, 185] on div "Hash Brown" at bounding box center [1021, 180] width 150 height 16
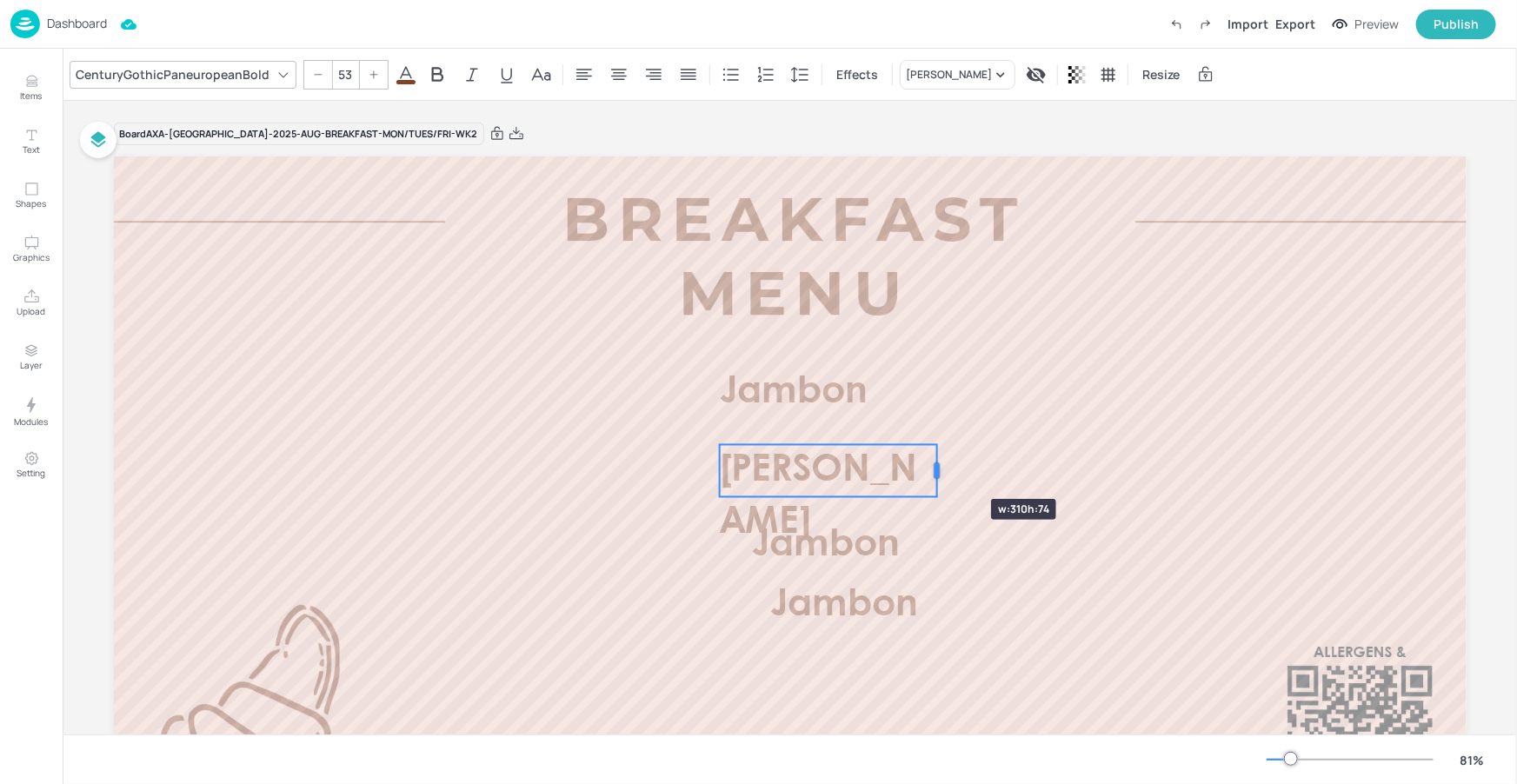
drag, startPoint x: 874, startPoint y: 472, endPoint x: 939, endPoint y: 467, distance: 65.2
click at [939, 467] on div at bounding box center [937, 470] width 14 height 53
drag, startPoint x: 792, startPoint y: 460, endPoint x: 759, endPoint y: 461, distance: 33.0
click at [759, 461] on span "Hash Brown" at bounding box center [785, 497] width 198 height 87
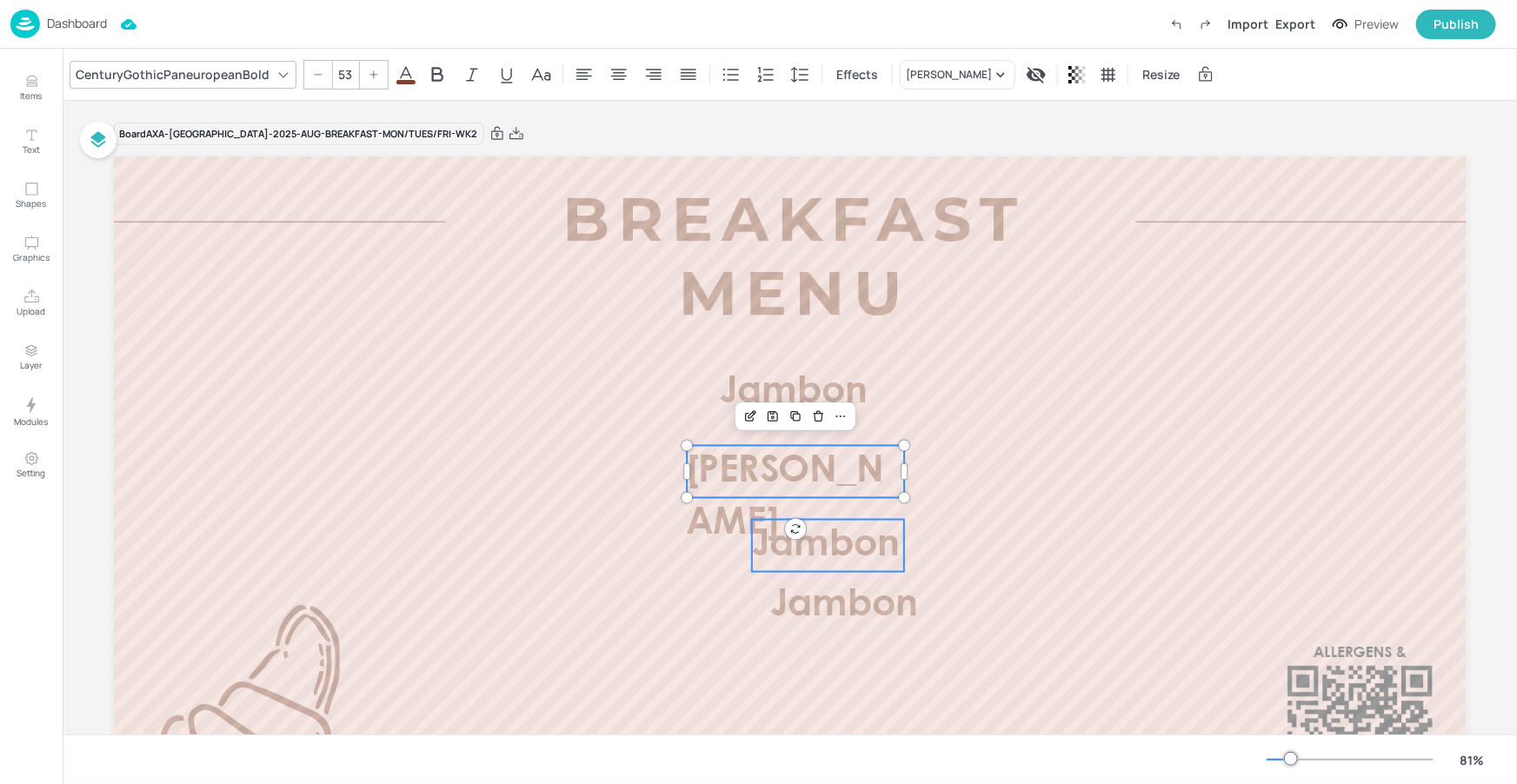
type input "53"
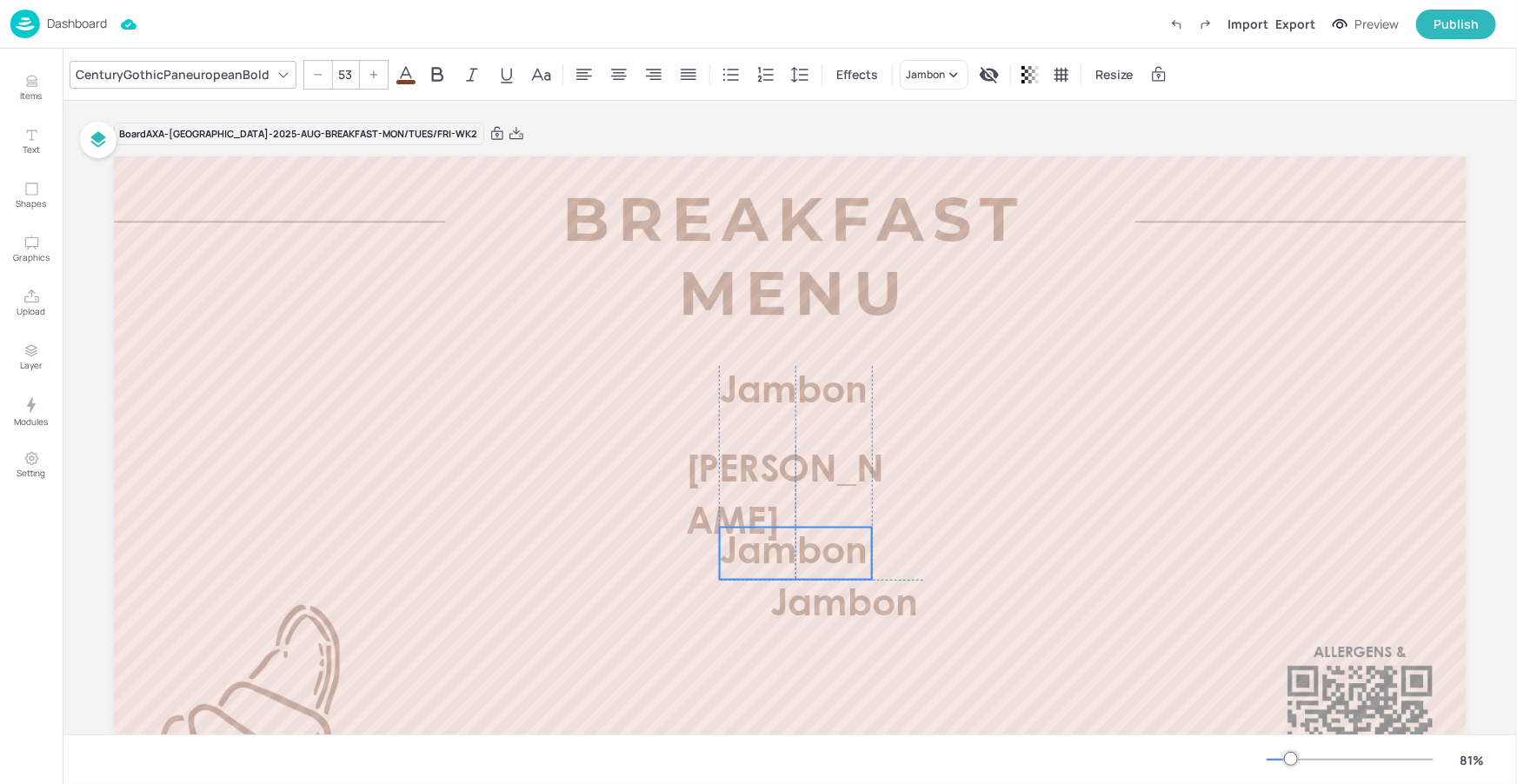
drag, startPoint x: 827, startPoint y: 556, endPoint x: 795, endPoint y: 563, distance: 32.8
click at [795, 563] on span "Jambon" at bounding box center [792, 553] width 148 height 36
click at [945, 66] on icon at bounding box center [954, 75] width 18 height 18
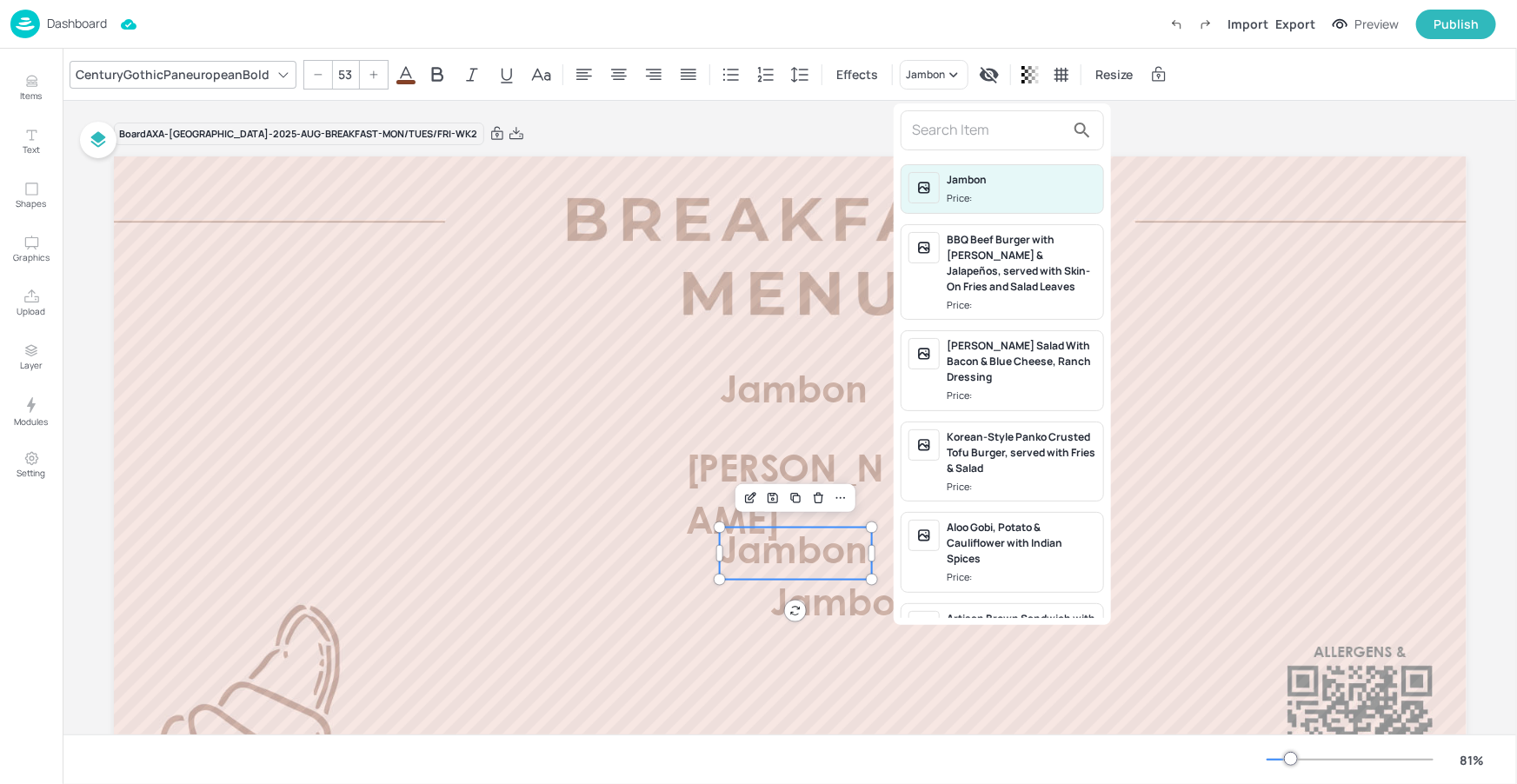
click at [931, 130] on input "text" at bounding box center [988, 130] width 153 height 28
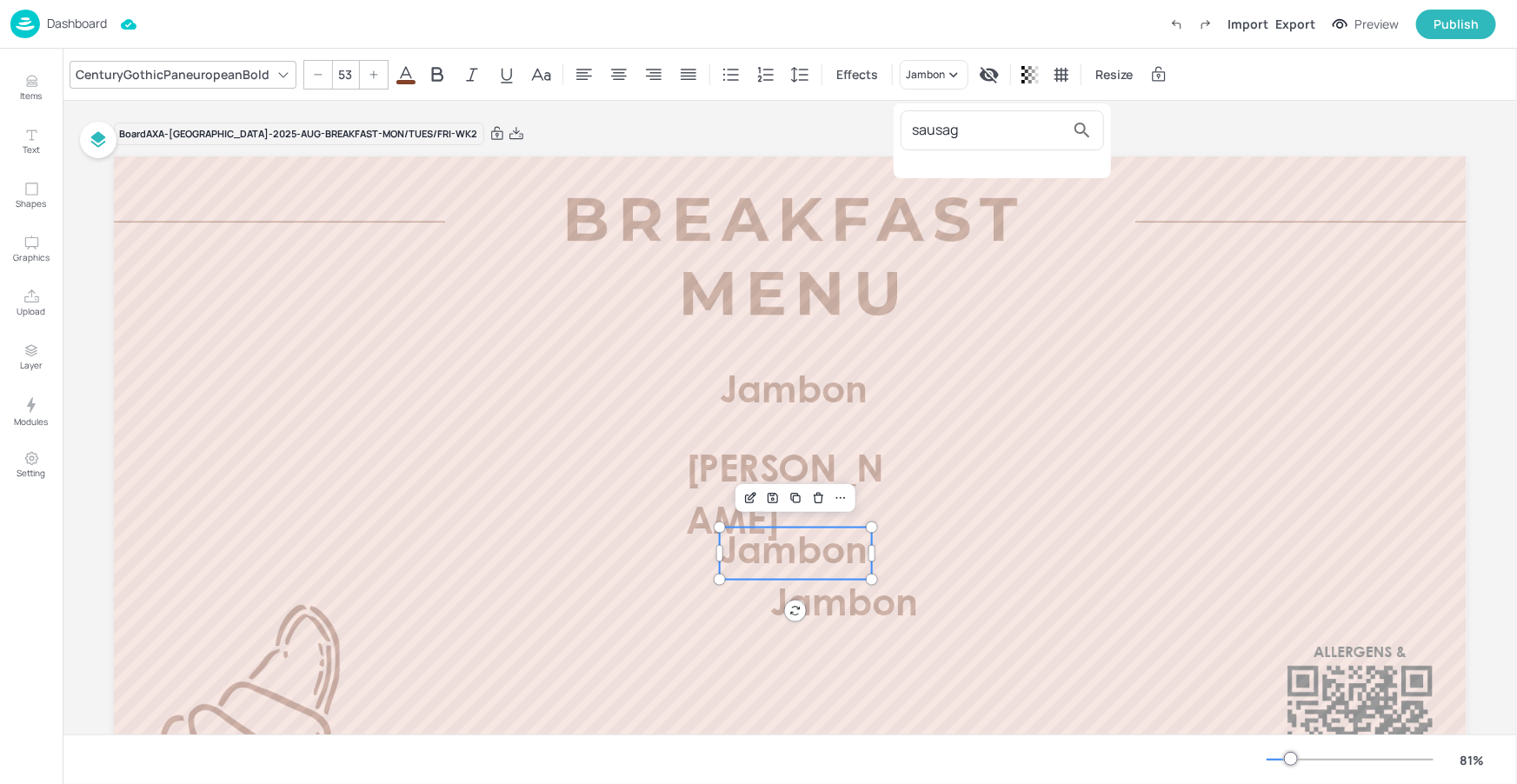
type input "sausag"
